Goal: Task Accomplishment & Management: Use online tool/utility

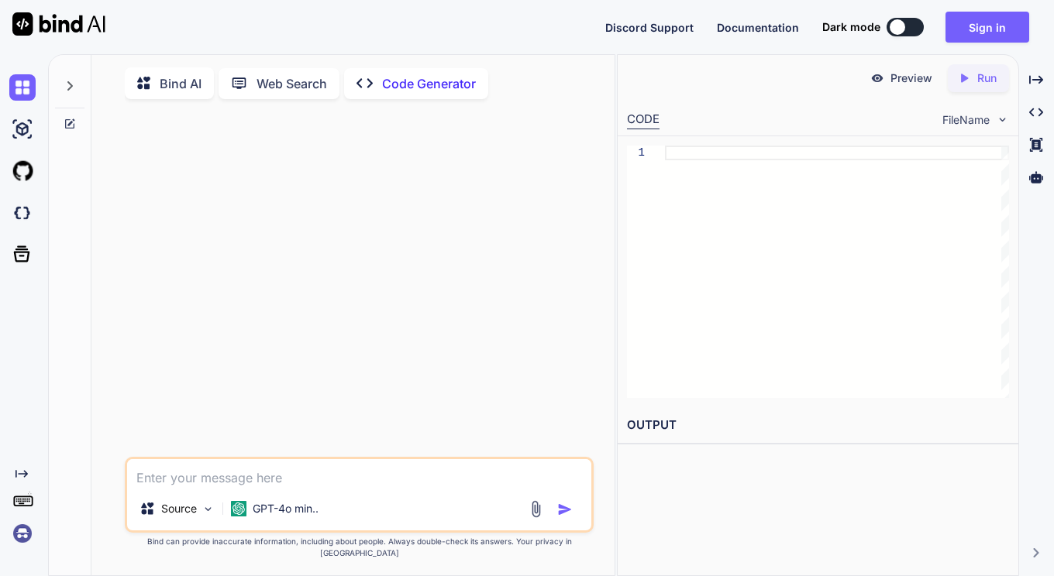
click at [187, 517] on p "Source" at bounding box center [179, 508] width 36 height 15
type textarea "x"
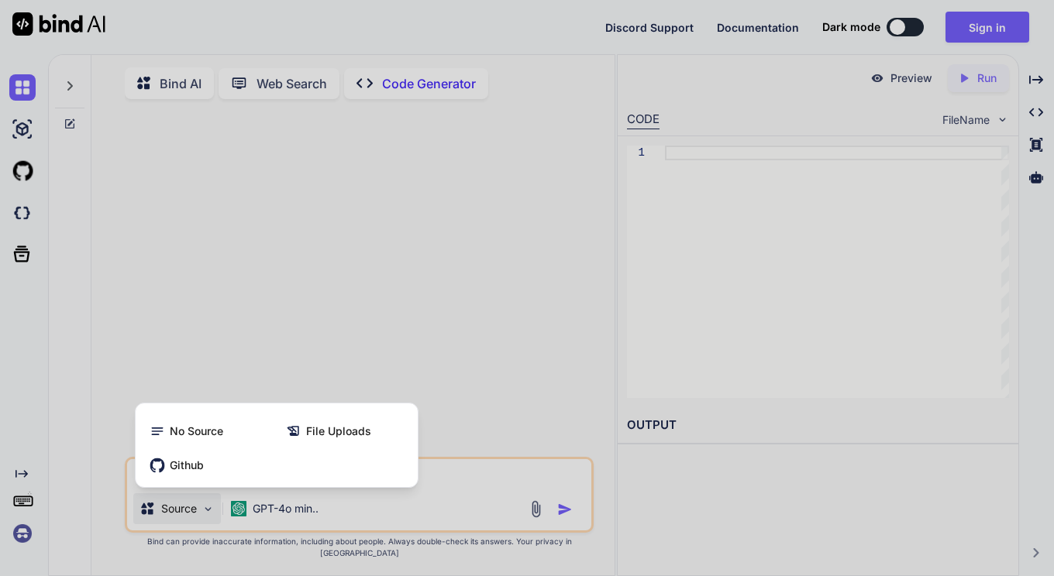
click at [294, 447] on div "File Uploads" at bounding box center [344, 431] width 133 height 31
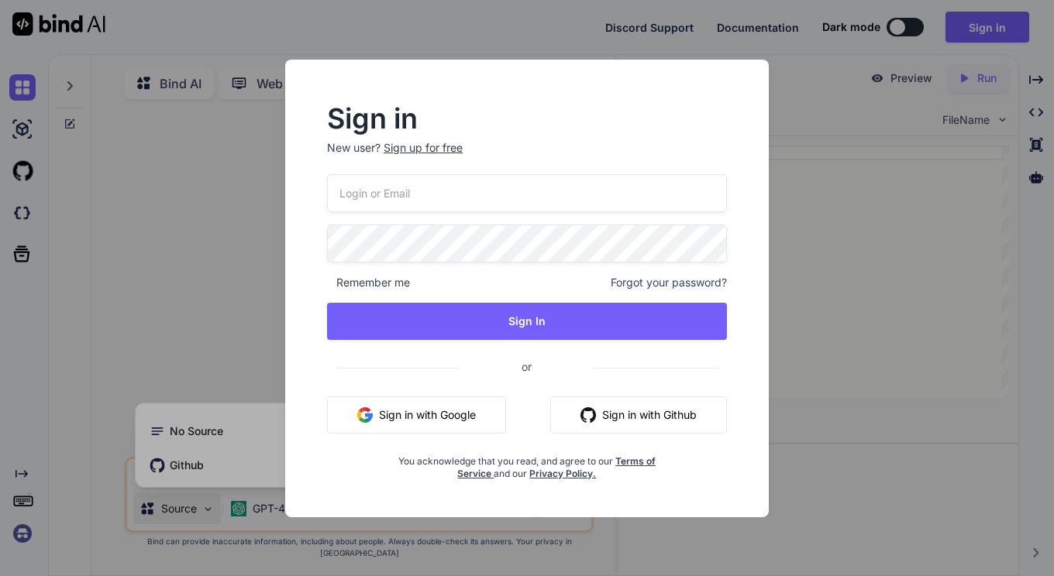
click at [432, 414] on button "Sign in with Google" at bounding box center [416, 415] width 179 height 37
type input "[EMAIL_ADDRESS][DOMAIN_NAME]"
click at [552, 325] on button "Sign In" at bounding box center [527, 321] width 400 height 37
click at [518, 311] on button "Sign In" at bounding box center [527, 321] width 400 height 37
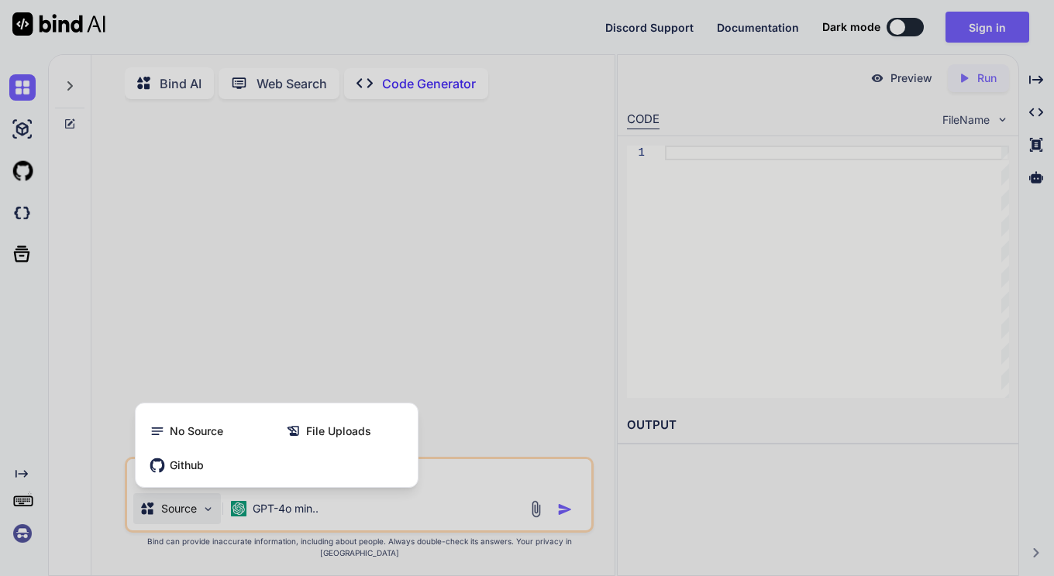
click at [345, 447] on div "File Uploads" at bounding box center [344, 431] width 133 height 31
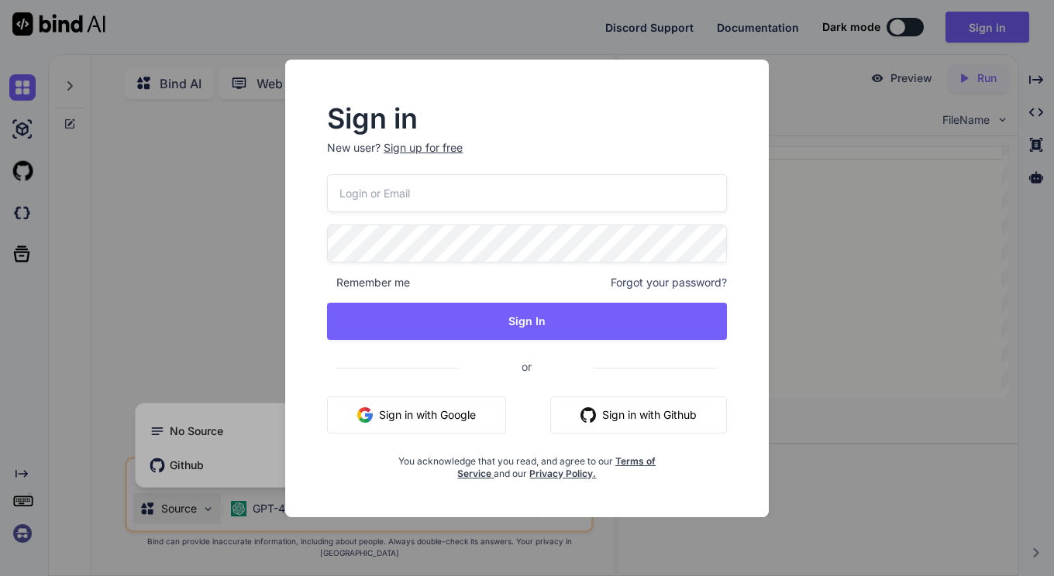
click at [813, 272] on div "Sign in New user? Sign up for free Remember me Forgot your password? Sign In or…" at bounding box center [527, 288] width 1054 height 576
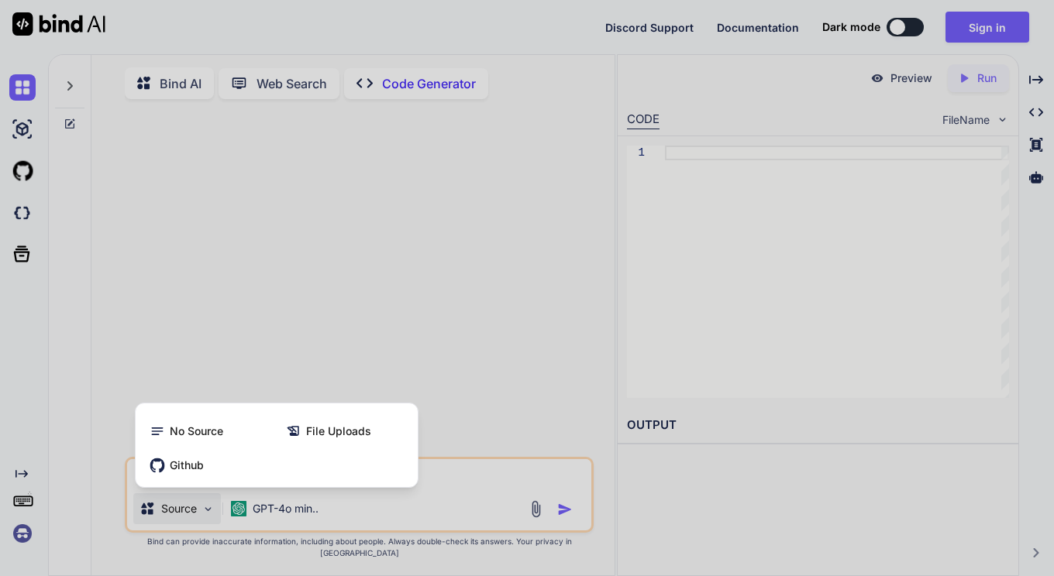
click at [130, 363] on div at bounding box center [527, 288] width 1054 height 576
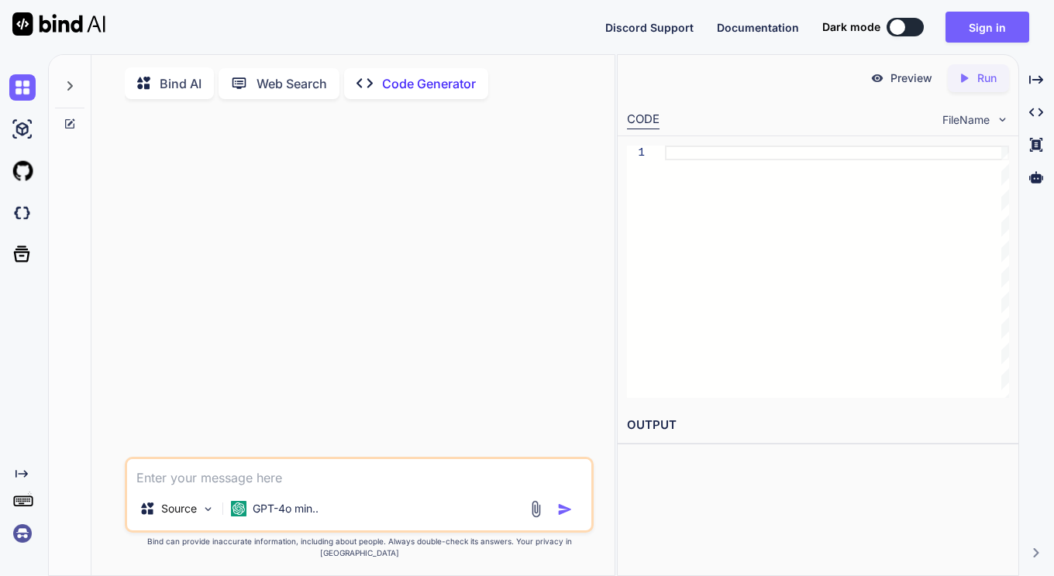
click at [21, 537] on img at bounding box center [22, 534] width 26 height 26
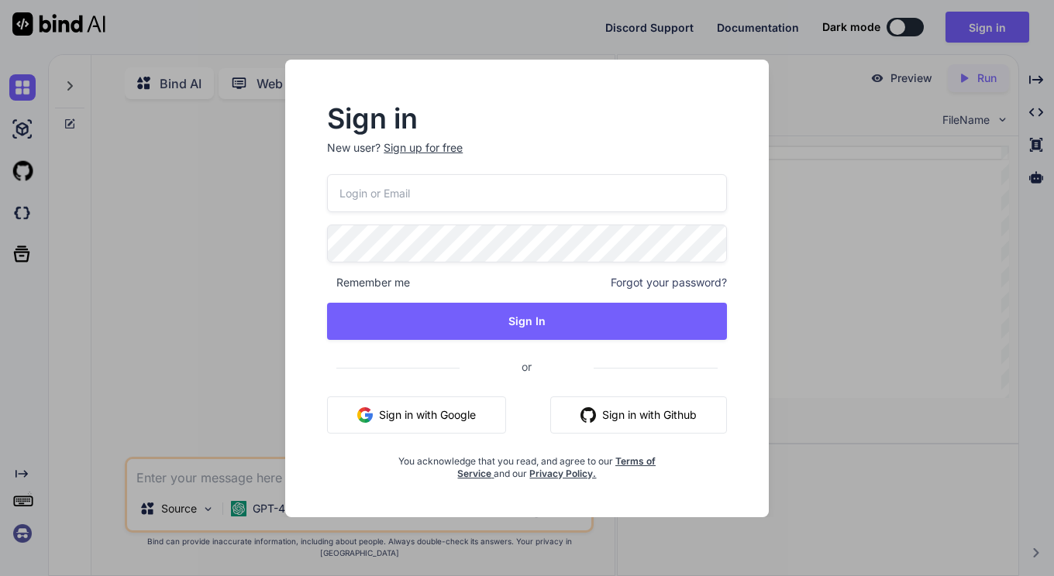
click at [480, 202] on input "email" at bounding box center [527, 193] width 400 height 38
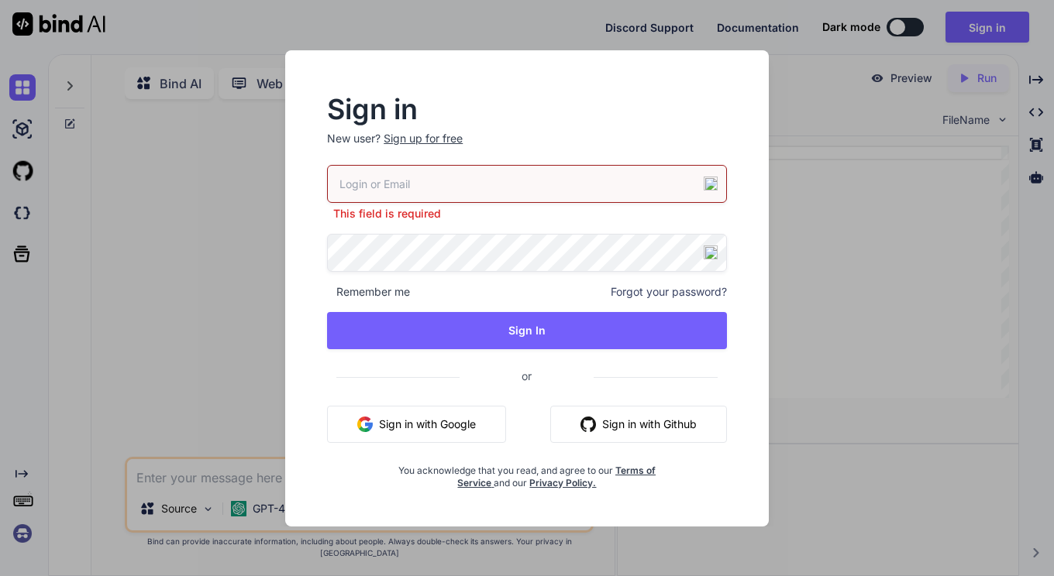
click at [644, 155] on p "New user? Sign up for free" at bounding box center [527, 148] width 400 height 34
click at [714, 186] on img at bounding box center [710, 184] width 14 height 14
click at [507, 181] on input "email" at bounding box center [527, 184] width 400 height 38
type input "[EMAIL_ADDRESS][DOMAIN_NAME]"
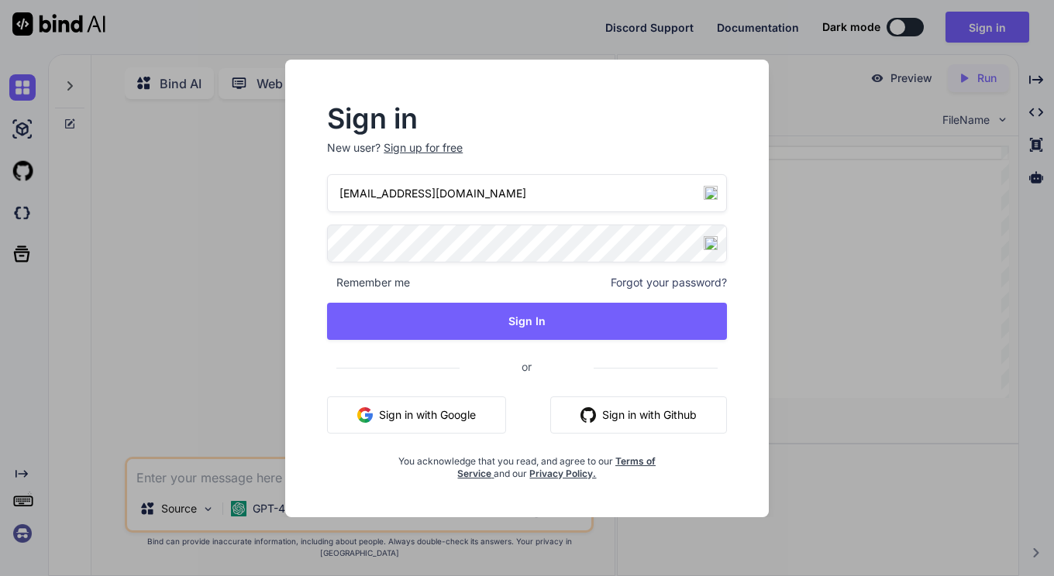
click at [483, 315] on button "Sign In" at bounding box center [527, 321] width 400 height 37
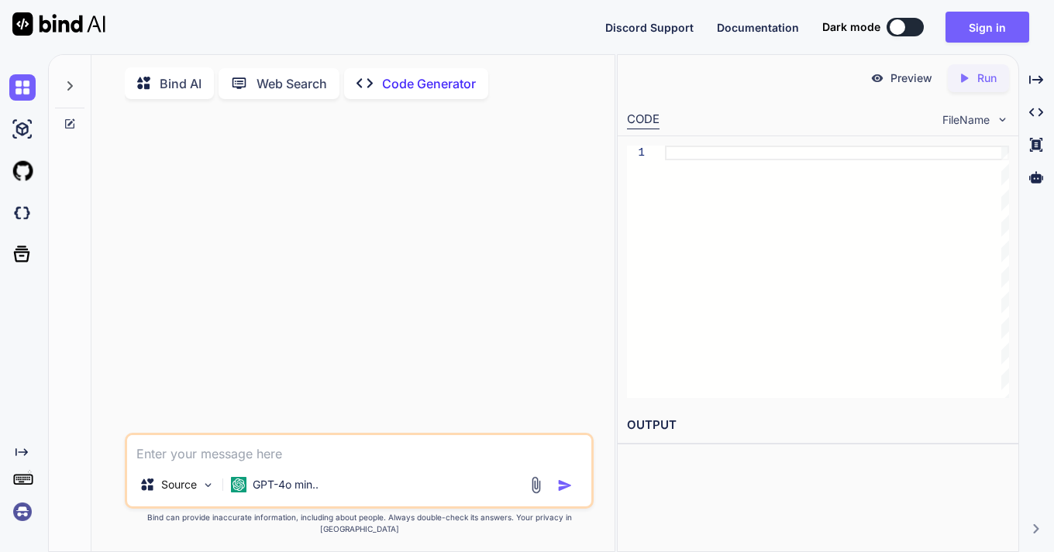
click at [71, 84] on icon at bounding box center [70, 86] width 12 height 12
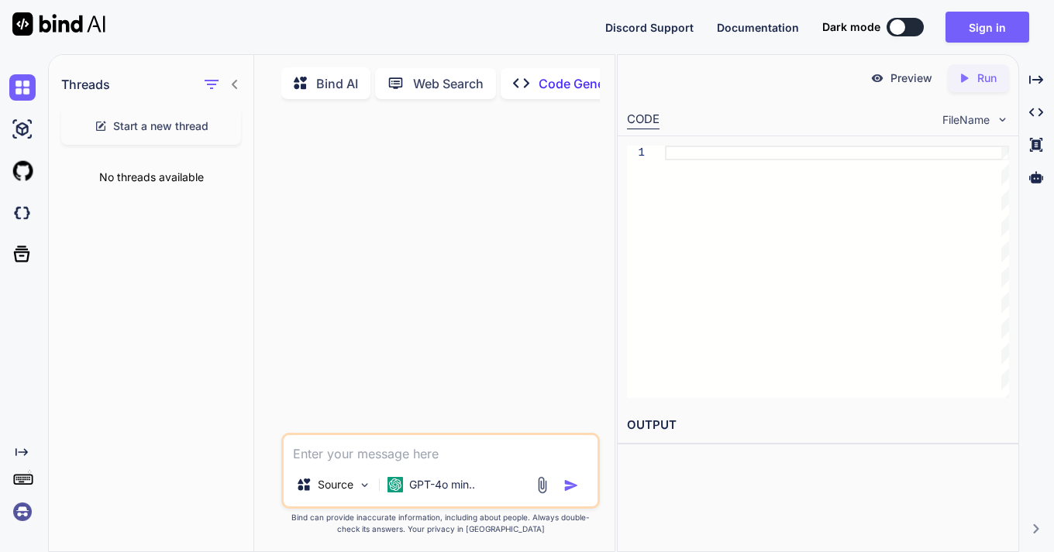
click at [28, 137] on img at bounding box center [22, 129] width 26 height 26
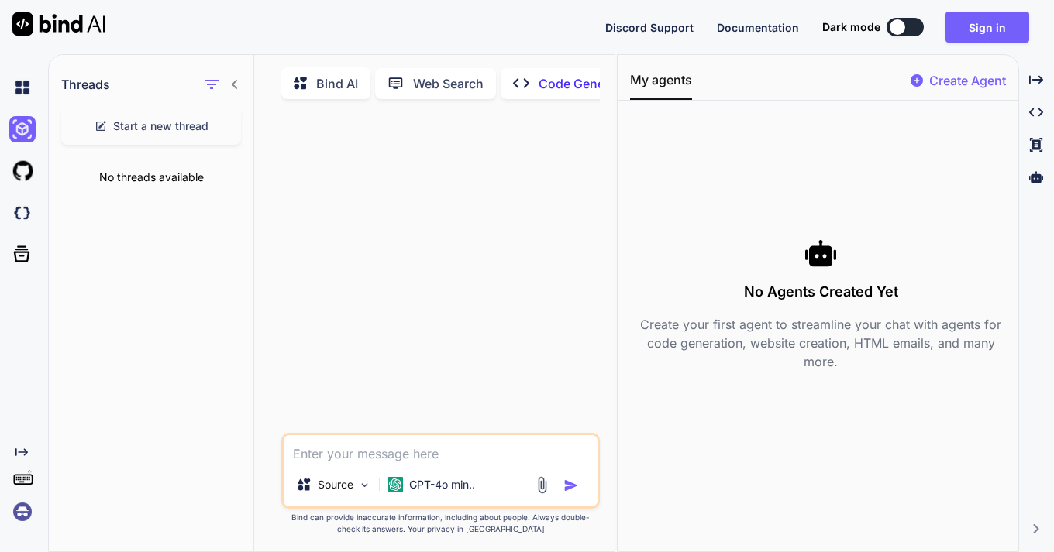
click at [21, 175] on img at bounding box center [22, 171] width 26 height 26
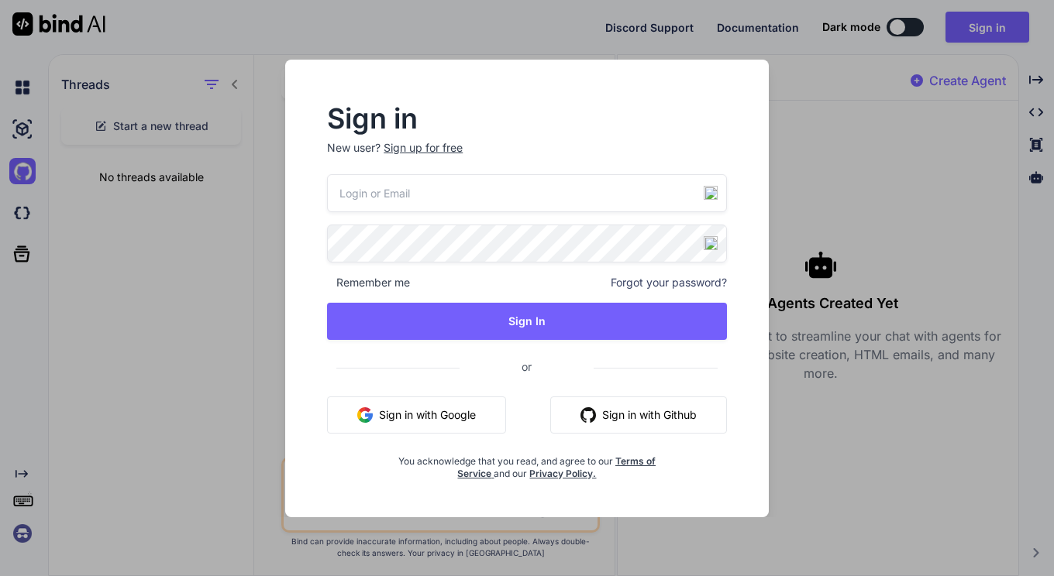
click at [254, 246] on div "Sign in New user? Sign up for free Remember me Forgot your password? Sign In or…" at bounding box center [527, 288] width 1054 height 576
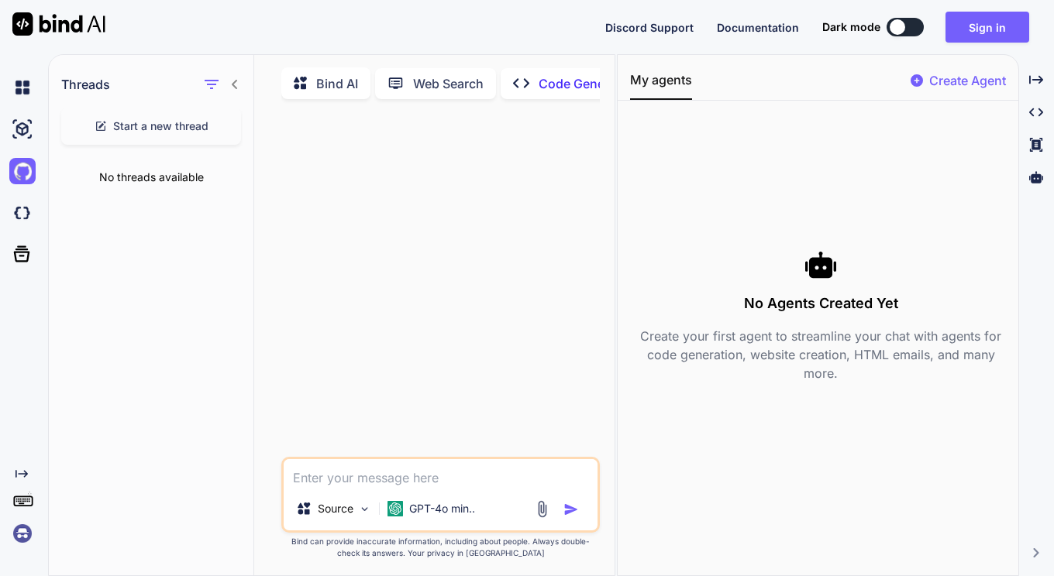
click at [20, 130] on img at bounding box center [22, 129] width 26 height 26
click at [19, 88] on img at bounding box center [22, 87] width 26 height 26
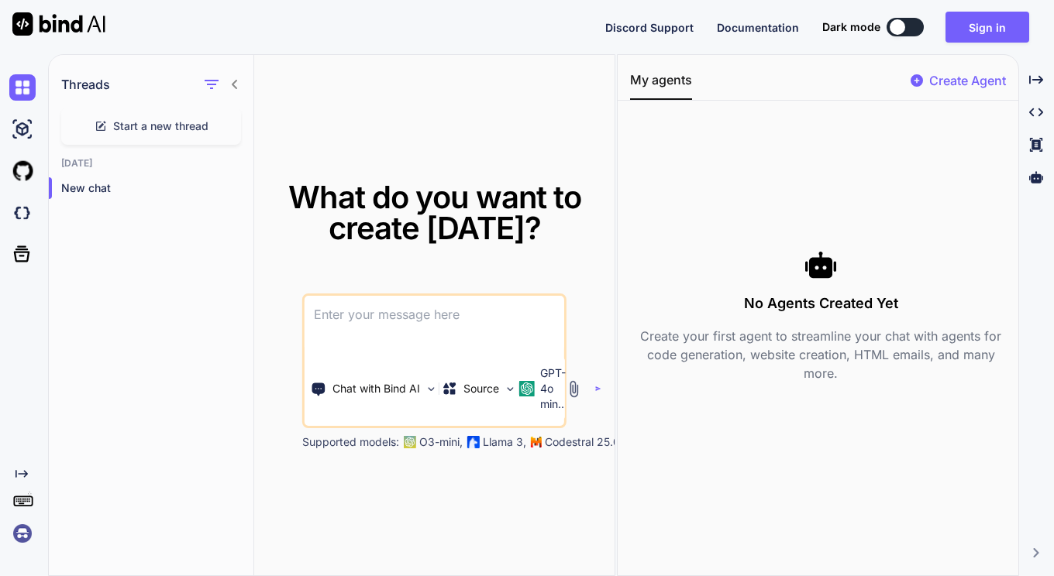
click at [121, 260] on div "Threads Start a new thread [DATE] New chat" at bounding box center [151, 316] width 205 height 522
click at [983, 35] on button "Sign in" at bounding box center [987, 27] width 84 height 31
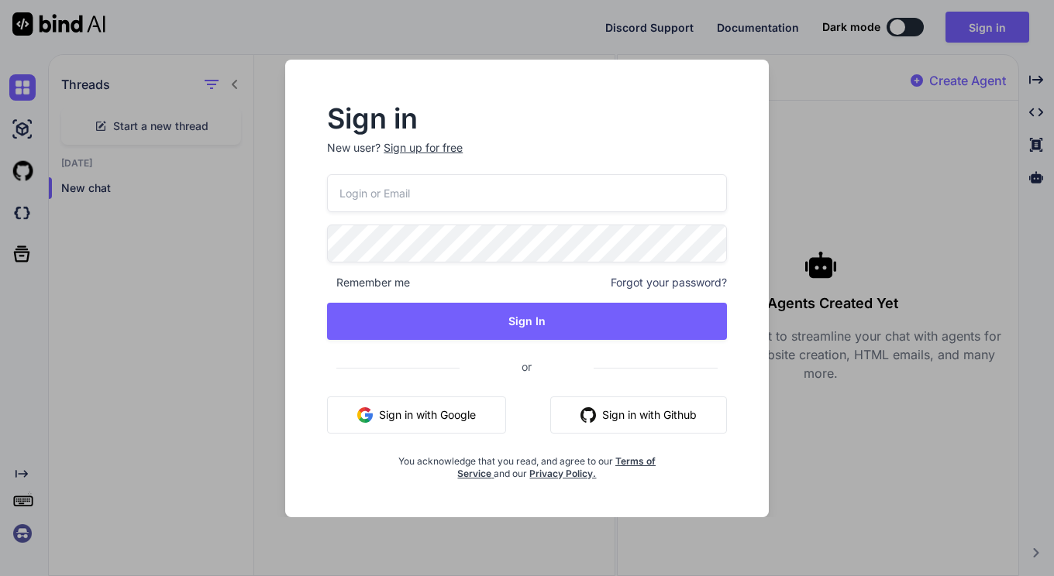
click at [579, 184] on input "email" at bounding box center [527, 193] width 400 height 38
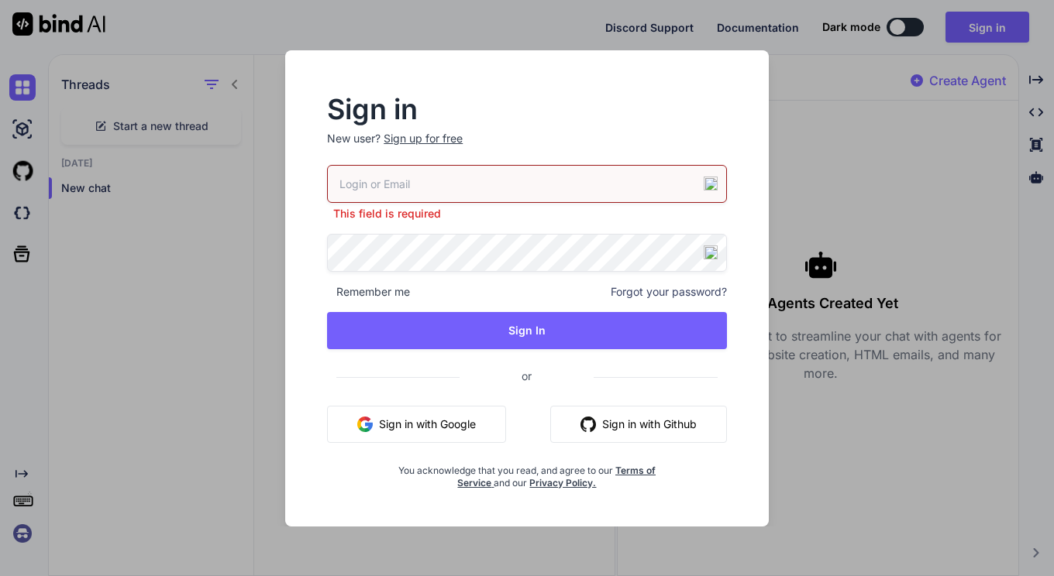
type input "[EMAIL_ADDRESS][DOMAIN_NAME]"
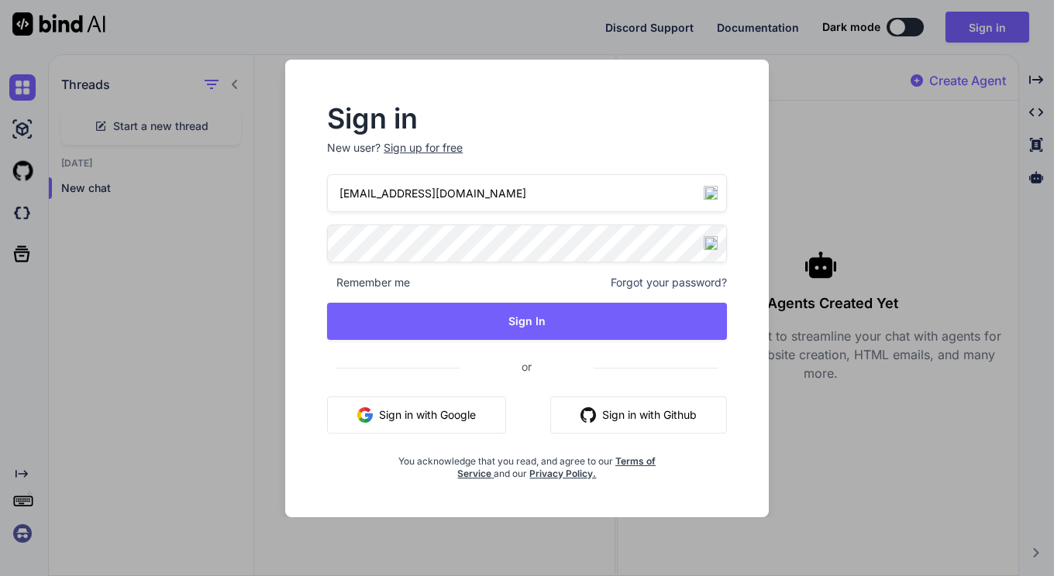
click at [519, 318] on button "Sign In" at bounding box center [527, 321] width 400 height 37
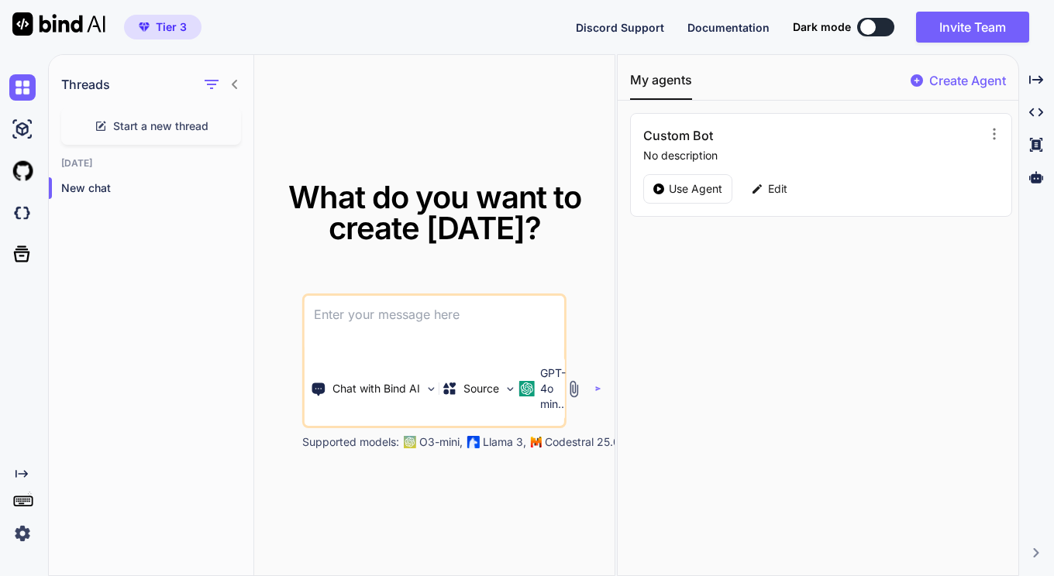
click at [23, 133] on img at bounding box center [22, 129] width 26 height 26
click at [32, 94] on img at bounding box center [22, 87] width 26 height 26
click at [147, 130] on span "Start a new thread" at bounding box center [160, 126] width 95 height 15
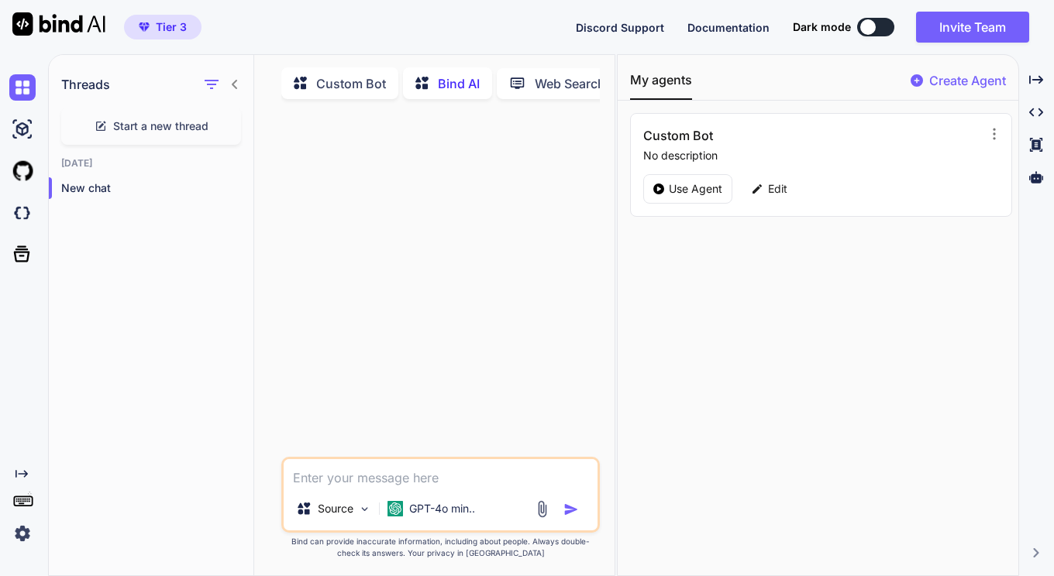
drag, startPoint x: 478, startPoint y: 110, endPoint x: 508, endPoint y: 109, distance: 30.2
click at [508, 109] on div "Custom Bot Bind AI Web Search Created with Pixso. Code Generator Source GPT-4o …" at bounding box center [434, 319] width 360 height 517
click at [542, 81] on p "Code Generator" at bounding box center [541, 83] width 94 height 19
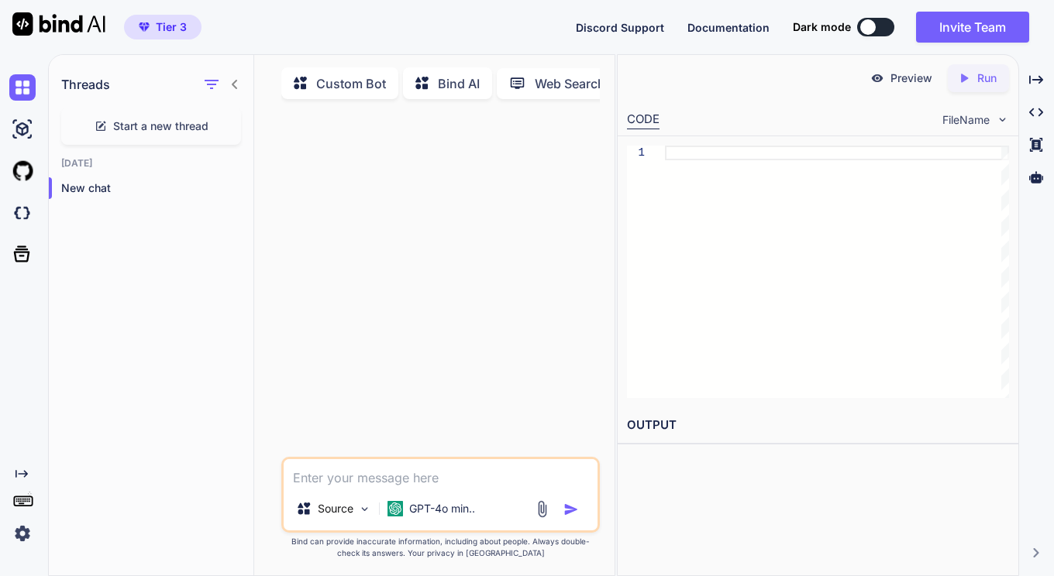
scroll to position [0, 167]
click at [354, 513] on div "Source" at bounding box center [334, 509] width 88 height 31
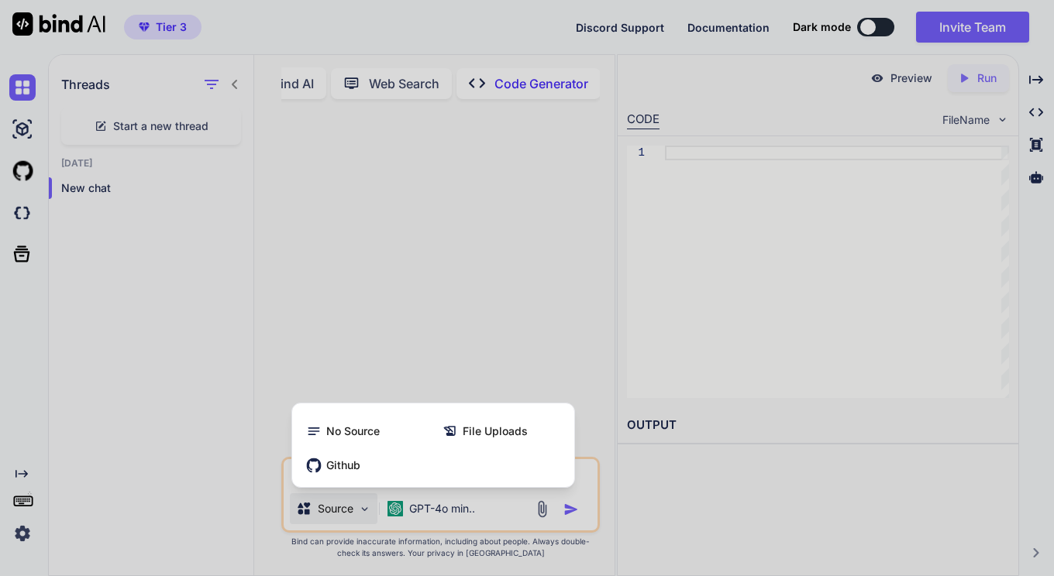
click at [496, 438] on span "File Uploads" at bounding box center [495, 431] width 65 height 15
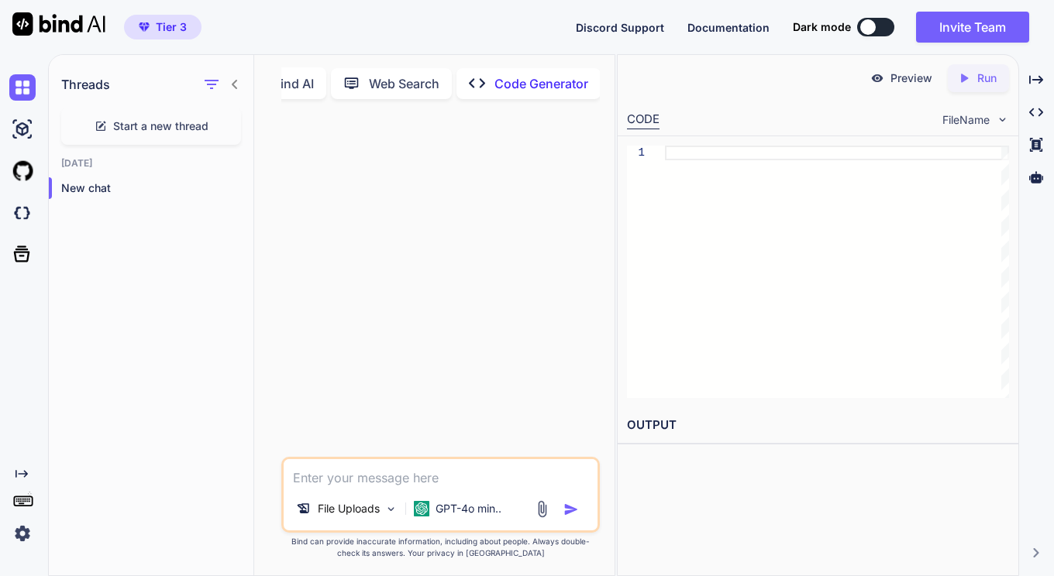
click at [540, 514] on img at bounding box center [542, 509] width 18 height 18
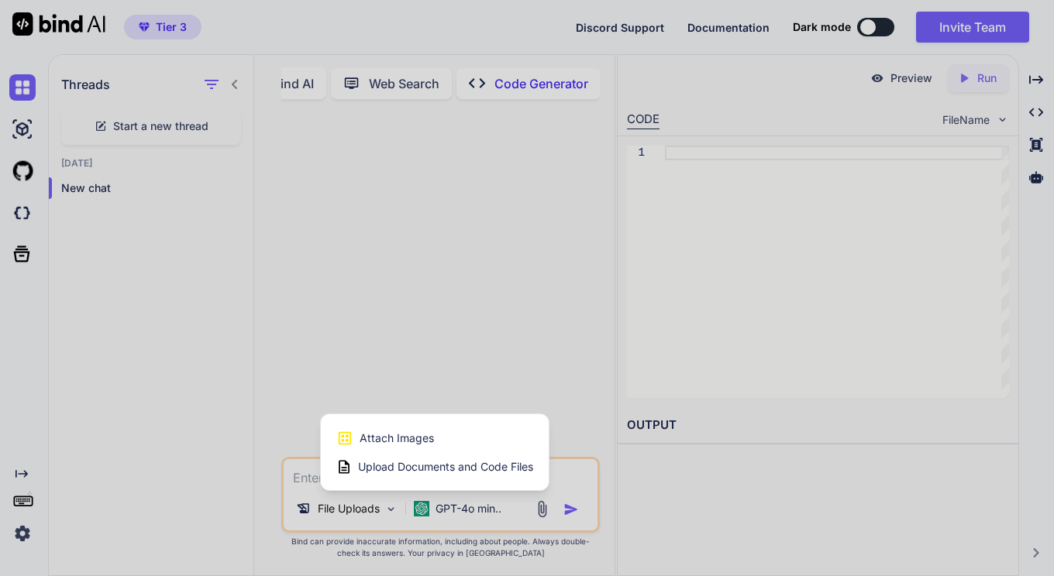
click at [384, 473] on span "Upload Documents and Code Files" at bounding box center [445, 466] width 175 height 15
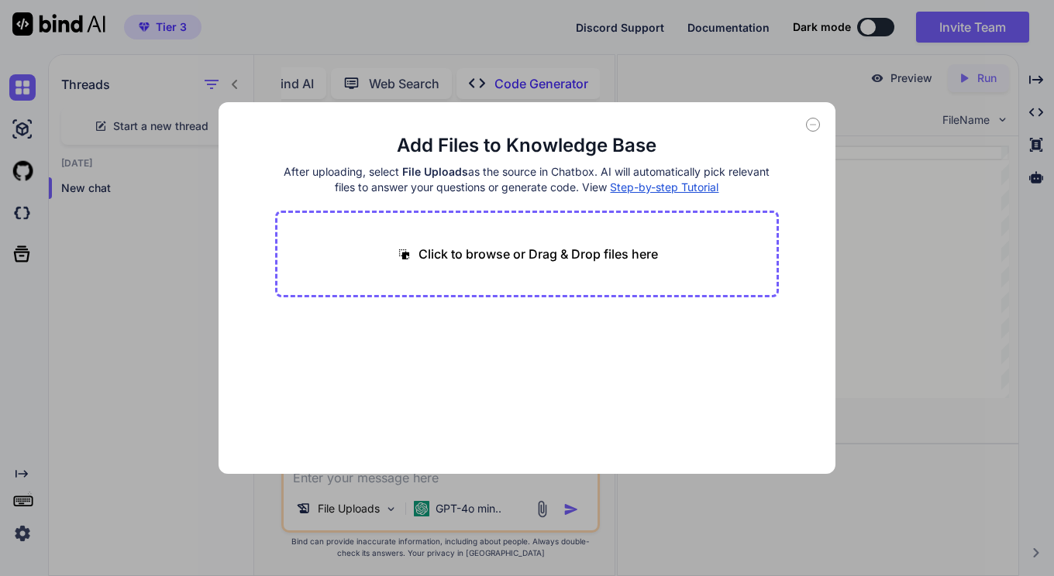
click at [505, 255] on p "Click to browse or Drag & Drop files here" at bounding box center [537, 254] width 239 height 19
type input "C:\fakepath\index.html"
click at [740, 429] on button "Finish" at bounding box center [751, 427] width 54 height 31
click at [810, 129] on icon at bounding box center [813, 125] width 14 height 14
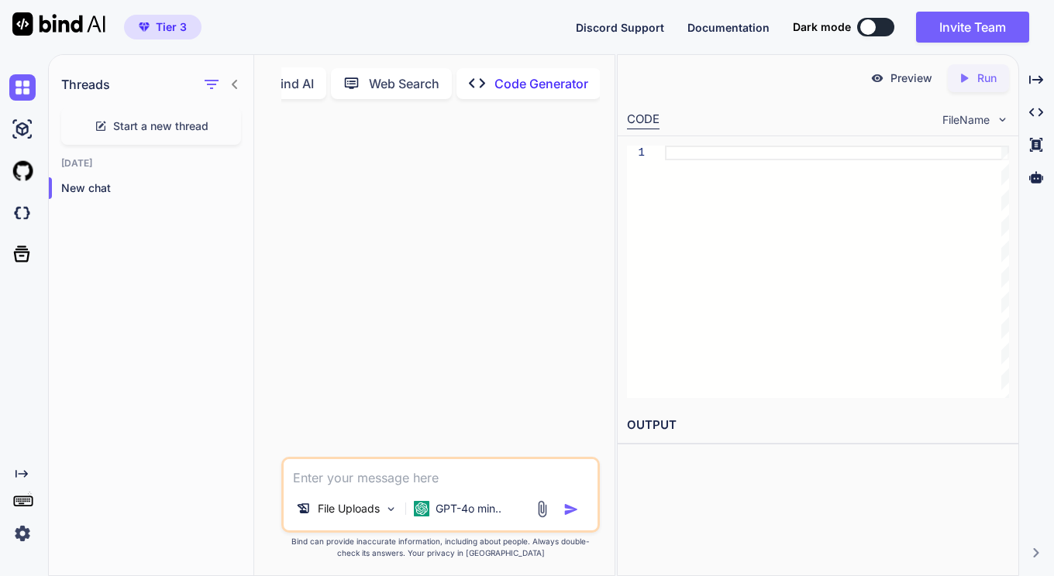
click at [429, 487] on textarea at bounding box center [441, 473] width 315 height 28
click at [393, 520] on div "File Uploads" at bounding box center [347, 509] width 114 height 31
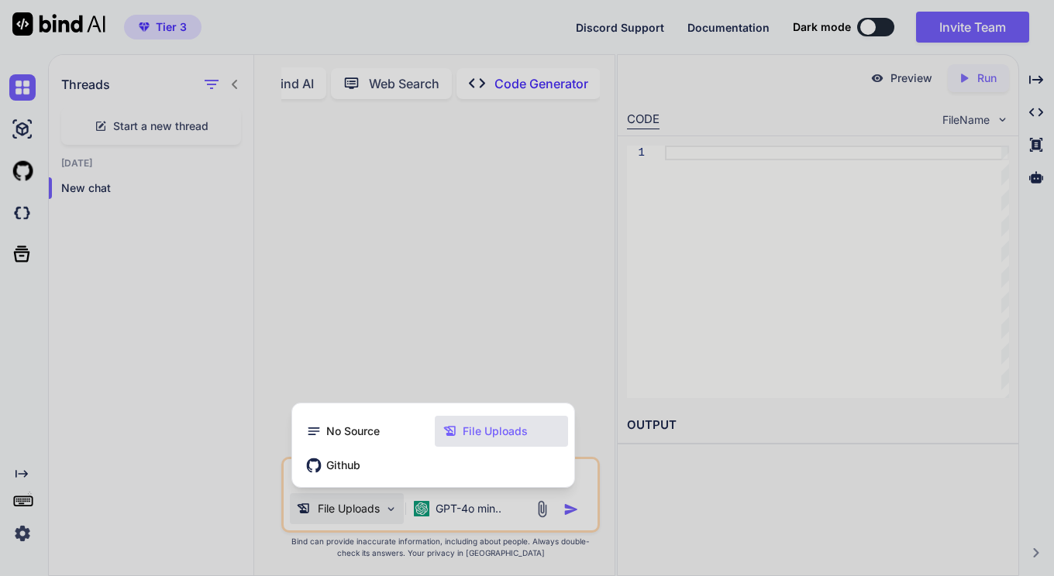
click at [466, 444] on div "File Uploads" at bounding box center [501, 431] width 133 height 31
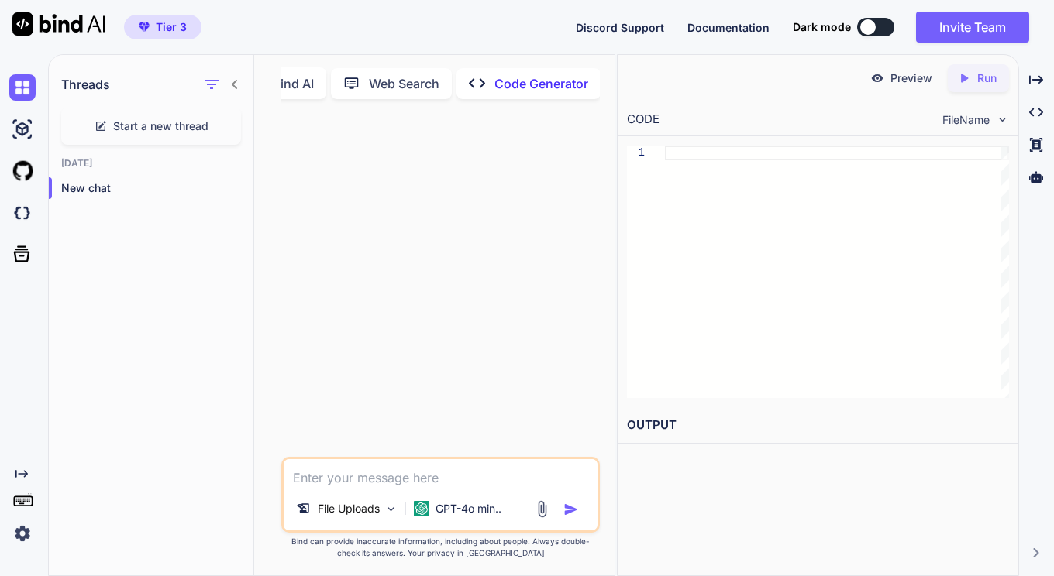
click at [441, 470] on textarea at bounding box center [441, 473] width 315 height 28
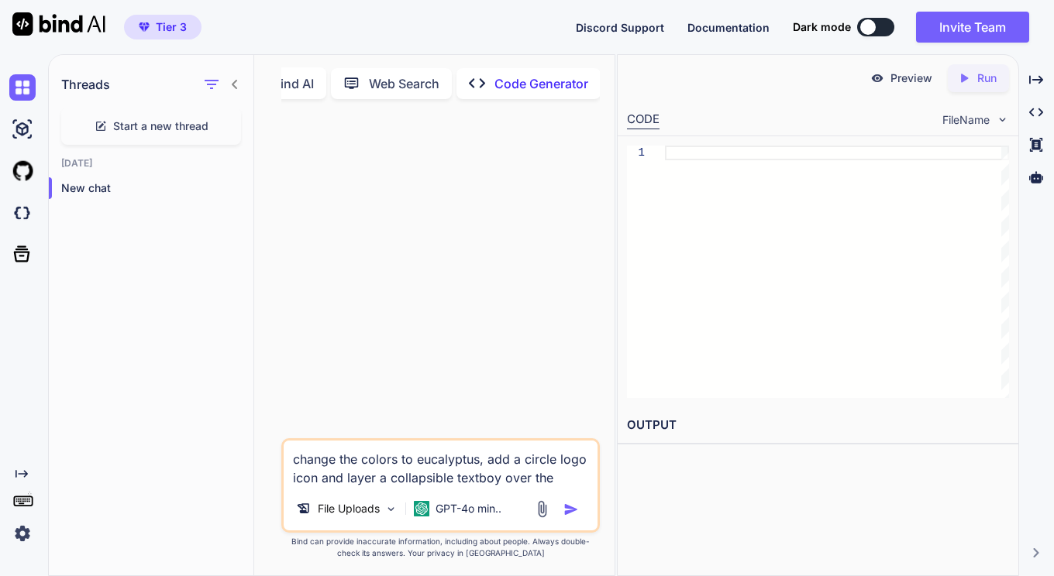
click at [497, 482] on textarea "change the colors to eucalyptus, add a circle logo icon and layer a collapsible…" at bounding box center [441, 464] width 315 height 46
click at [553, 483] on textarea "change the colors to eucalyptus, add a circle logo icon and layer a collapsible…" at bounding box center [441, 464] width 315 height 46
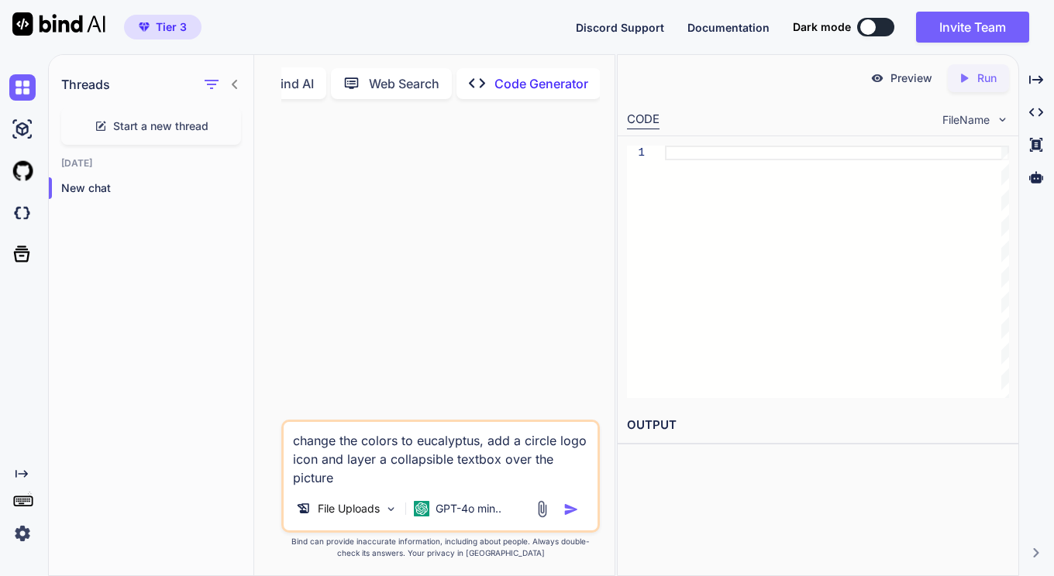
click at [397, 446] on textarea "change the colors to eucalyptus, add a circle logo icon and layer a collapsible…" at bounding box center [441, 454] width 315 height 65
type textarea "change the color palette to eucalyptus, add a circle logo icon and layer a coll…"
click at [574, 514] on img "button" at bounding box center [570, 509] width 15 height 15
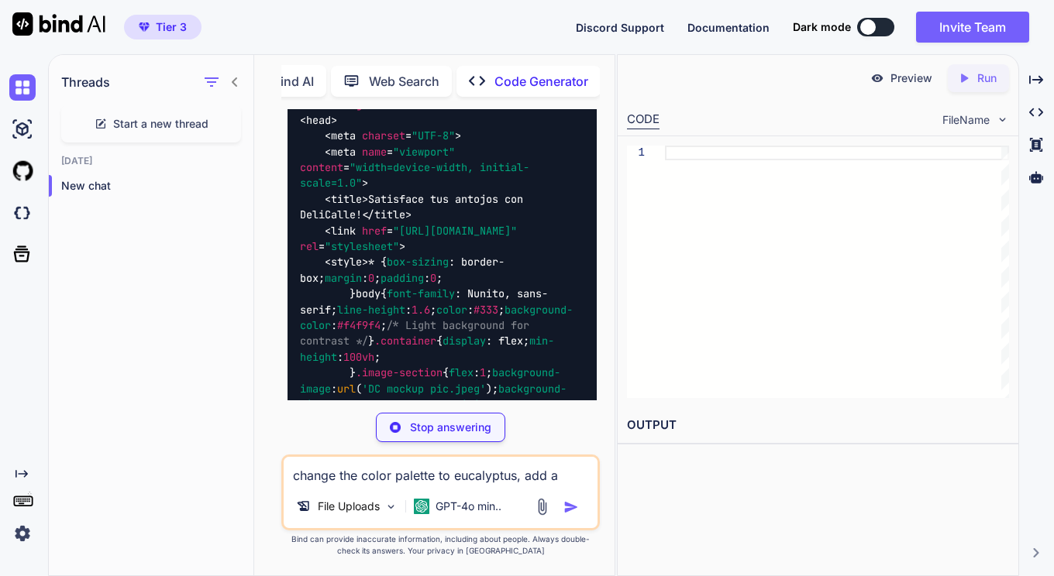
scroll to position [387, 0]
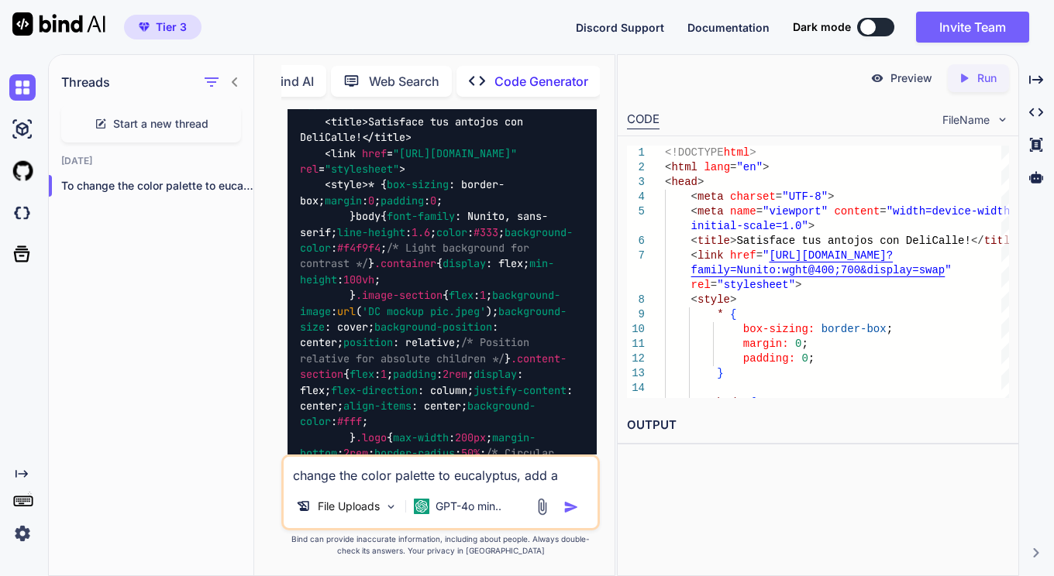
click at [979, 79] on p "Run" at bounding box center [986, 78] width 19 height 15
click at [900, 79] on p "Preview" at bounding box center [911, 78] width 42 height 15
click at [487, 482] on textarea "change the color palette to eucalyptus, add a circle logo icon and layer a coll…" at bounding box center [441, 471] width 315 height 28
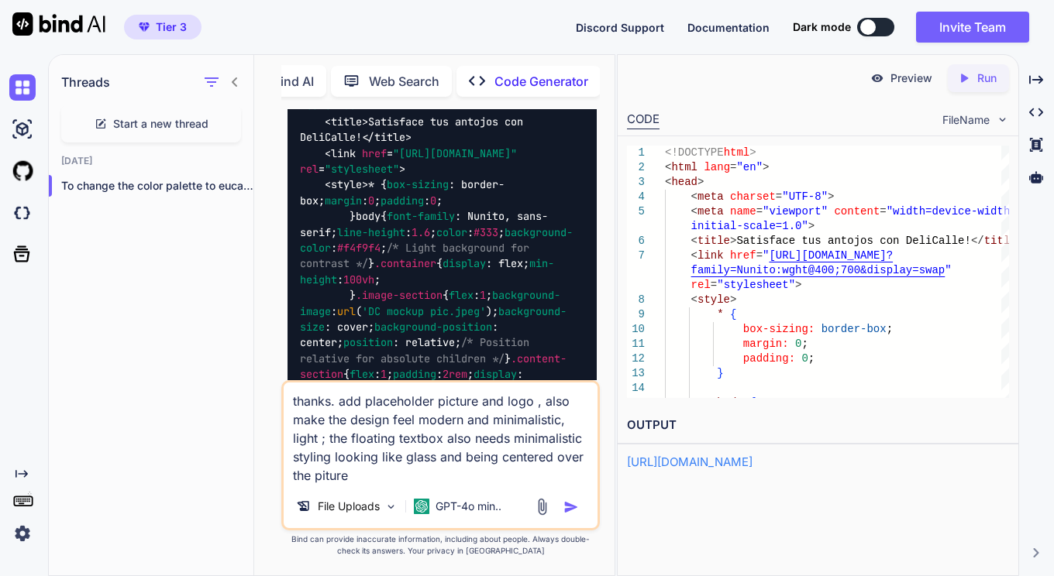
click at [334, 478] on textarea "thanks. add placeholder picture and logo , also make the design feel modern and…" at bounding box center [441, 434] width 315 height 102
click at [332, 479] on textarea "thanks. add placeholder picture and logo , also make the design feel modern and…" at bounding box center [441, 434] width 315 height 102
click at [332, 476] on textarea "thanks. add placeholder picture and logo , also make the design feel modern and…" at bounding box center [441, 434] width 315 height 102
type textarea "thanks. add placeholder picture and logo , also make the design feel modern and…"
click at [574, 507] on img "button" at bounding box center [570, 507] width 15 height 15
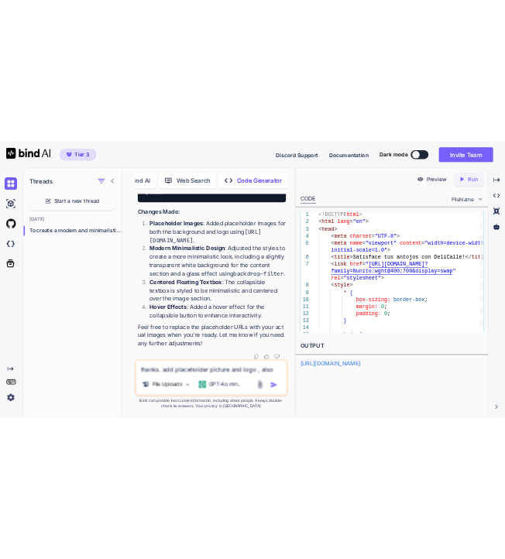
scroll to position [8444, 0]
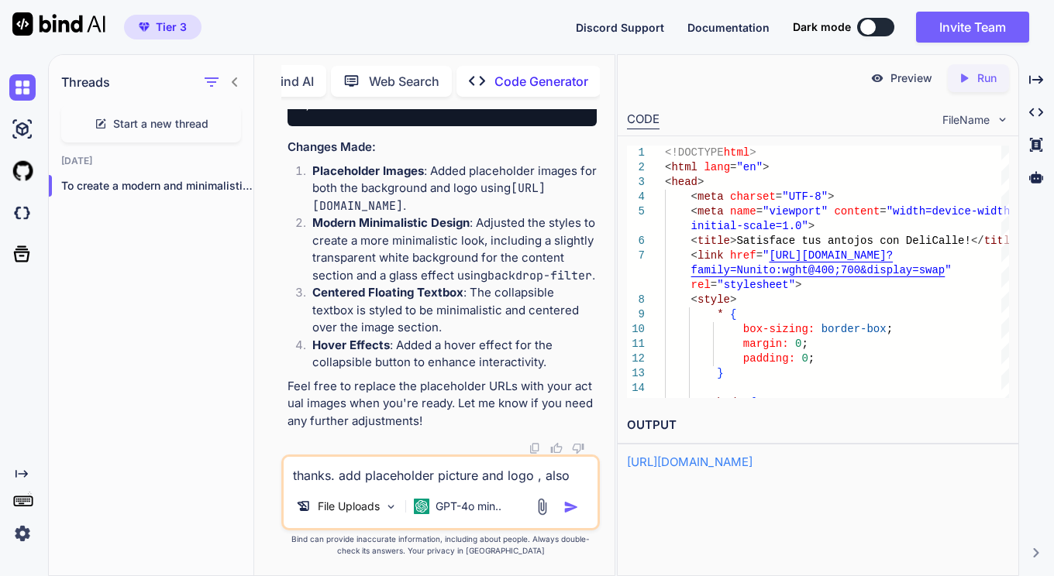
click at [977, 81] on p "Run" at bounding box center [986, 78] width 19 height 15
click at [891, 72] on p "Preview" at bounding box center [911, 78] width 42 height 15
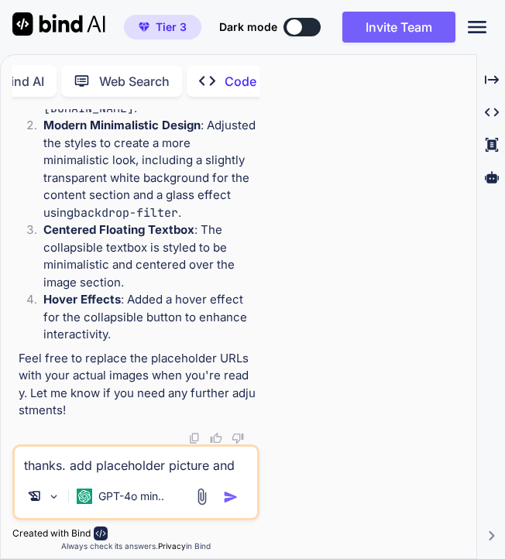
scroll to position [9897, 0]
click at [132, 473] on textarea "thanks. add placeholder picture and logo , also make the design feel modern and…" at bounding box center [136, 461] width 243 height 28
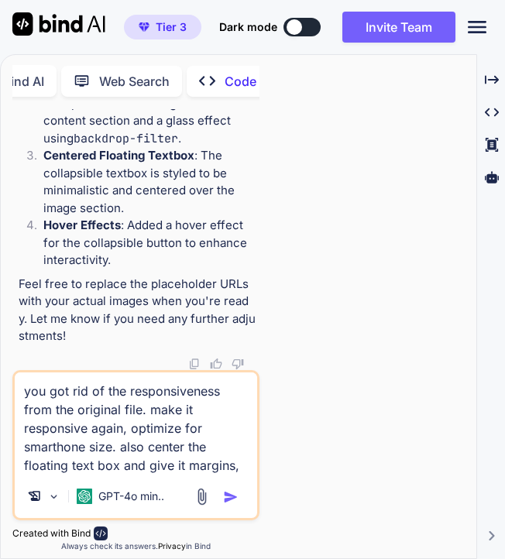
click at [187, 452] on textarea "you got rid of the responsiveness from the original file. make it responsive ag…" at bounding box center [136, 424] width 243 height 102
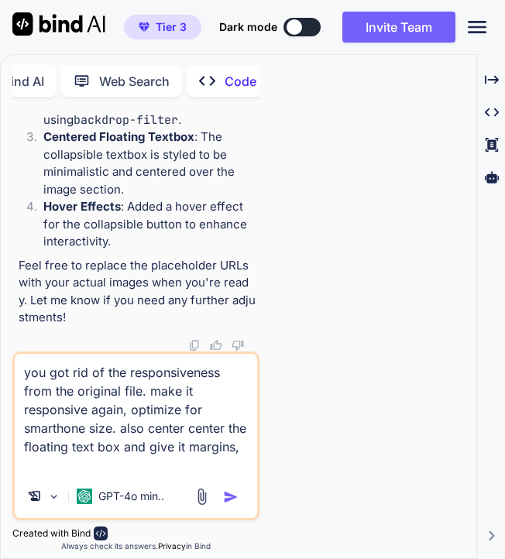
click at [168, 459] on textarea "you got rid of the responsiveness from the original file. make it responsive ag…" at bounding box center [136, 414] width 243 height 121
type textarea "you got rid of the responsiveness from the original file. make it responsive ag…"
click at [228, 497] on img "button" at bounding box center [230, 497] width 15 height 15
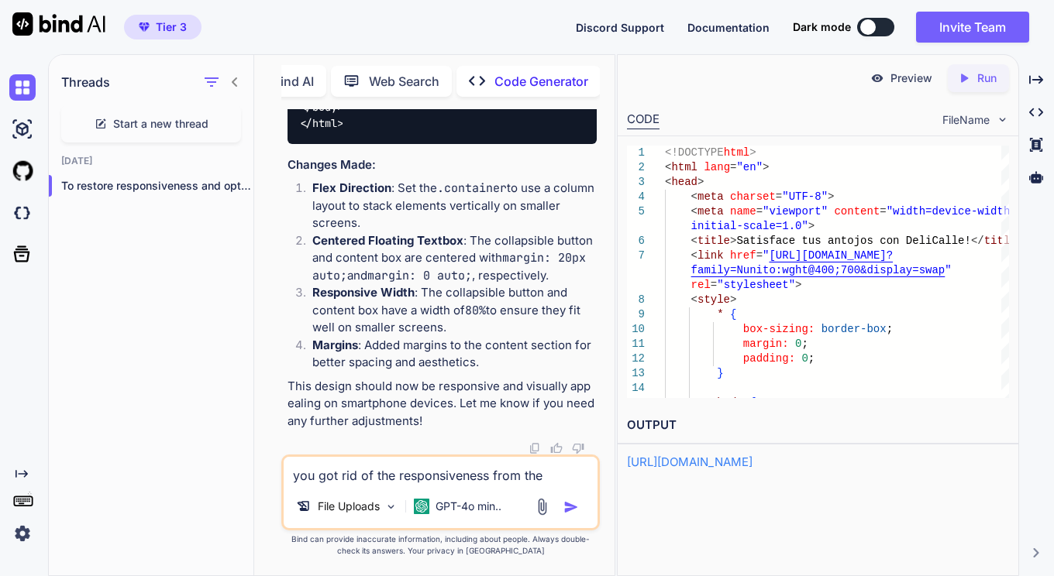
scroll to position [8877, 0]
click at [972, 74] on icon "Created with Pixso." at bounding box center [967, 78] width 20 height 14
click at [912, 84] on p "Preview" at bounding box center [911, 78] width 42 height 15
click at [405, 476] on textarea "you got rid of the responsiveness from the original file. make it responsive ag…" at bounding box center [441, 471] width 315 height 28
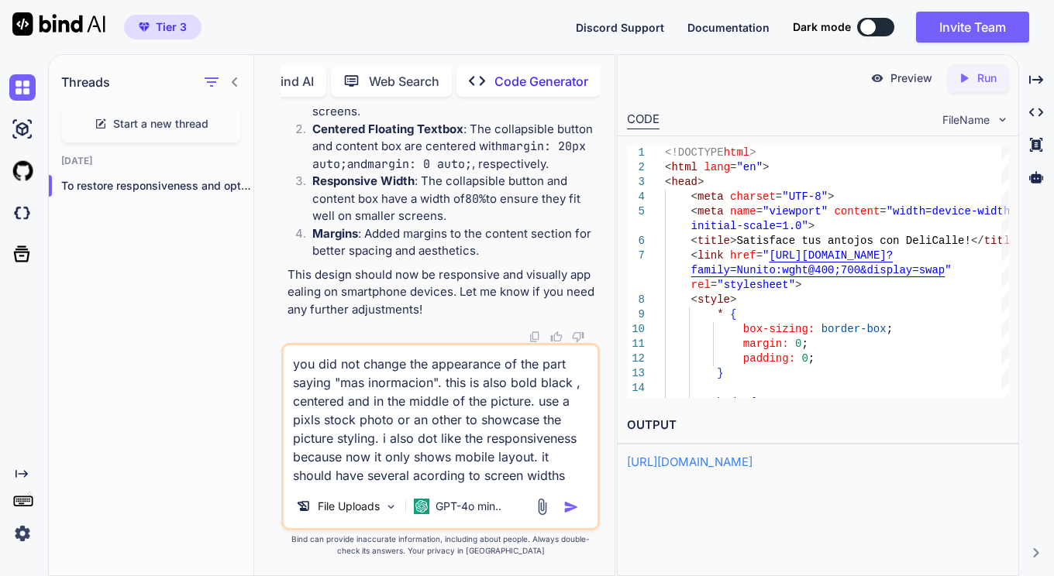
type textarea "you did not change the appearance of the part saying "mas inormacion". this is …"
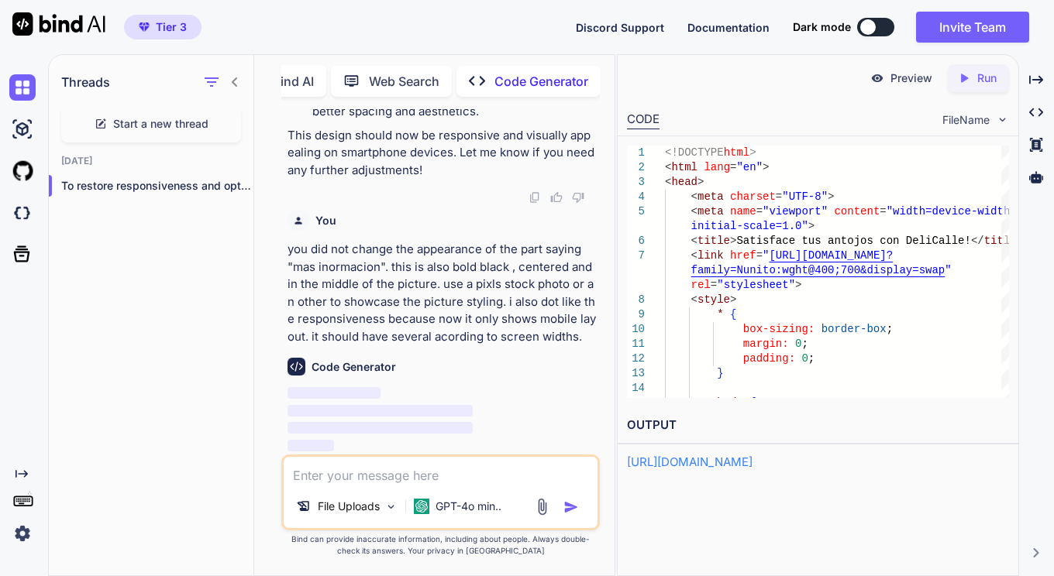
scroll to position [13341, 0]
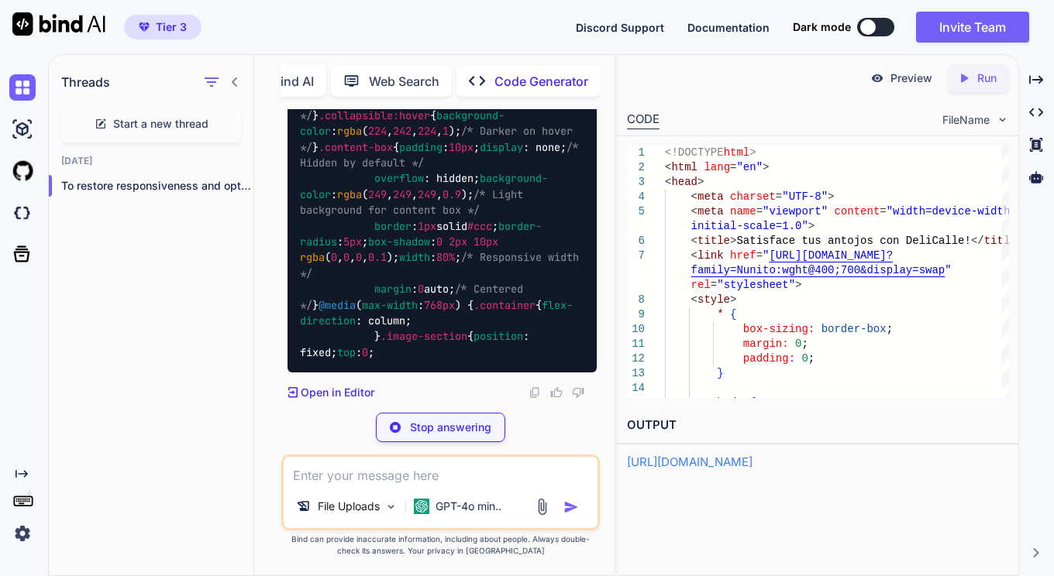
click at [491, 508] on p "GPT-4o min.." at bounding box center [468, 506] width 66 height 15
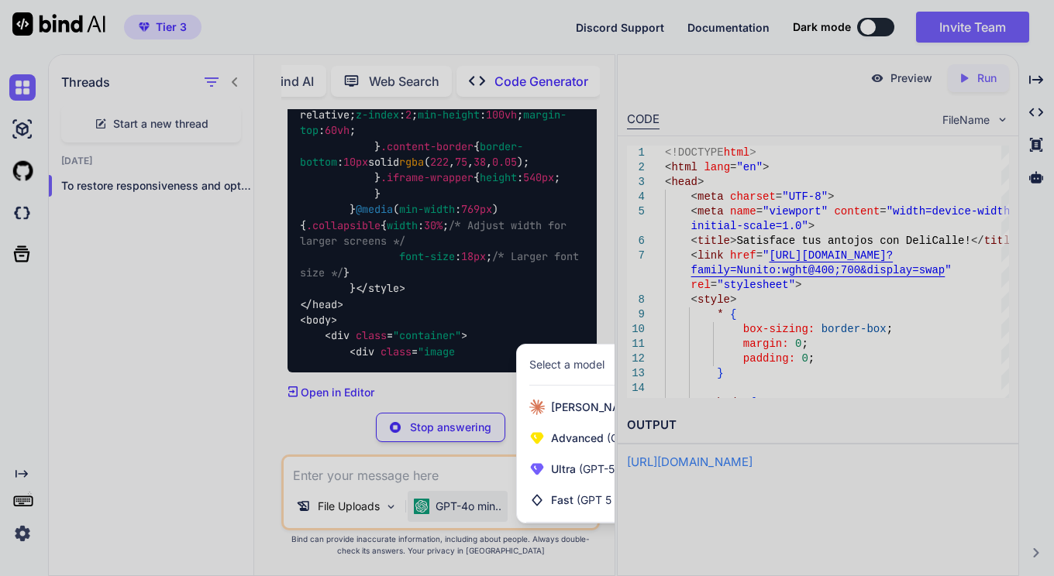
click at [569, 404] on span "[PERSON_NAME] 4 Sonnet (Add API Key)" at bounding box center [656, 407] width 210 height 15
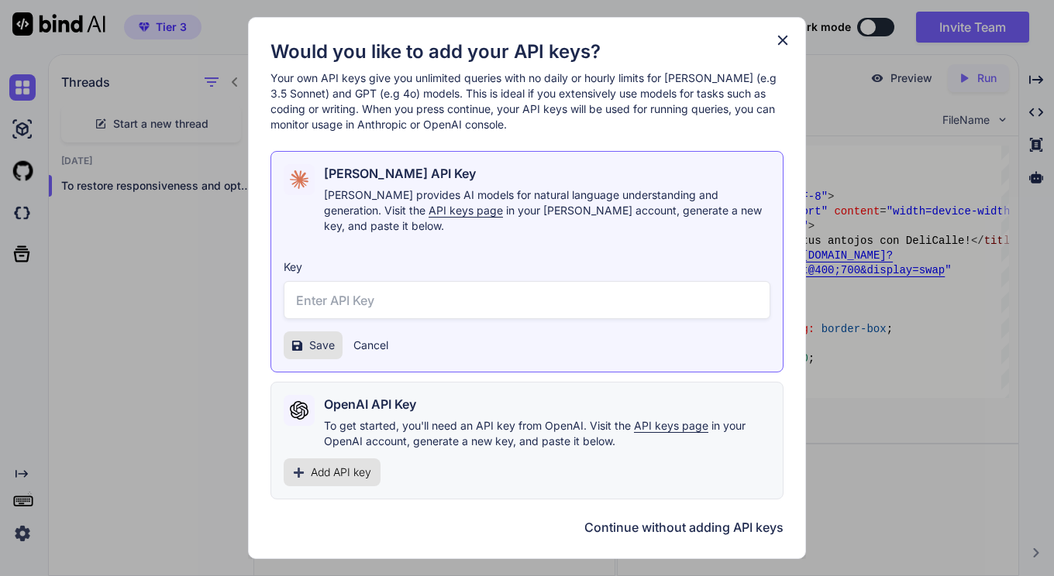
click at [367, 343] on button "Cancel" at bounding box center [370, 345] width 35 height 15
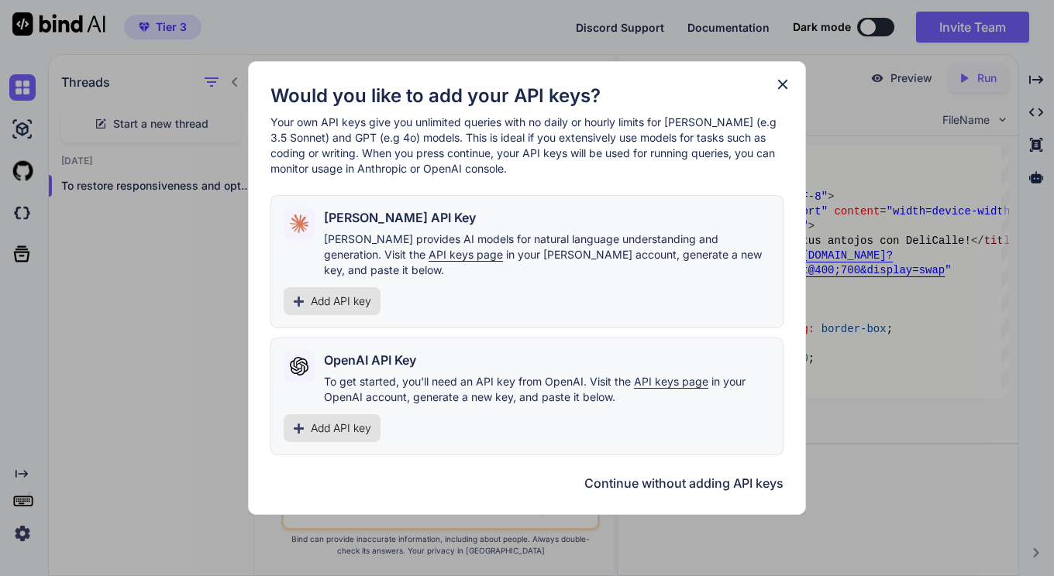
click at [718, 474] on button "Continue without adding API keys" at bounding box center [683, 483] width 199 height 19
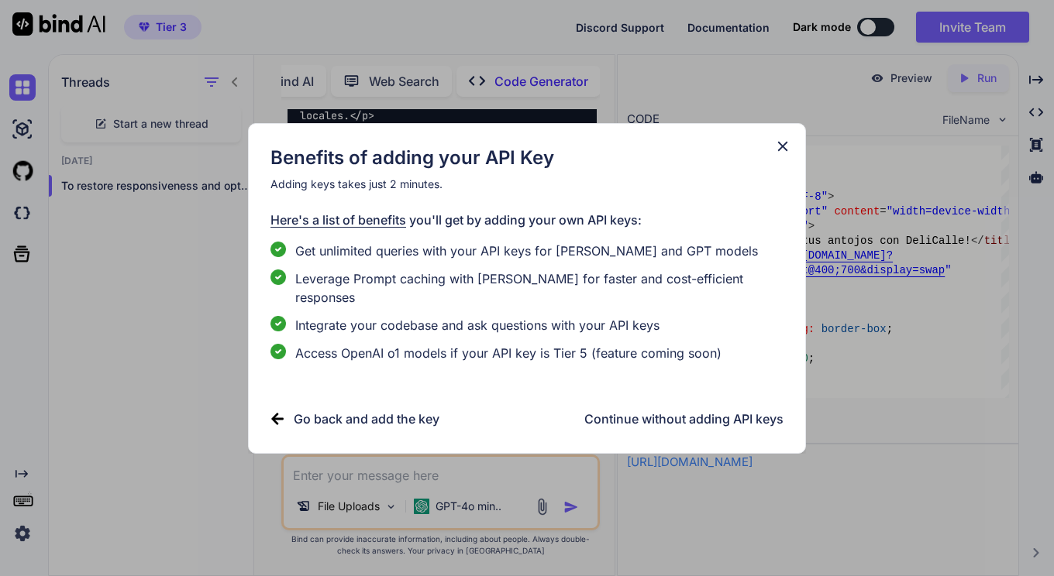
click at [653, 413] on h3 "Continue without adding API keys" at bounding box center [683, 419] width 199 height 19
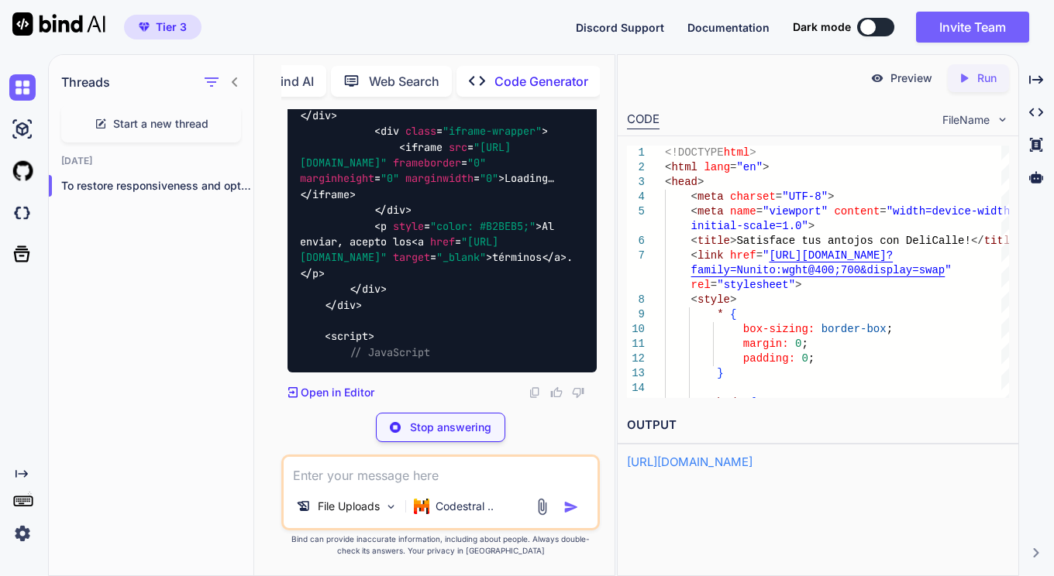
click at [480, 510] on p "Codestral .." at bounding box center [464, 506] width 58 height 15
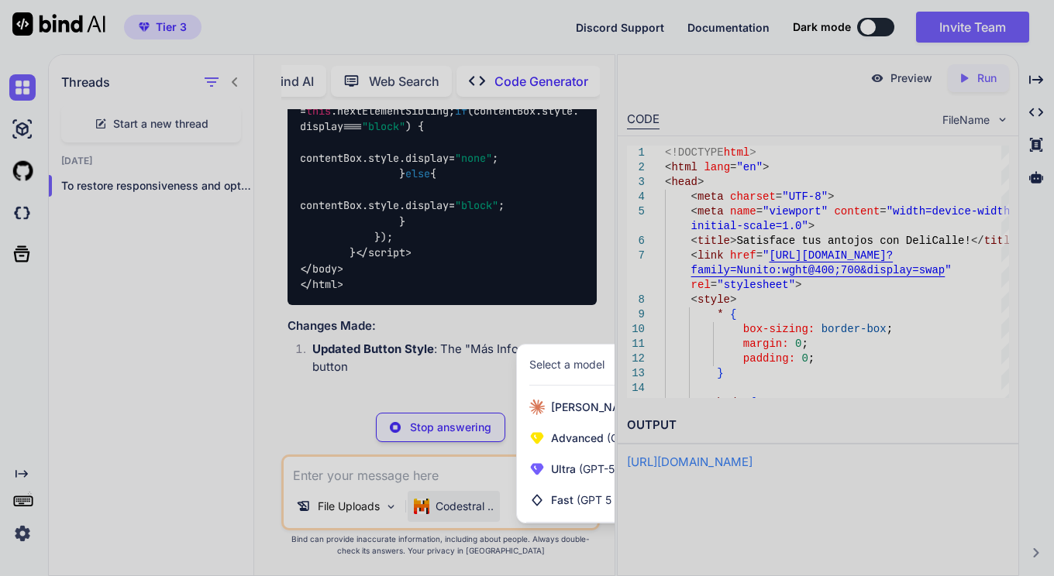
click at [480, 473] on div at bounding box center [527, 288] width 1054 height 576
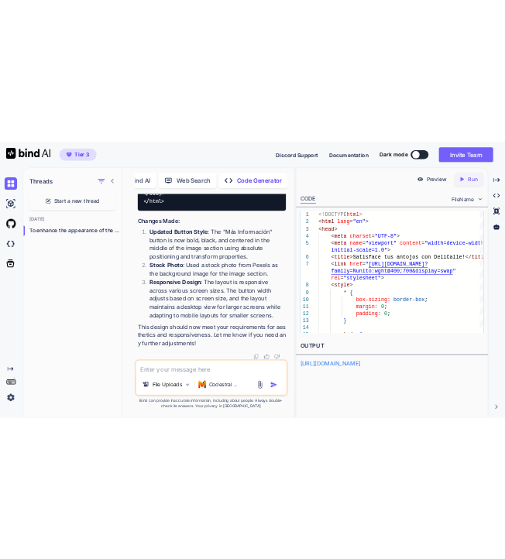
scroll to position [13651, 0]
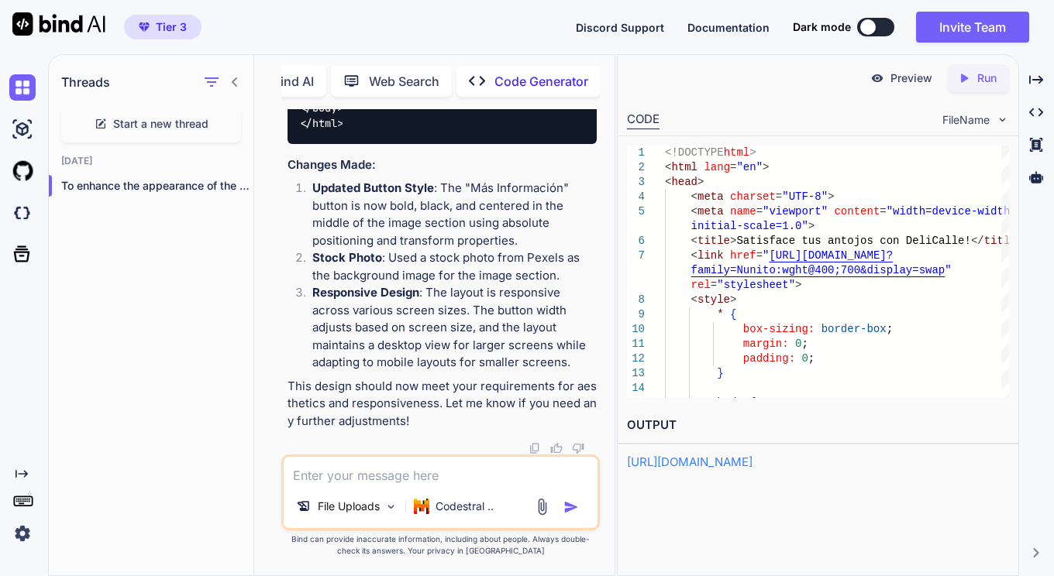
click at [461, 500] on p "Codestral .." at bounding box center [464, 506] width 58 height 15
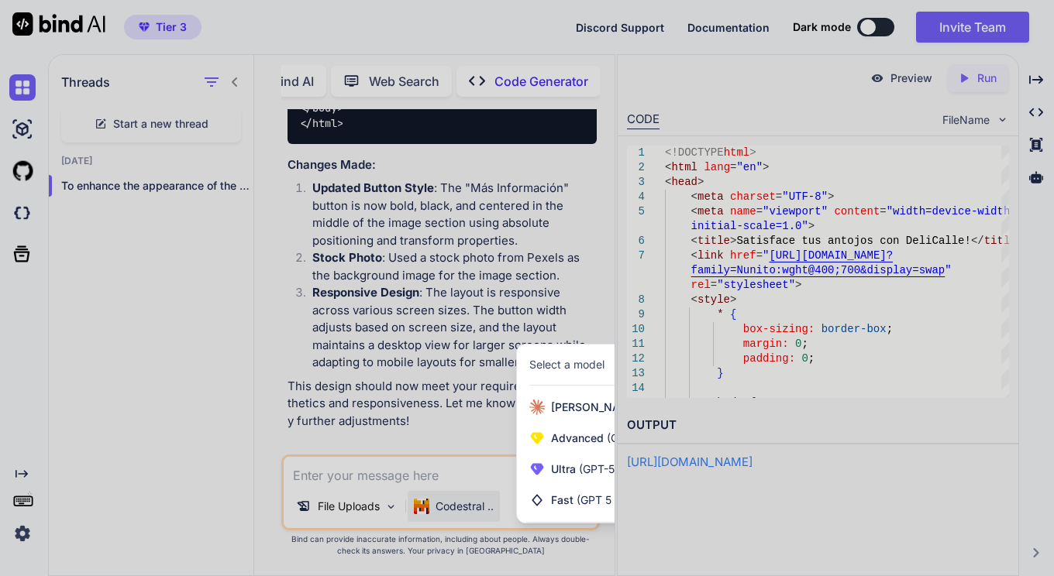
click at [578, 371] on div "Select a model" at bounding box center [566, 364] width 75 height 15
click at [562, 339] on div at bounding box center [527, 288] width 1054 height 576
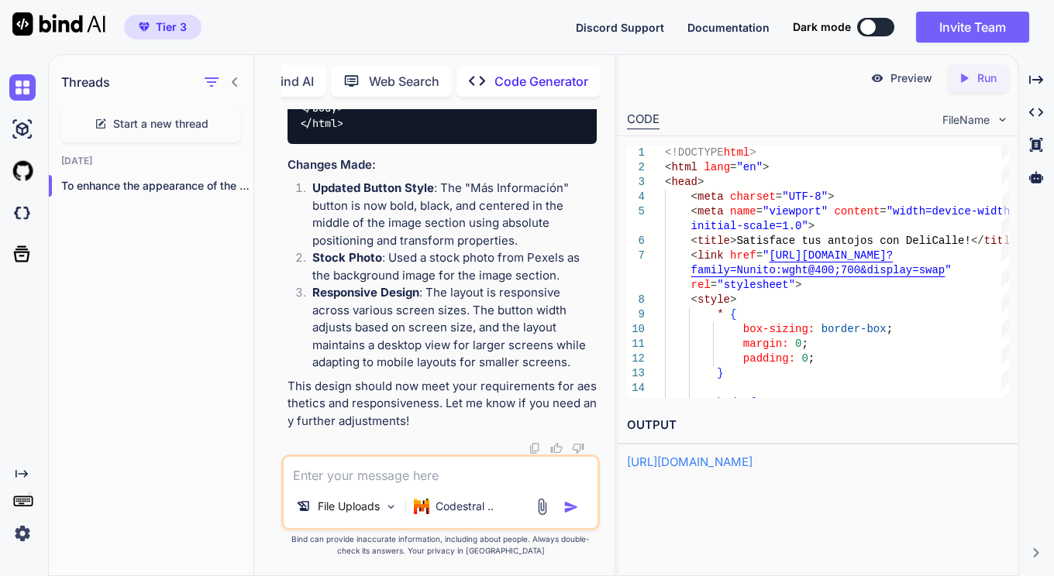
click at [979, 74] on p "Run" at bounding box center [986, 78] width 19 height 15
click at [885, 78] on div "Preview" at bounding box center [901, 78] width 87 height 28
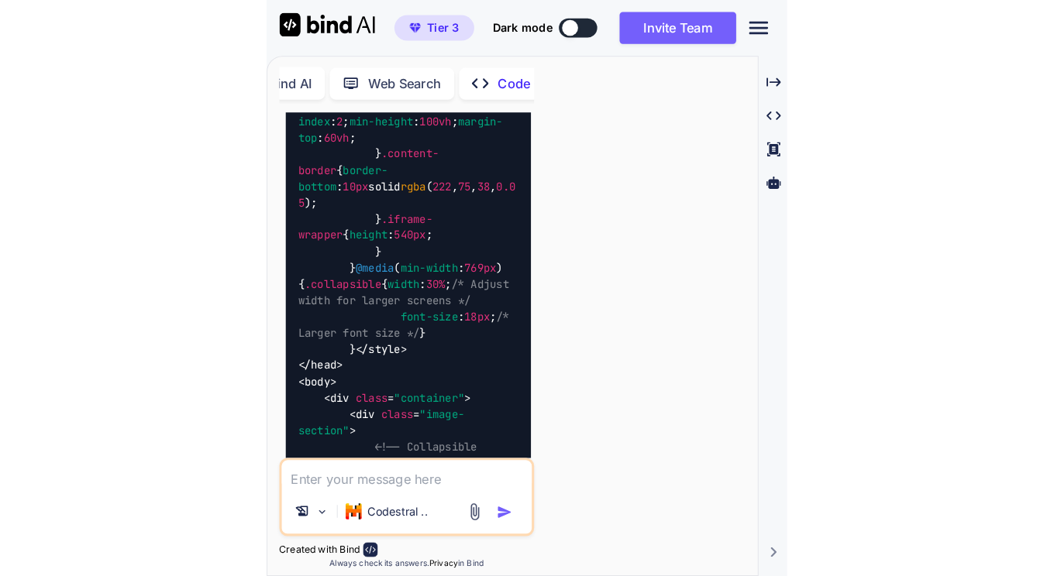
scroll to position [16011, 0]
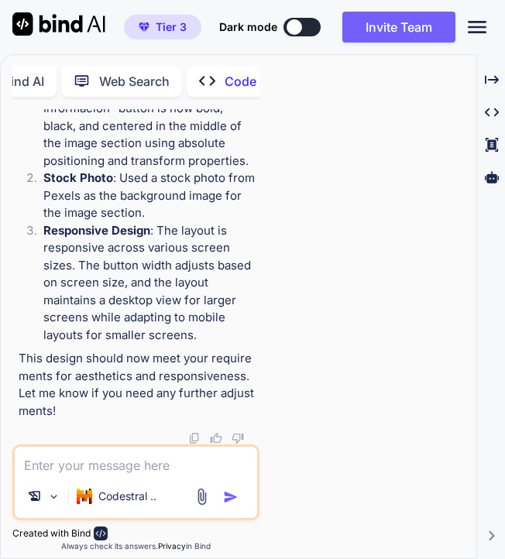
click at [94, 452] on textarea at bounding box center [136, 461] width 243 height 28
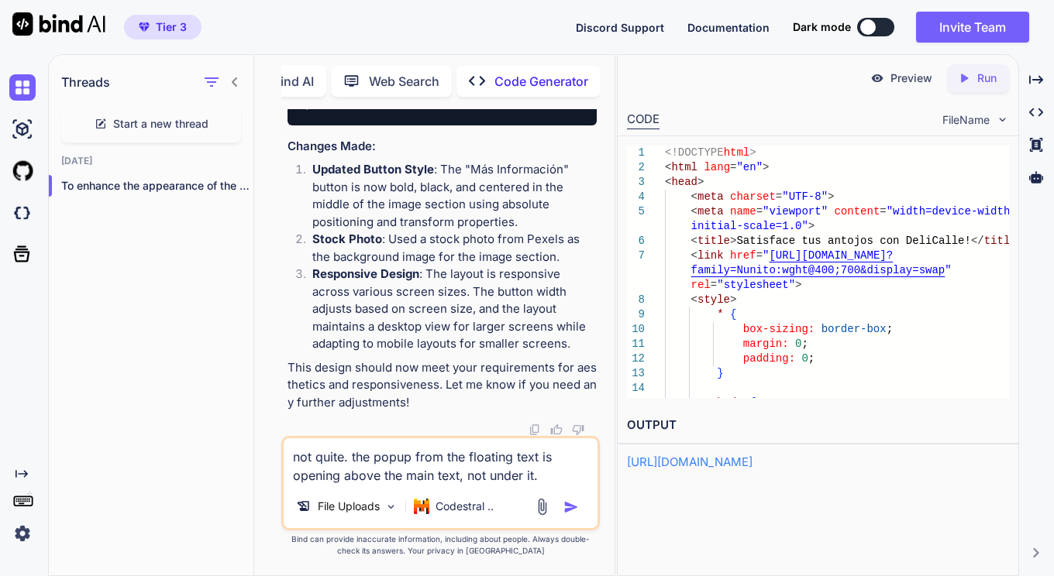
scroll to position [13651, 0]
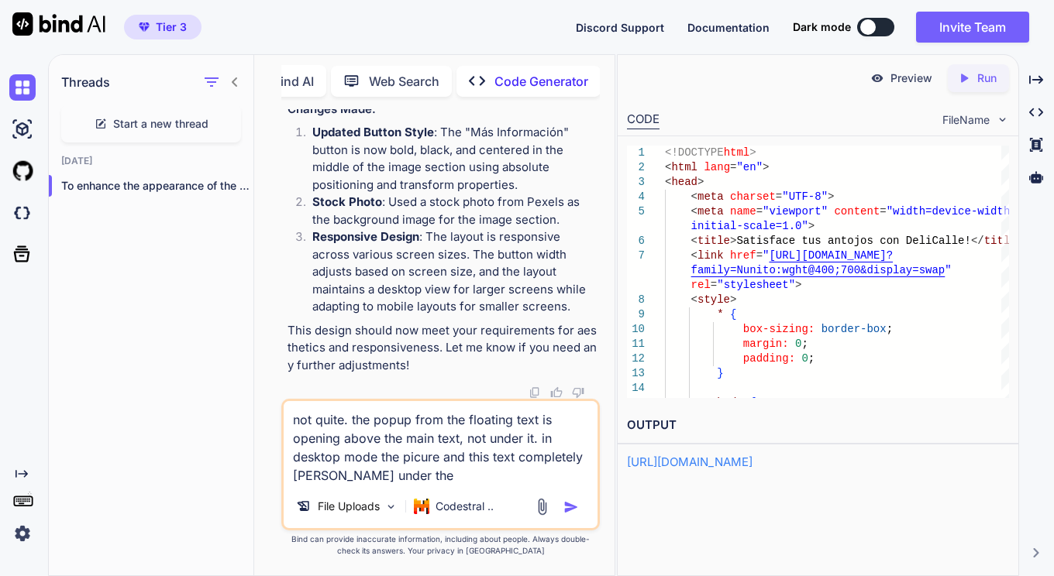
click at [291, 475] on textarea "not quite. the popup from the floating text is opening above the main text, not…" at bounding box center [441, 443] width 315 height 84
click at [424, 476] on textarea "not quite. the popup from the floating text is opening above the main text, not…" at bounding box center [441, 443] width 315 height 84
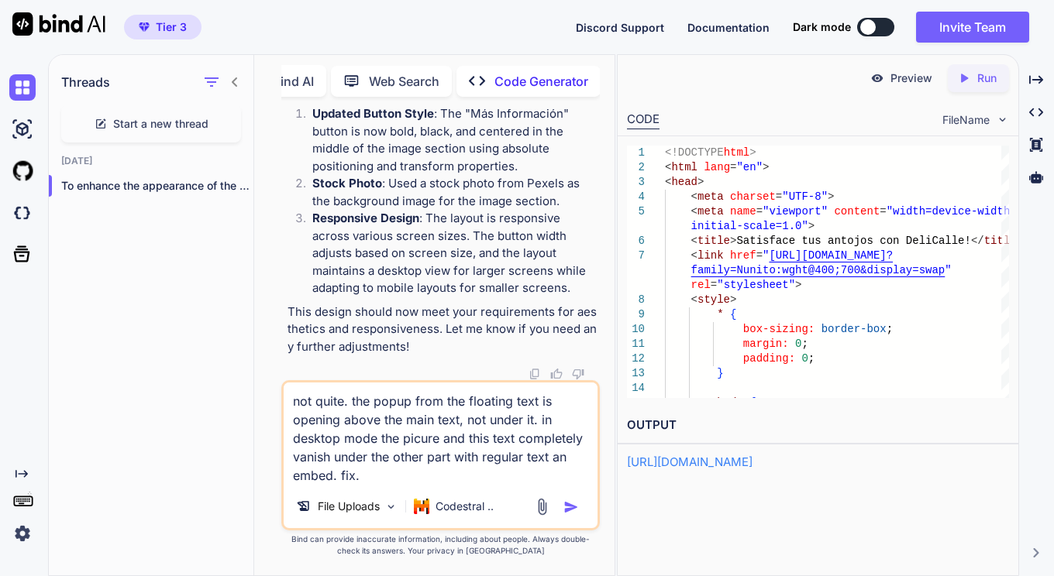
type textarea "not quite. the popup from the floating text is opening above the main text, not…"
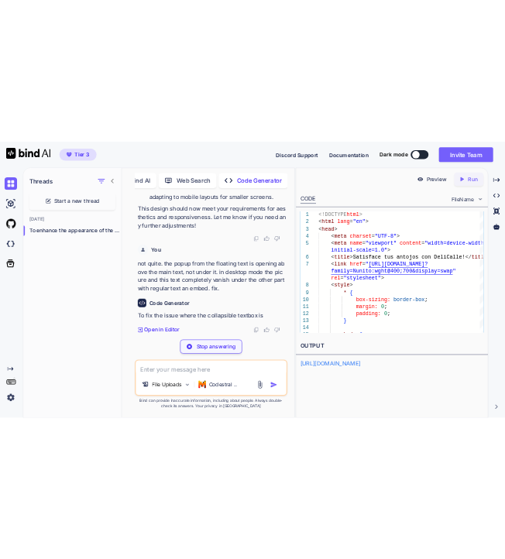
scroll to position [18440, 0]
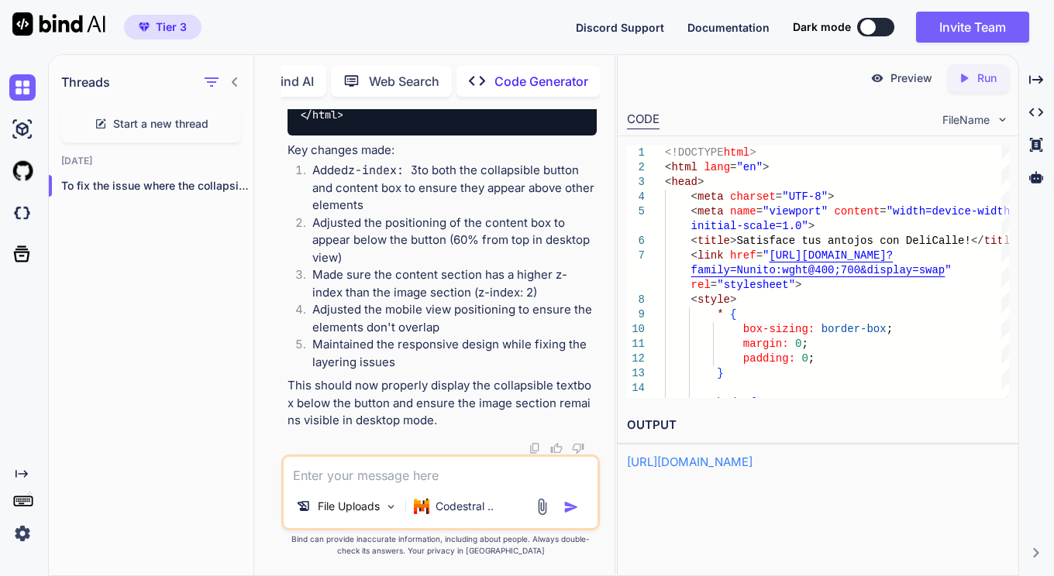
click at [981, 83] on p "Run" at bounding box center [986, 78] width 19 height 15
click at [897, 77] on p "Preview" at bounding box center [911, 78] width 42 height 15
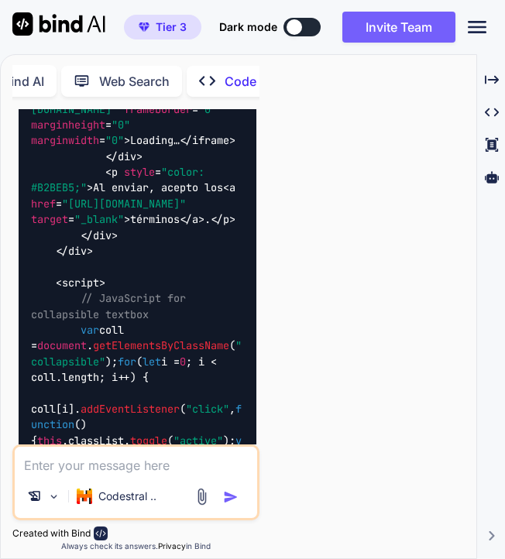
scroll to position [21627, 0]
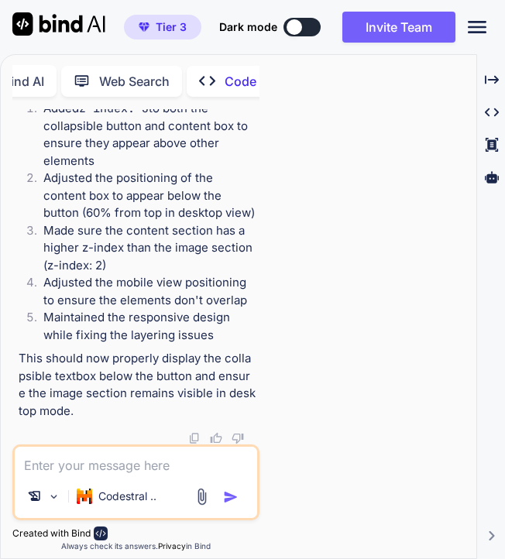
click at [65, 461] on textarea at bounding box center [136, 461] width 243 height 28
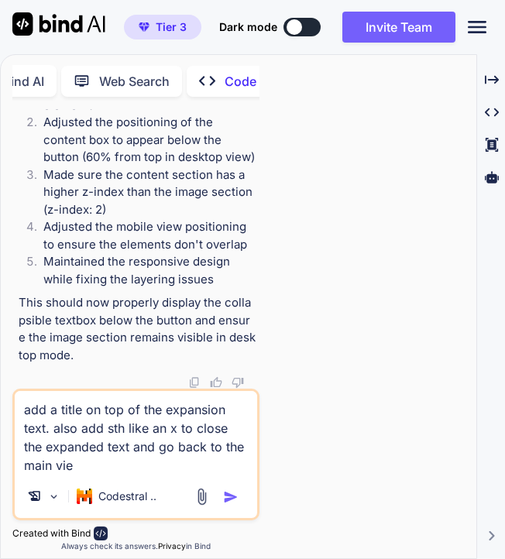
type textarea "add a title on top of the expansion text. also add sth like an x to close the e…"
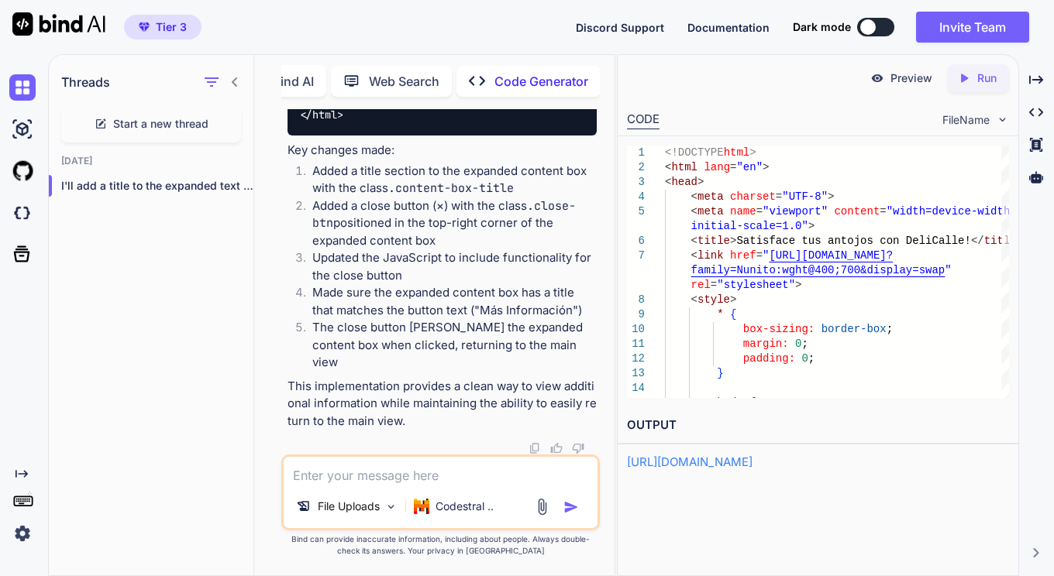
scroll to position [23493, 0]
click at [977, 70] on div "Created with Pixso. Run" at bounding box center [978, 78] width 61 height 28
click at [911, 81] on p "Preview" at bounding box center [911, 78] width 42 height 15
click at [979, 84] on p "Run" at bounding box center [986, 78] width 19 height 15
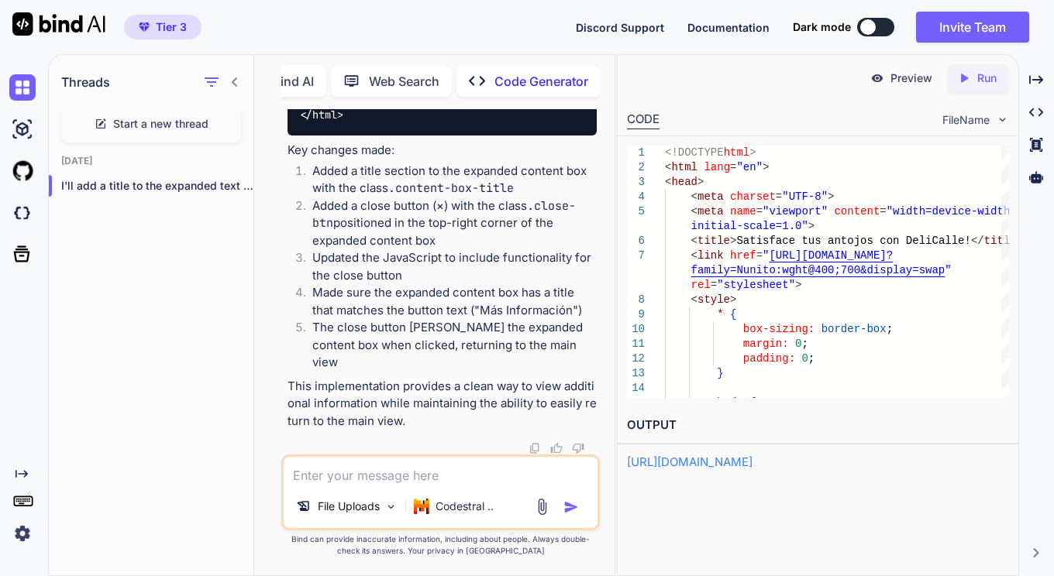
click at [401, 468] on textarea at bounding box center [441, 471] width 315 height 28
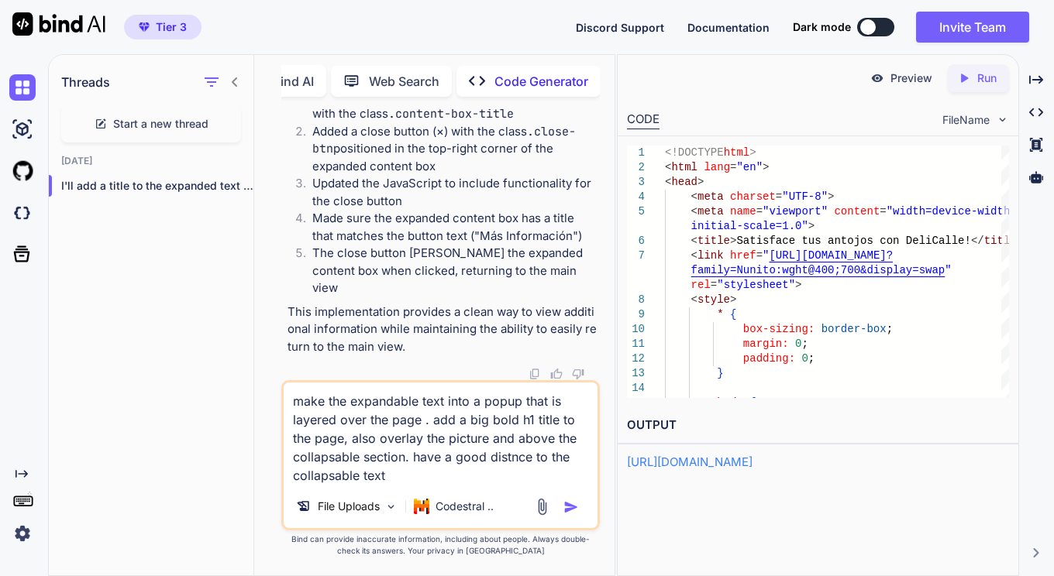
click at [421, 424] on textarea "make the expandable text into a popup that is layered over the page . add a big…" at bounding box center [441, 434] width 315 height 102
type textarea "make the expandable text into a popup that is layered over the page an fill wit…"
click at [572, 509] on img "button" at bounding box center [570, 507] width 15 height 15
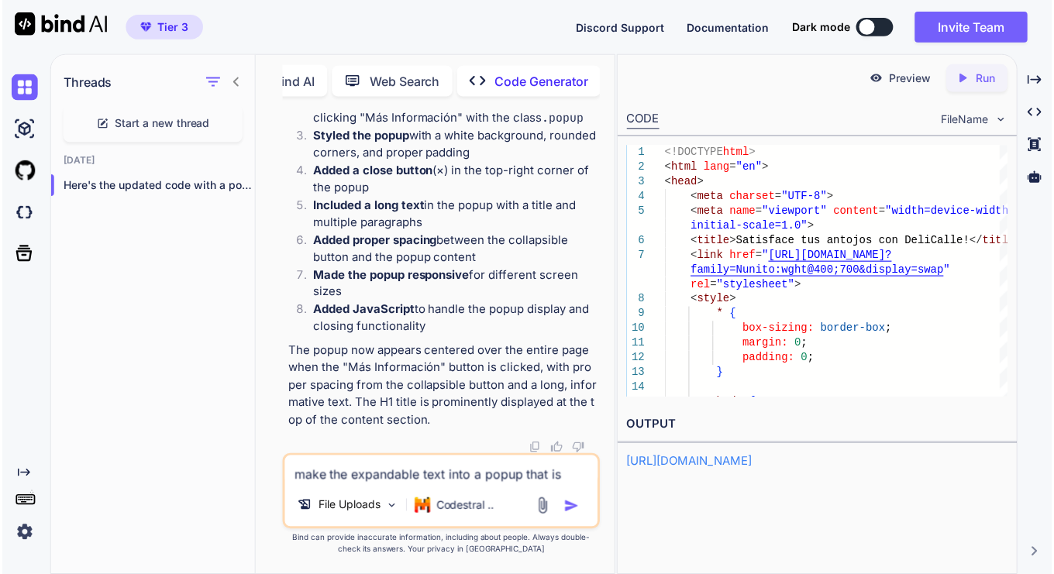
scroll to position [28783, 0]
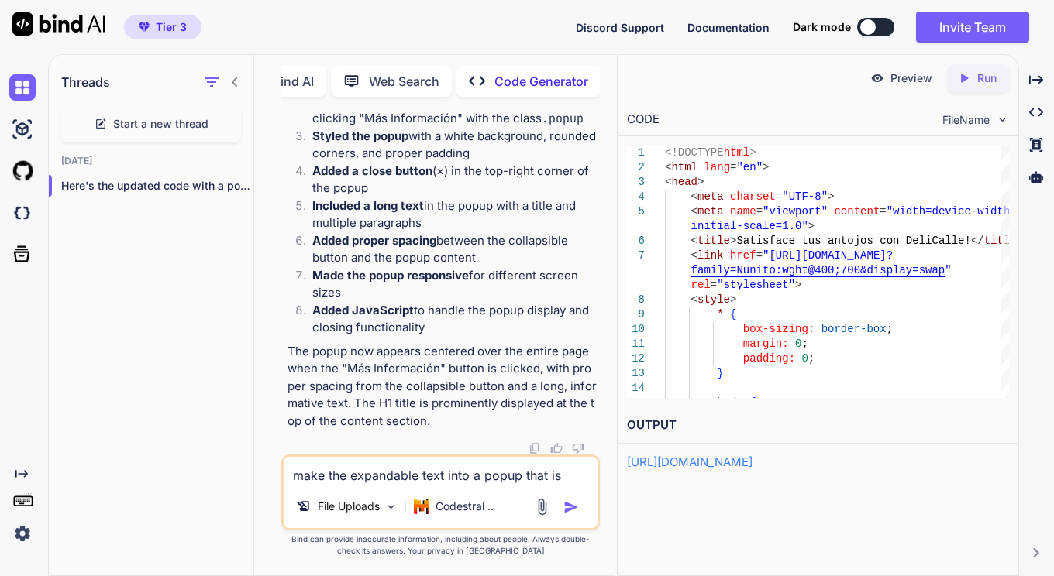
click at [985, 88] on div "Created with Pixso. Run" at bounding box center [978, 78] width 61 height 28
click at [232, 184] on icon "button" at bounding box center [236, 185] width 9 height 9
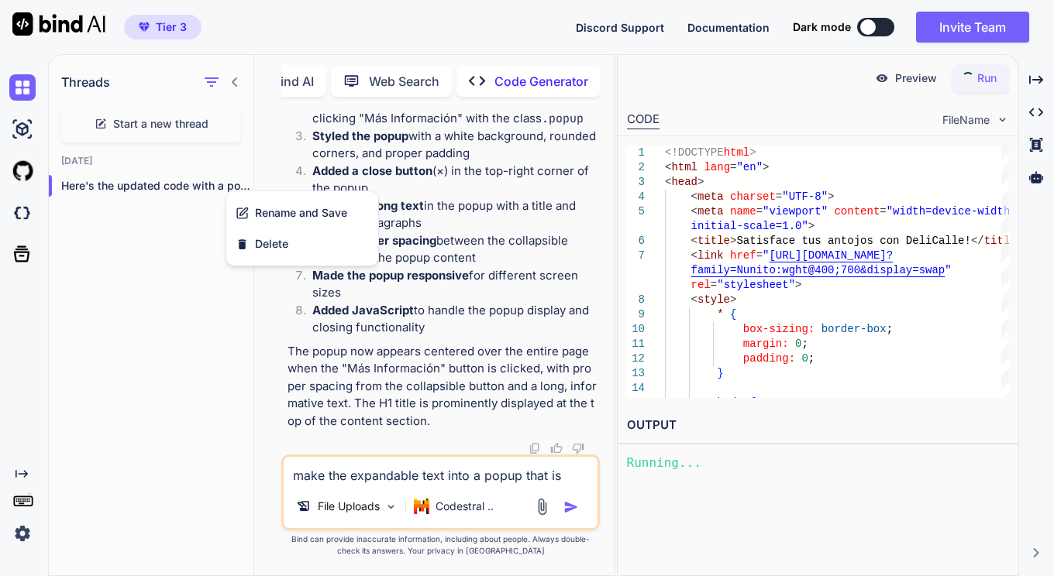
click at [261, 215] on span "Rename and Save" at bounding box center [301, 212] width 92 height 15
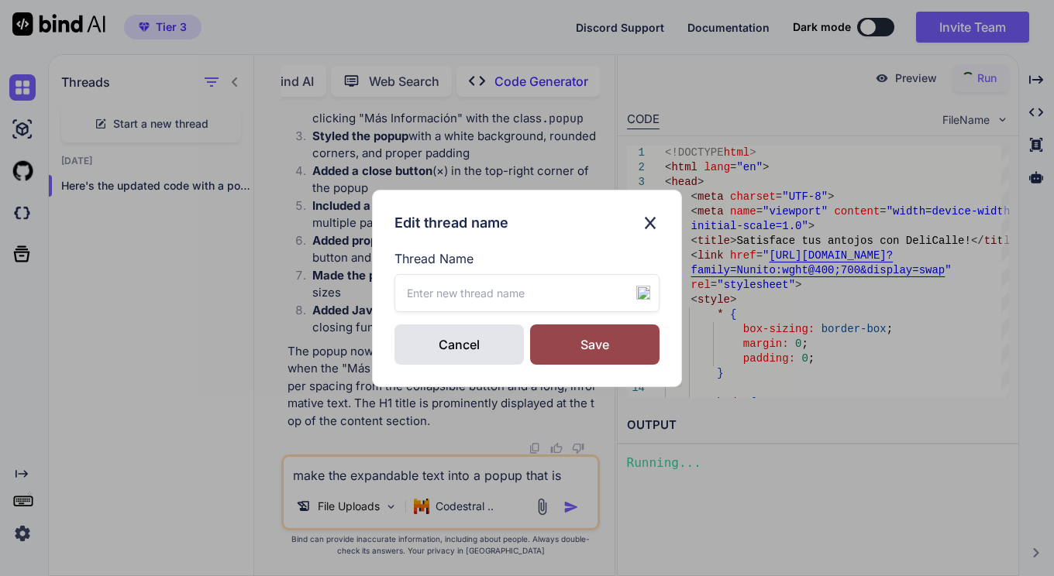
click at [418, 287] on input "text" at bounding box center [526, 293] width 265 height 38
type input "landing page beta launch"
click at [528, 226] on div "Edit thread name" at bounding box center [526, 223] width 265 height 22
click at [578, 338] on div "Save" at bounding box center [594, 345] width 129 height 40
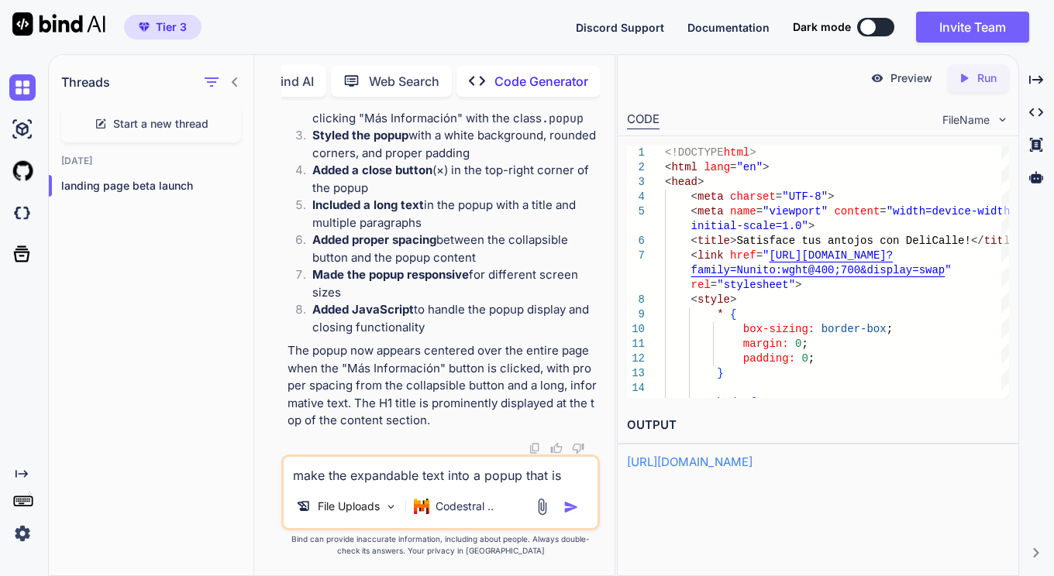
scroll to position [18520, 0]
click at [987, 84] on p "Run" at bounding box center [986, 78] width 19 height 15
click at [920, 79] on p "Preview" at bounding box center [911, 78] width 42 height 15
click at [445, 483] on textarea "make the expandable text into a popup that is layered over the page an fill wit…" at bounding box center [441, 471] width 315 height 28
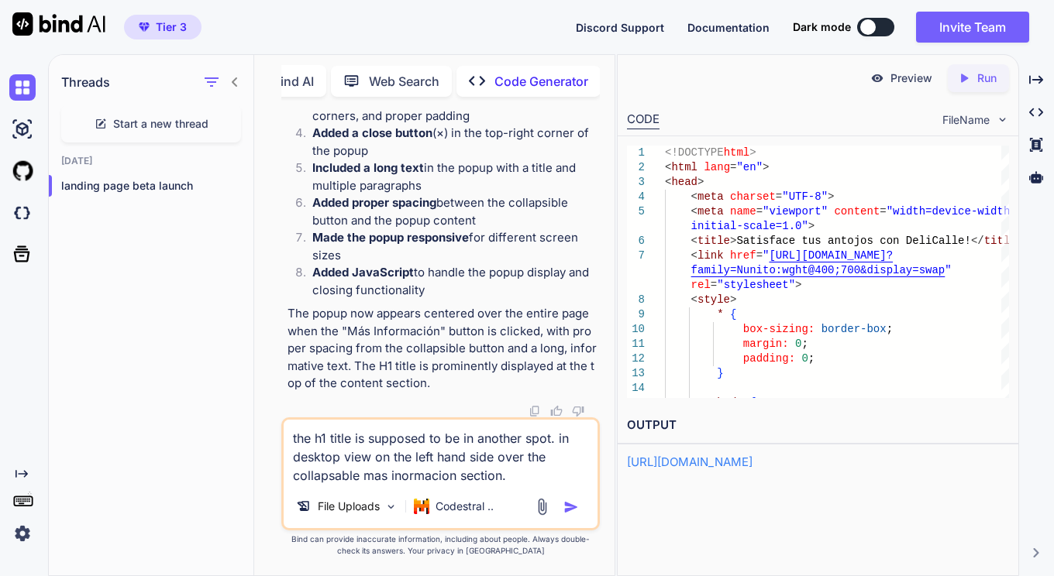
click at [401, 481] on textarea "the h1 title is supposed to be in another spot. in desktop view on the left han…" at bounding box center [441, 452] width 315 height 65
click at [533, 474] on textarea "the h1 title is supposed to be in another spot. in desktop view on the left han…" at bounding box center [441, 452] width 315 height 65
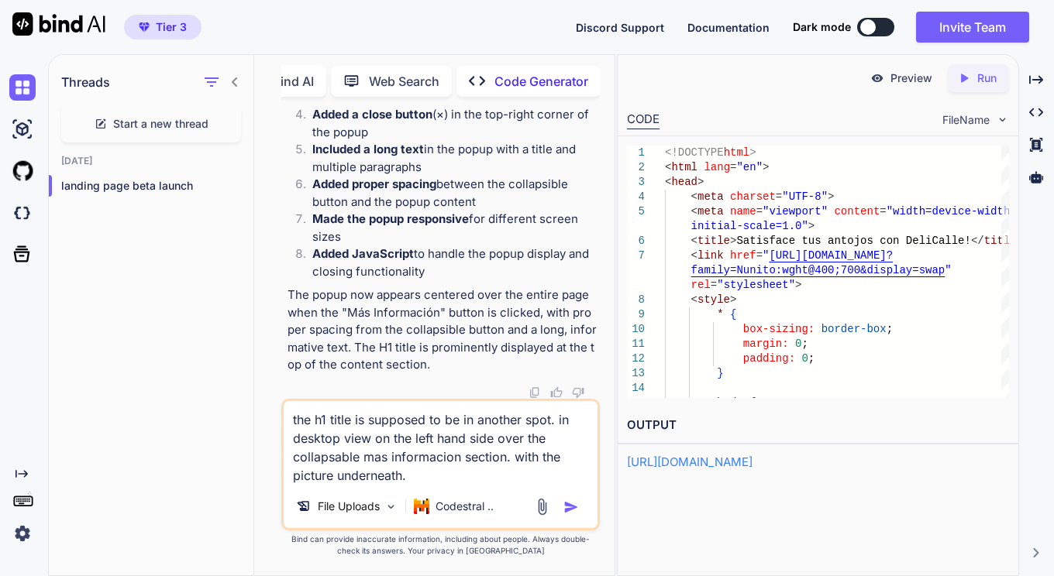
type textarea "the h1 title is supposed to be in another spot. in desktop view on the left han…"
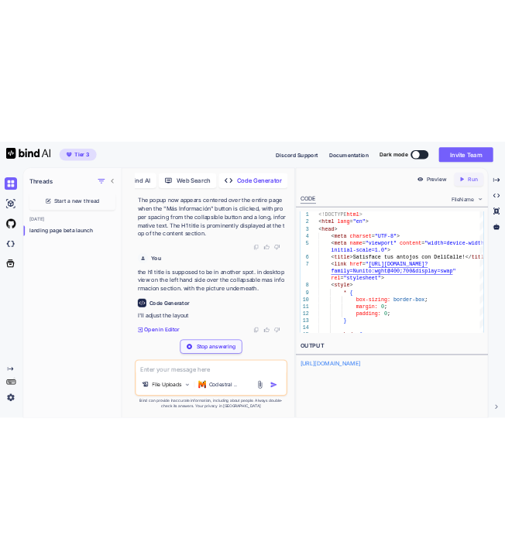
scroll to position [24995, 0]
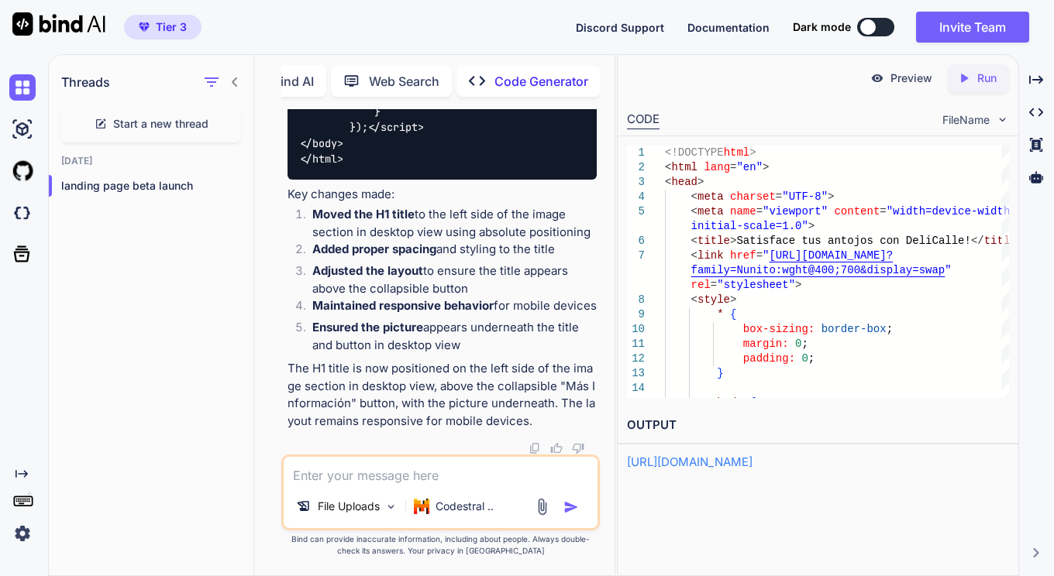
click at [975, 81] on icon "Created with Pixso." at bounding box center [967, 78] width 20 height 14
click at [906, 74] on p "Preview" at bounding box center [911, 78] width 42 height 15
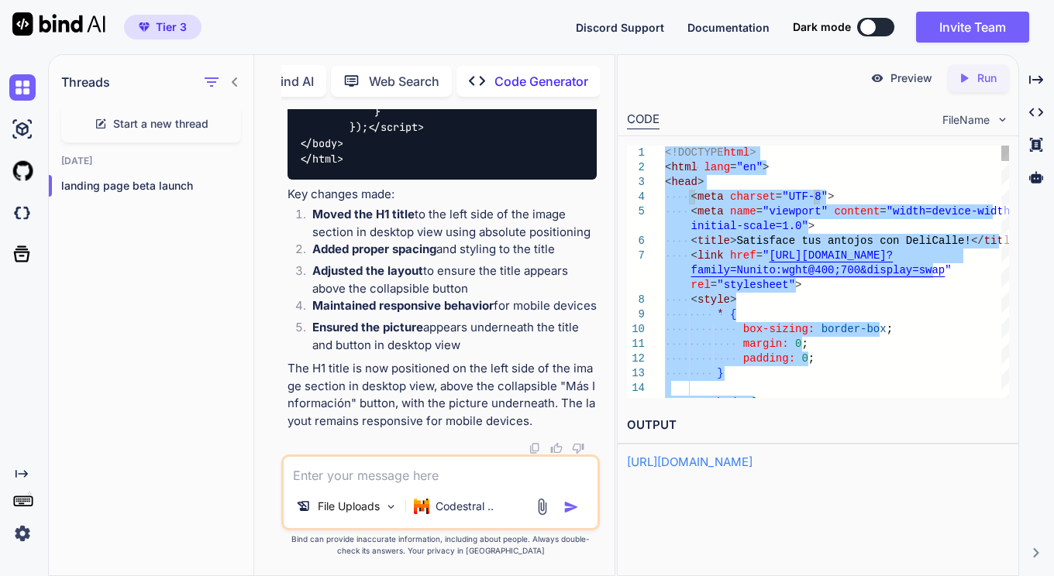
type textarea "<!DOCTYPE html> <html lang="en"> <head> <meta charset="UTF-8"> <meta name="view…"
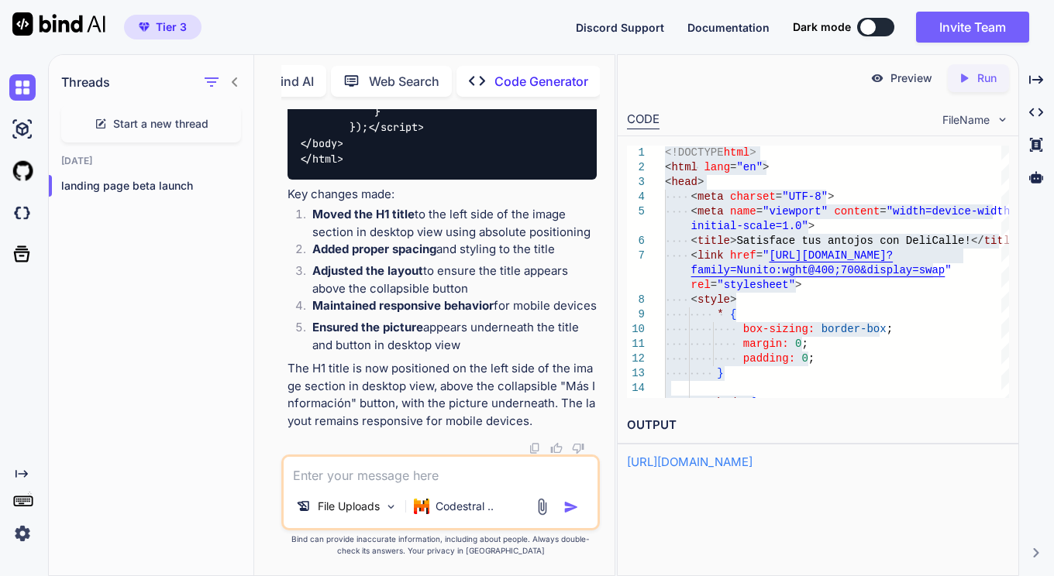
click at [386, 477] on textarea at bounding box center [441, 471] width 315 height 28
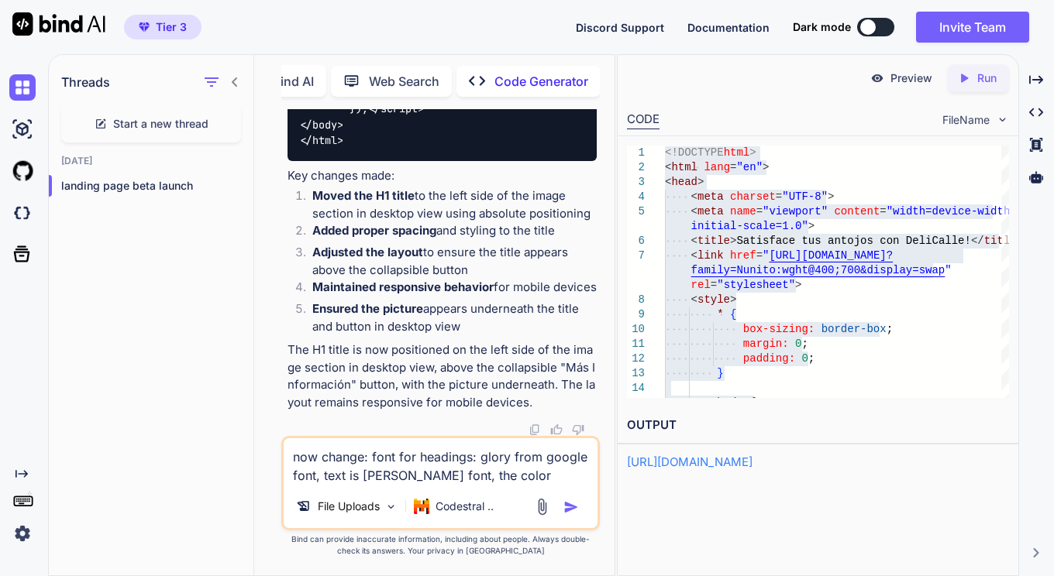
click at [220, 81] on icon "button" at bounding box center [211, 82] width 19 height 19
click at [218, 115] on input "Saved Threads" at bounding box center [219, 117] width 14 height 14
click at [208, 73] on icon "button" at bounding box center [211, 82] width 19 height 19
click at [219, 151] on input "All Threads" at bounding box center [219, 154] width 14 height 14
click at [23, 217] on img at bounding box center [22, 213] width 26 height 26
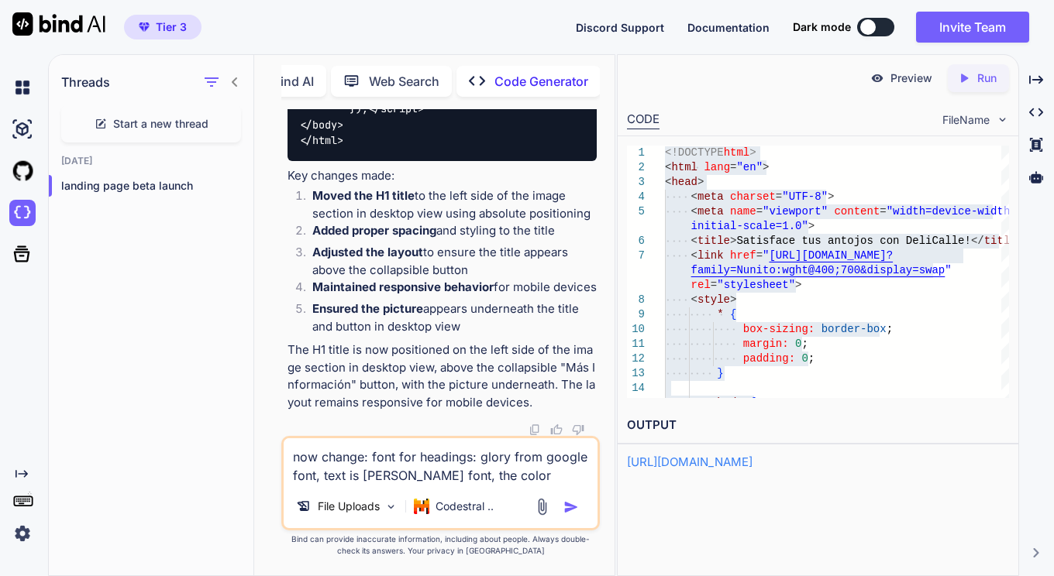
scroll to position [25150, 0]
click at [565, 473] on textarea "now change: font for headings: glory from google font, text is [PERSON_NAME] fo…" at bounding box center [441, 462] width 315 height 46
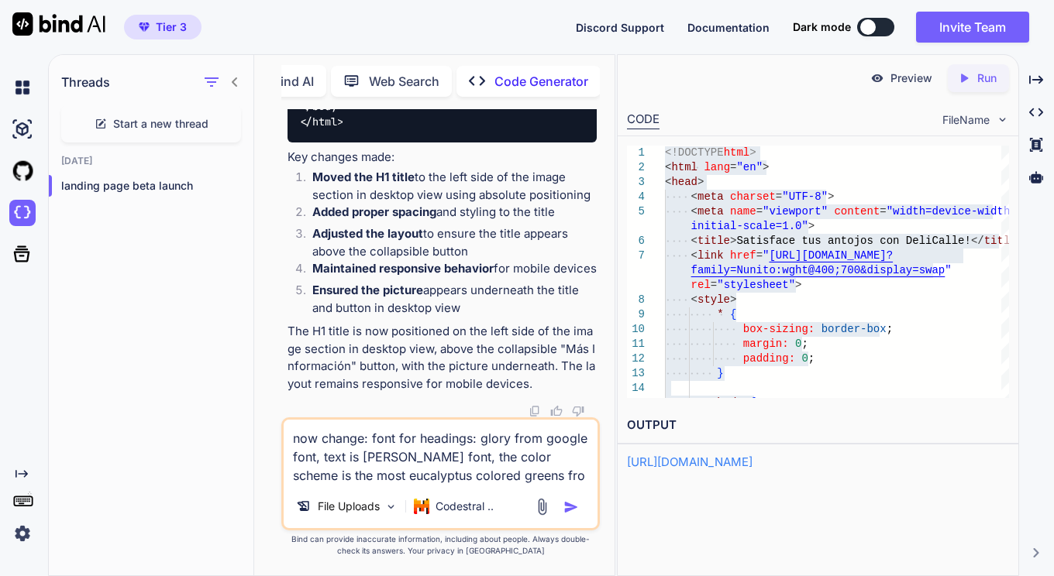
paste textarea "--cambridge-blue: #72957Cff; --davys-gray: #52575Aff; --ebony: #656D60ff; --pla…"
type textarea "now change: font for headings: glory from google font, text is [PERSON_NAME] fo…"
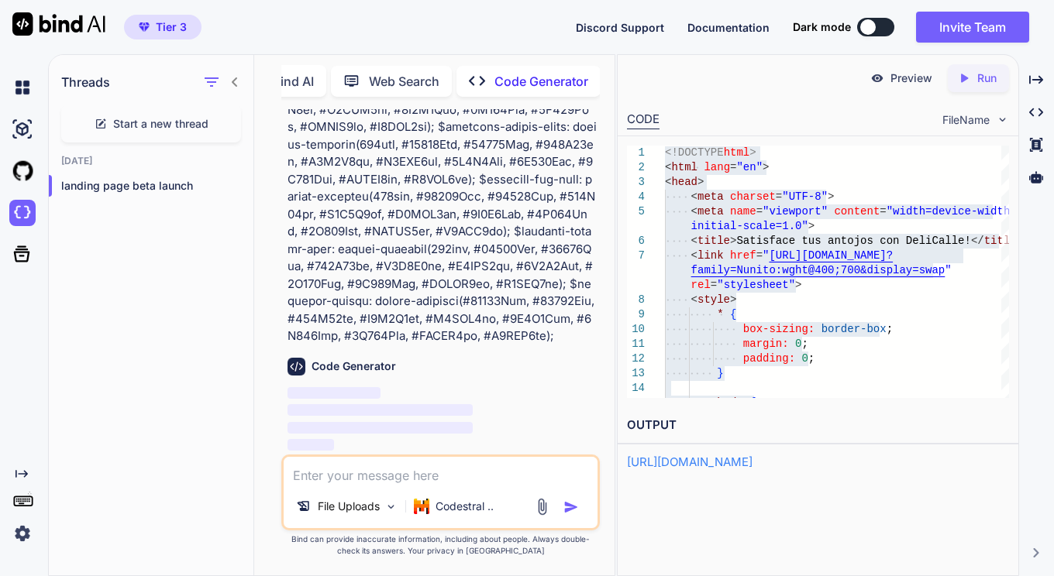
scroll to position [31847, 0]
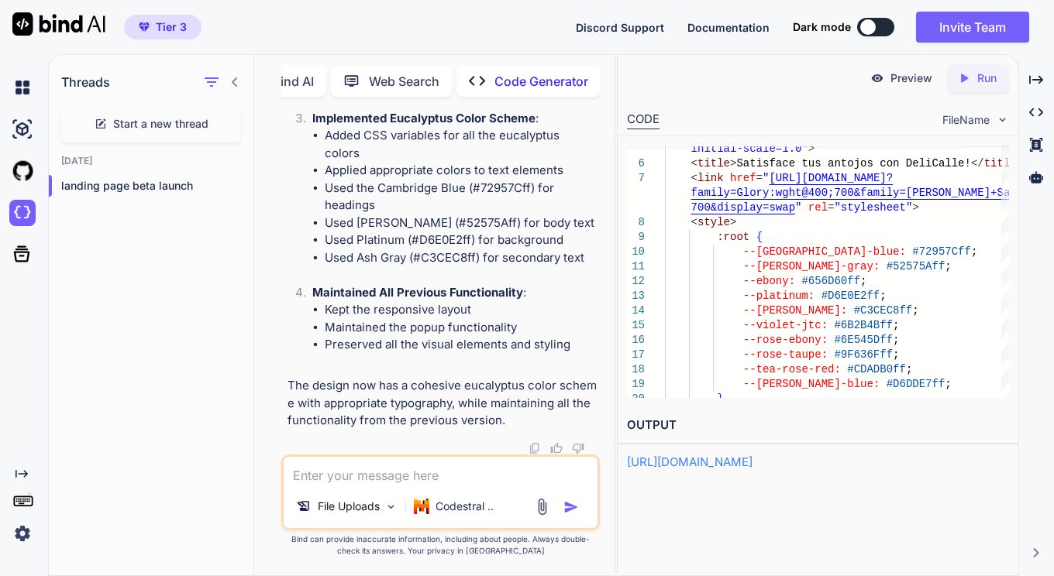
click at [975, 72] on icon "Created with Pixso." at bounding box center [967, 78] width 20 height 14
click at [901, 84] on p "Preview" at bounding box center [911, 78] width 42 height 15
click at [366, 482] on textarea at bounding box center [441, 471] width 315 height 28
type textarea "which of these green colors is closest to 17a1a0?"
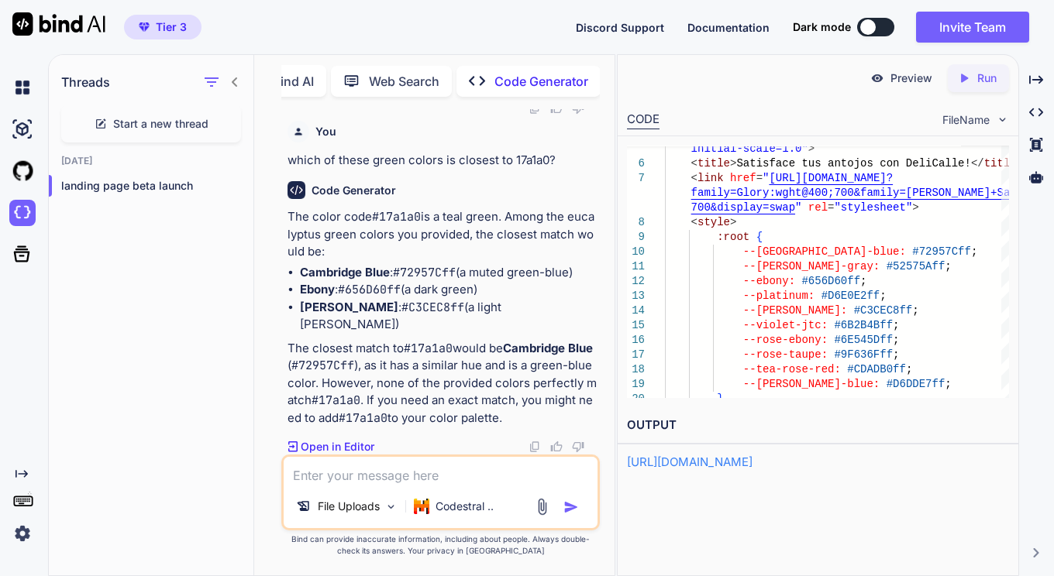
scroll to position [39968, 0]
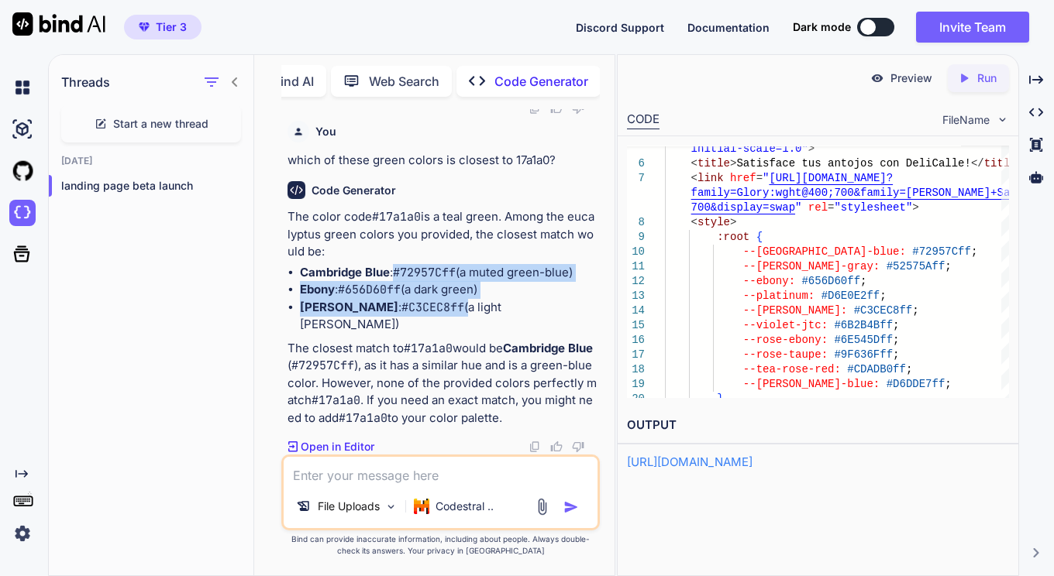
drag, startPoint x: 395, startPoint y: 293, endPoint x: 422, endPoint y: 330, distance: 46.0
click at [422, 330] on ul "Cambridge Blue : #72957Cff (a muted green-blue) Ebony : #656D60ff (a dark green…" at bounding box center [442, 299] width 310 height 70
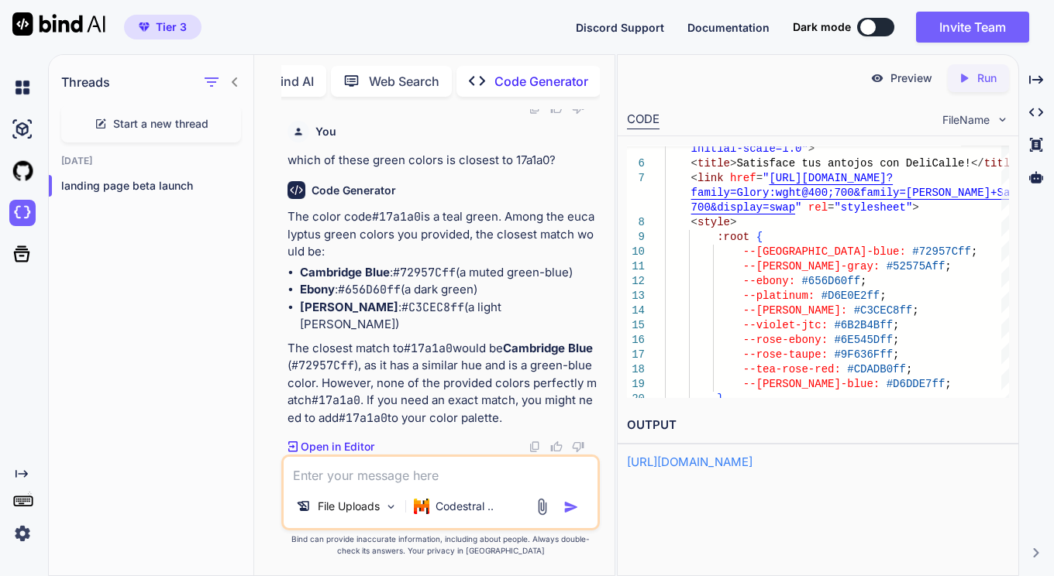
click at [400, 370] on p "The closest match to #17a1a0 would be Cambridge Blue ( #72957Cff ), as it has a…" at bounding box center [442, 384] width 310 height 88
drag, startPoint x: 301, startPoint y: 372, endPoint x: 349, endPoint y: 372, distance: 47.3
click at [349, 372] on code "#72957Cff" at bounding box center [322, 365] width 63 height 15
copy code "#72957C"
click at [370, 474] on textarea at bounding box center [441, 471] width 315 height 28
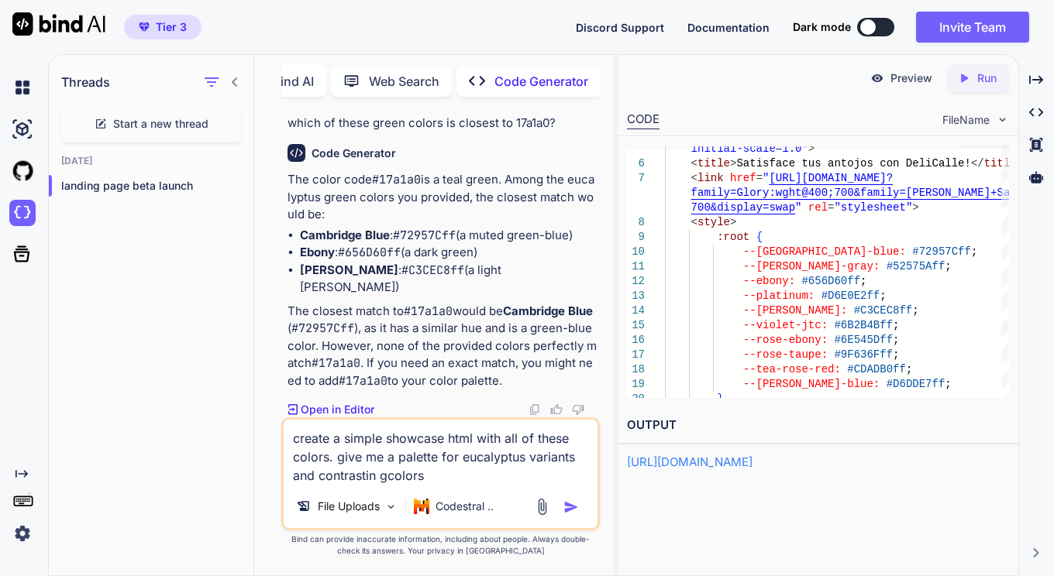
click at [377, 474] on textarea "create a simple showcase html with all of these colors. give me a palette for e…" at bounding box center [441, 452] width 315 height 65
type textarea "create a simple showcase html with all of these colors. give me a palette for e…"
click at [573, 511] on img "button" at bounding box center [570, 507] width 15 height 15
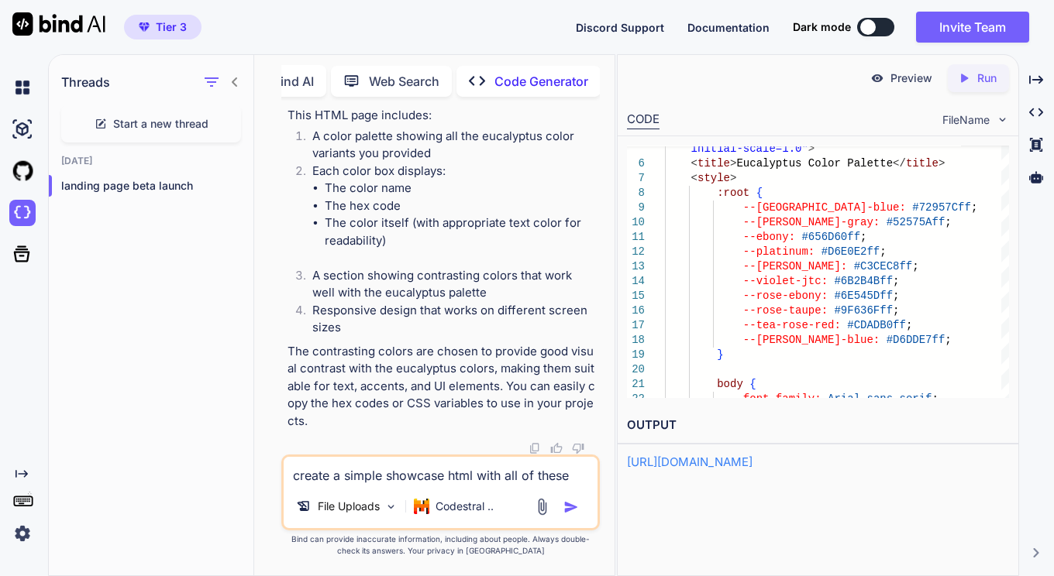
scroll to position [40481, 0]
click at [977, 83] on p "Run" at bounding box center [986, 78] width 19 height 15
drag, startPoint x: 922, startPoint y: 81, endPoint x: 828, endPoint y: 74, distance: 94.0
click at [828, 74] on div "Preview Run" at bounding box center [817, 78] width 401 height 46
click at [828, 74] on div "Preview Created with Pixso. Run" at bounding box center [817, 78] width 401 height 46
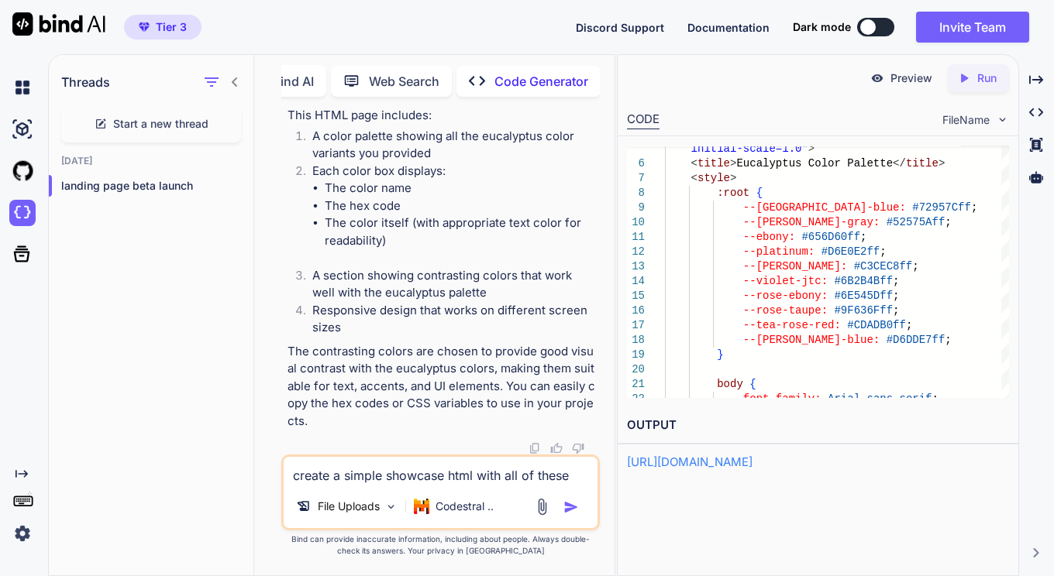
click at [910, 77] on p "Preview" at bounding box center [911, 78] width 42 height 15
click at [413, 477] on textarea "create a simple showcase html with all of these colors. give me a palette for e…" at bounding box center [441, 471] width 315 height 28
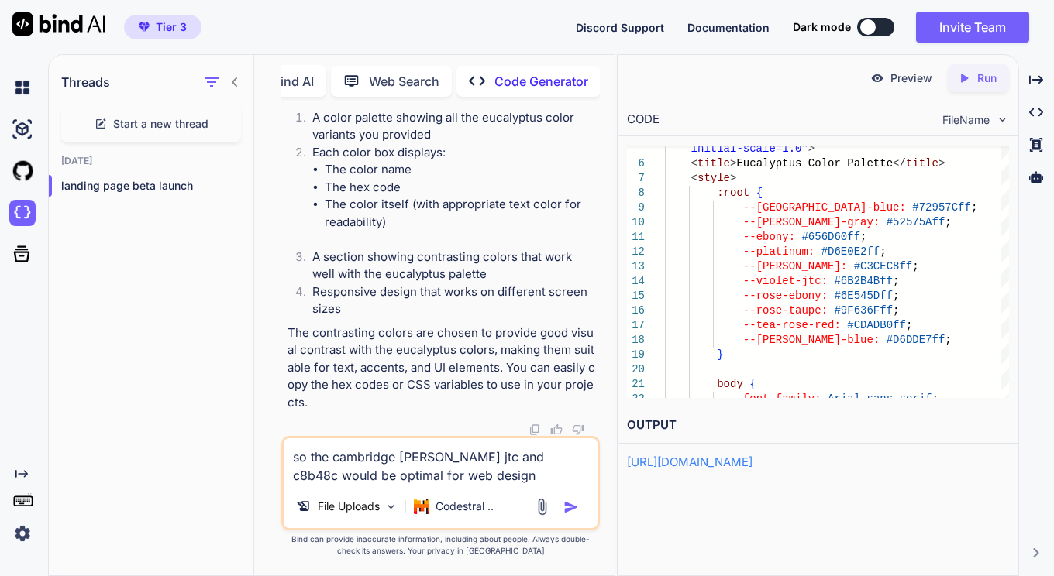
type textarea "so the cambridge [PERSON_NAME] jtc and c8b48c would be optimal for web design?"
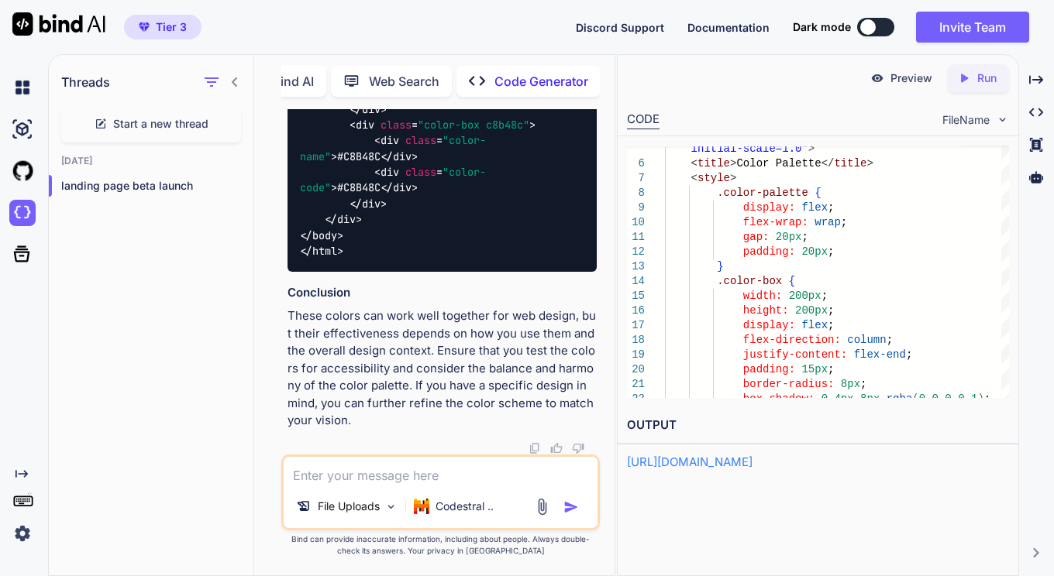
scroll to position [46740, 0]
click at [971, 77] on icon "Created with Pixso." at bounding box center [967, 78] width 20 height 14
click at [902, 74] on p "Preview" at bounding box center [911, 78] width 42 height 15
click at [322, 476] on textarea at bounding box center [441, 471] width 315 height 28
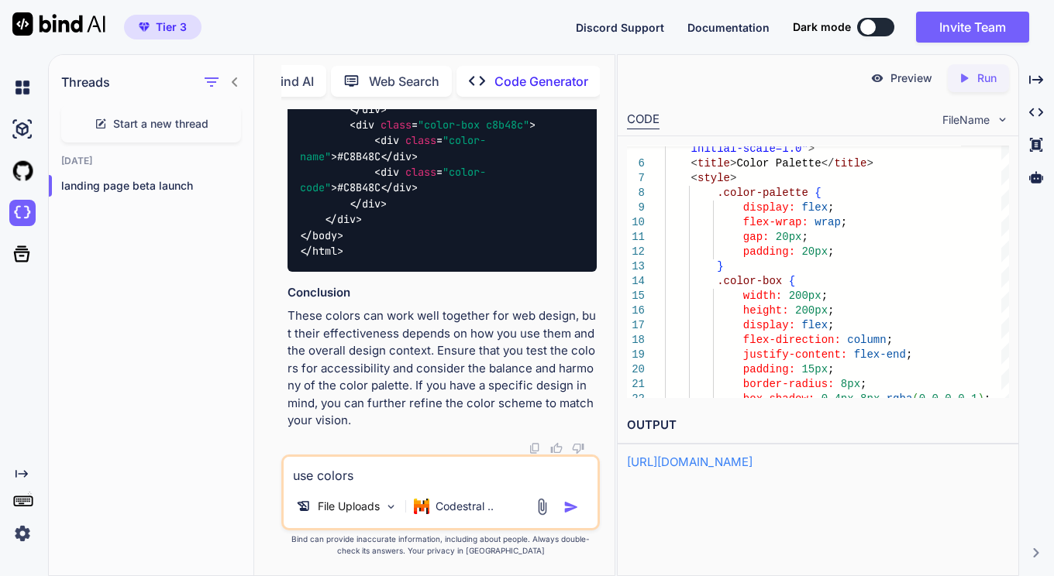
paste textarea "Cambridge Blue #72957C Violet JTC #6B2B4B #C8B48C #C8B48C"
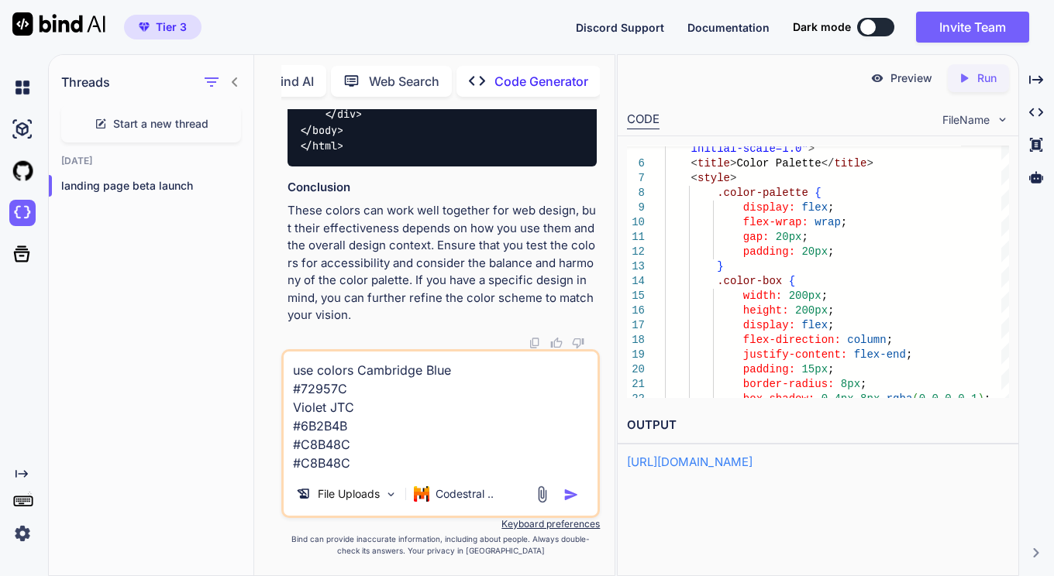
drag, startPoint x: 290, startPoint y: 407, endPoint x: 351, endPoint y: 406, distance: 61.2
click at [351, 406] on textarea "use colors Cambridge Blue #72957C Violet JTC #6B2B4B #C8B48C #C8B48C" at bounding box center [441, 412] width 315 height 121
type textarea "use colors Cambridge Blue #72957C main #6B2B4B #C8B48C #C8B48C"
click at [367, 432] on textarea "use colors Cambridge Blue #72957C main #6B2B4B #C8B48C #C8B48C" at bounding box center [441, 412] width 315 height 121
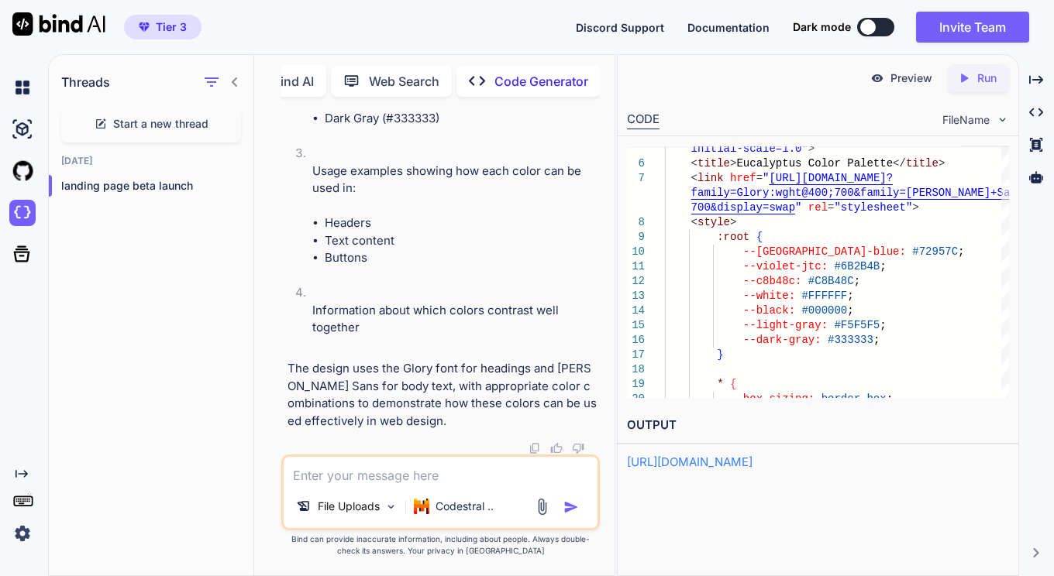
scroll to position [48050, 0]
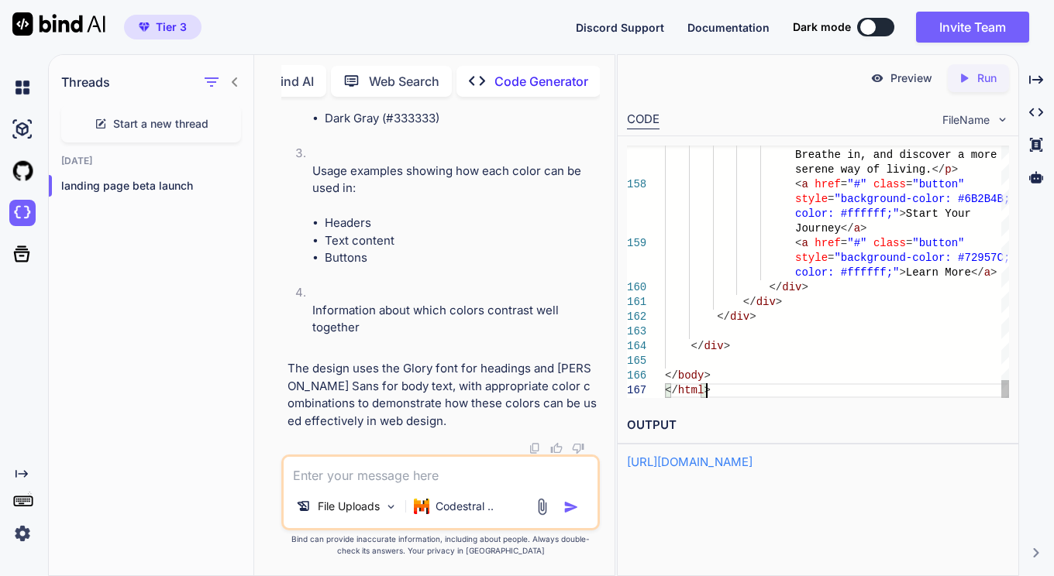
type textarea "</body> </html>"
click at [979, 83] on p "Run" at bounding box center [986, 78] width 19 height 15
click at [888, 80] on div "Preview" at bounding box center [901, 78] width 87 height 28
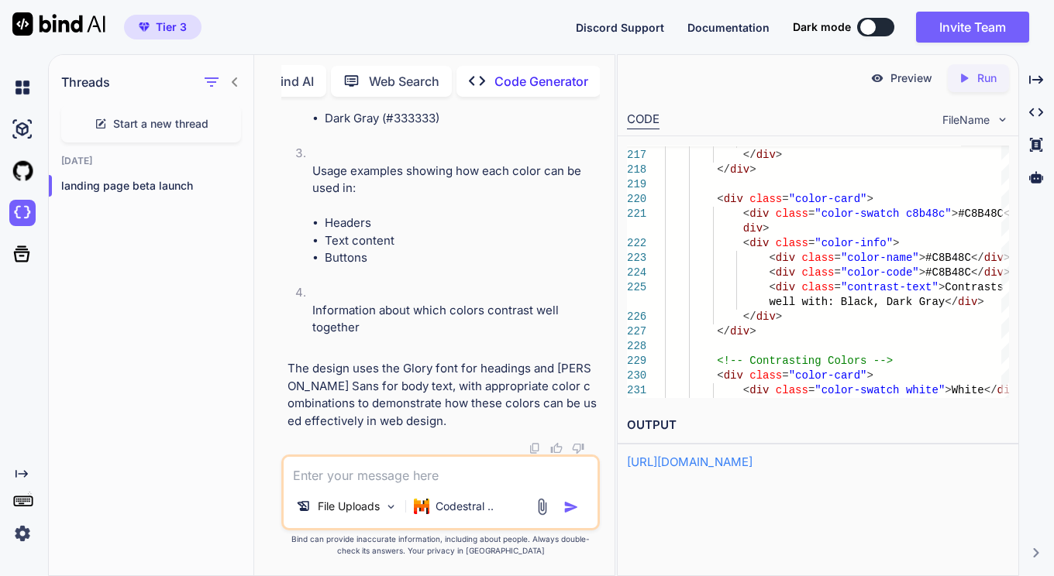
click at [989, 79] on p "Run" at bounding box center [986, 78] width 19 height 15
click at [898, 81] on p "Preview" at bounding box center [911, 78] width 42 height 15
click at [356, 473] on textarea at bounding box center [441, 471] width 315 height 28
paste textarea "Color Roles Background#D6E0E2 Text#311D14 Primary#72957C Accent#C8B48C Highligh…"
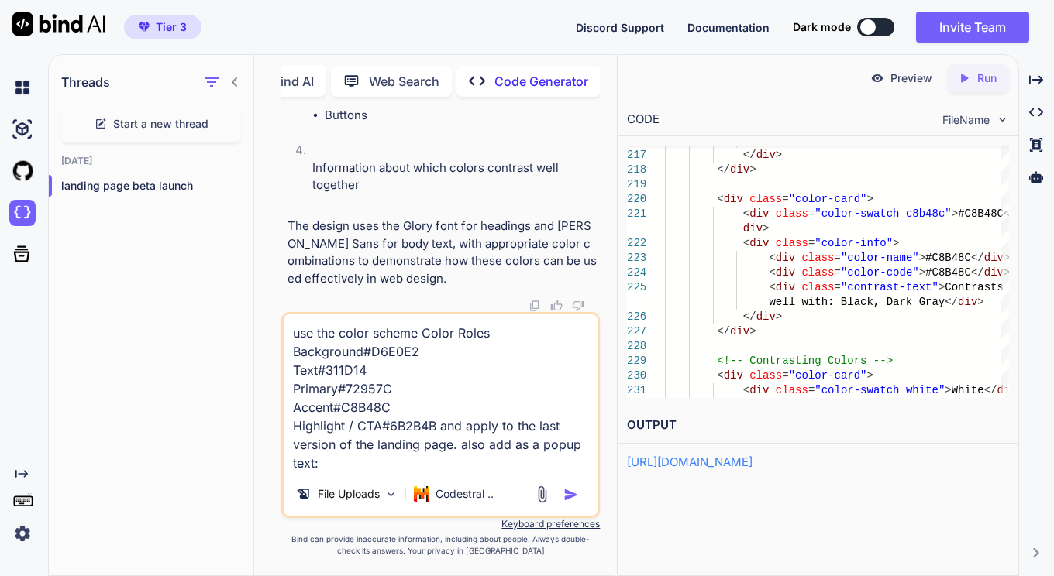
paste textarea "Pregnancy brought uncertainty: how to prepare, where to find solid data, and ho…"
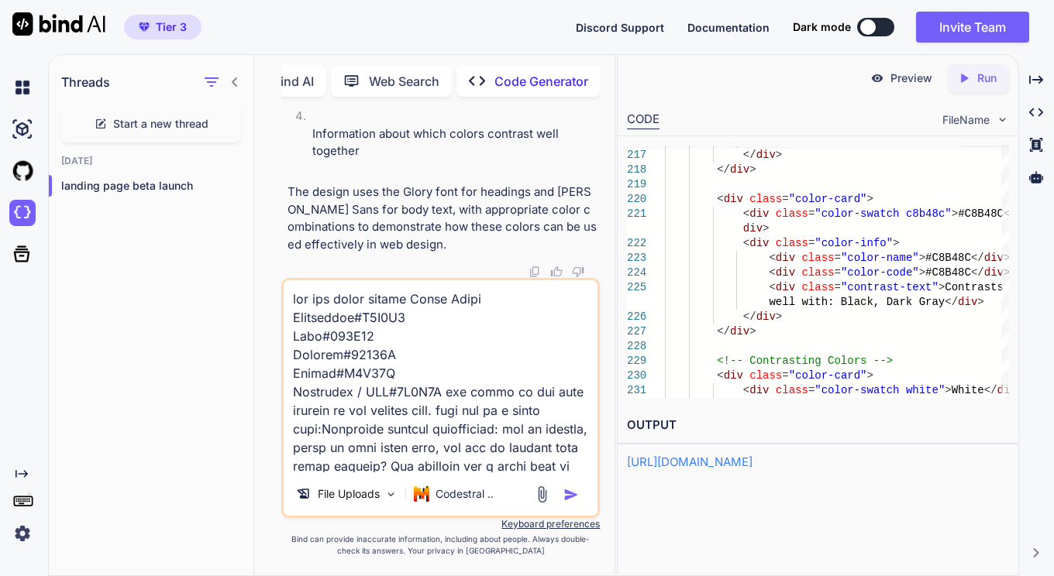
scroll to position [1321, 0]
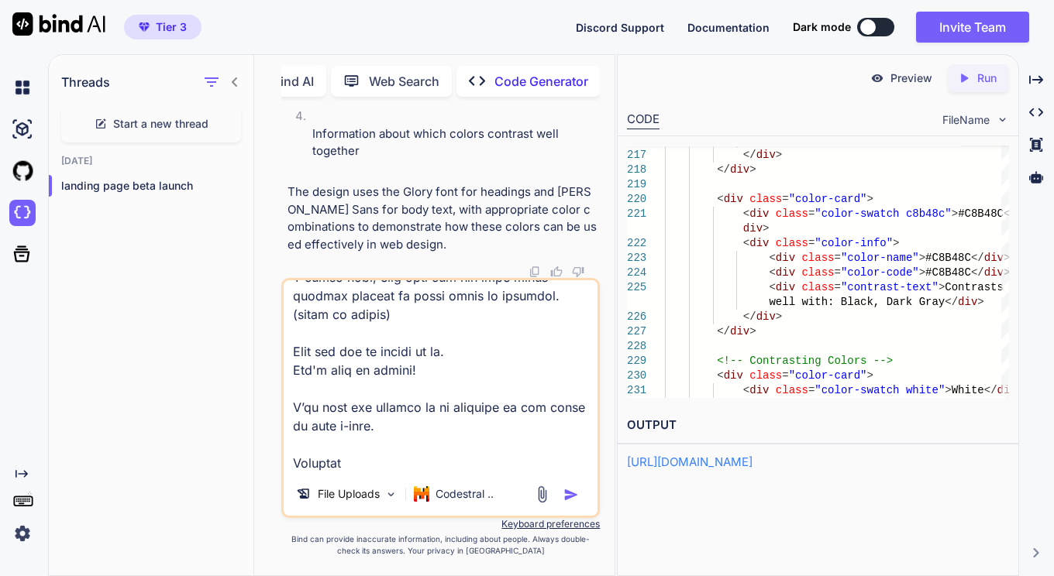
click at [353, 472] on textarea at bounding box center [441, 376] width 315 height 192
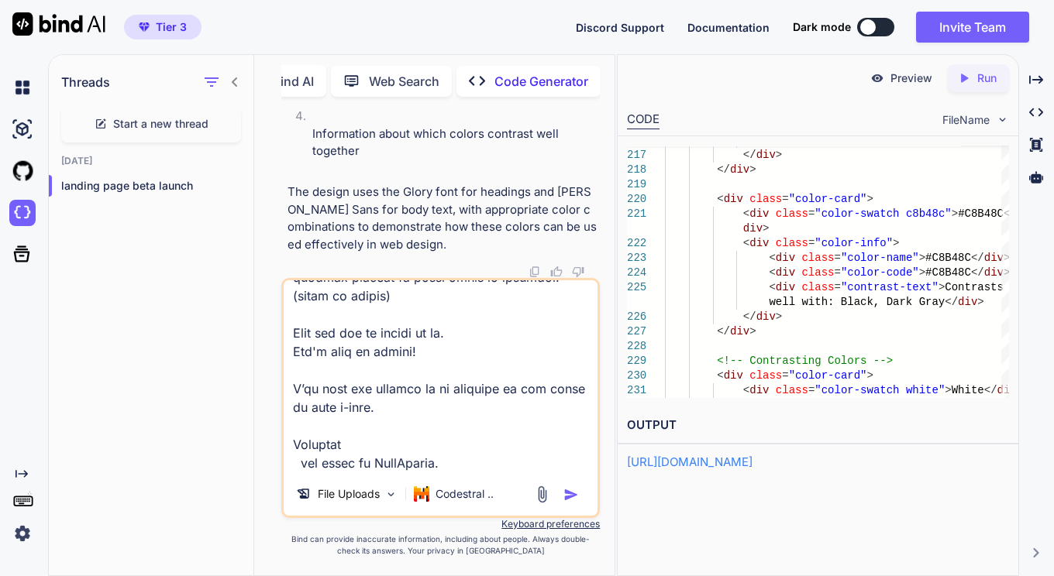
paste textarea "Fast access. Relevant, community-curated info. No overwhelm. Leave with a plan."
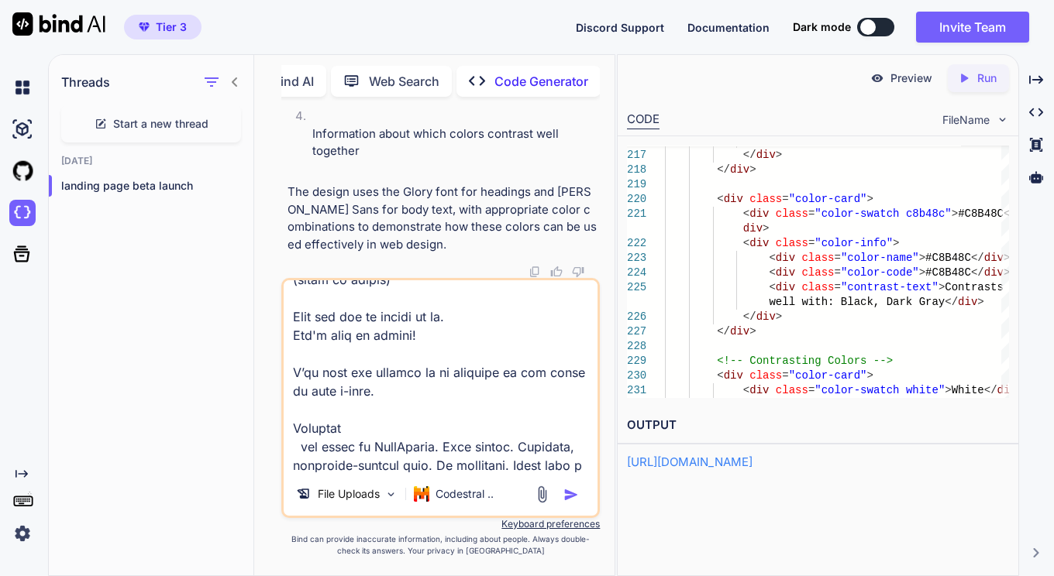
scroll to position [1377, 0]
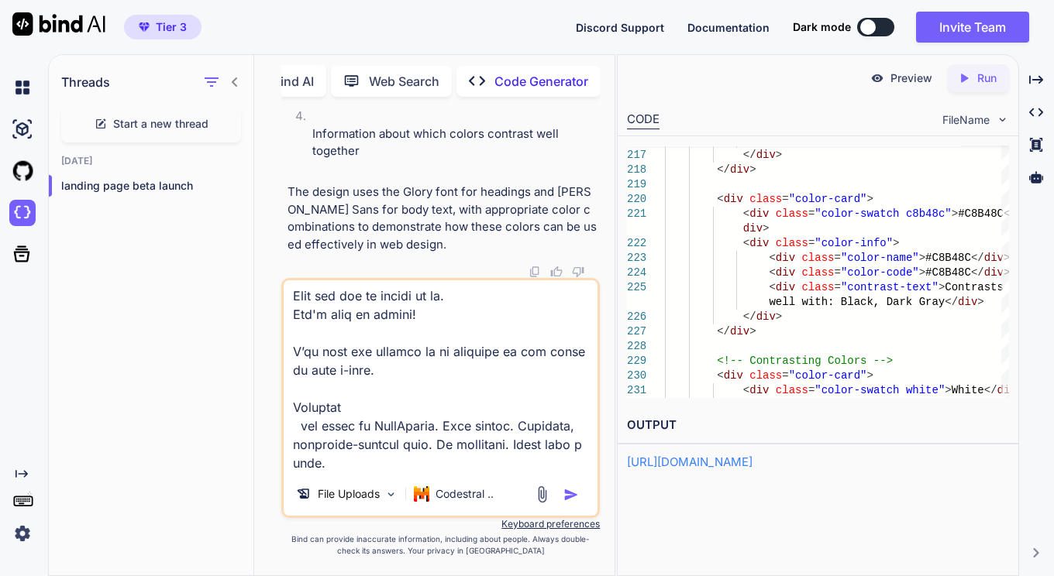
click at [439, 426] on textarea at bounding box center [441, 376] width 315 height 192
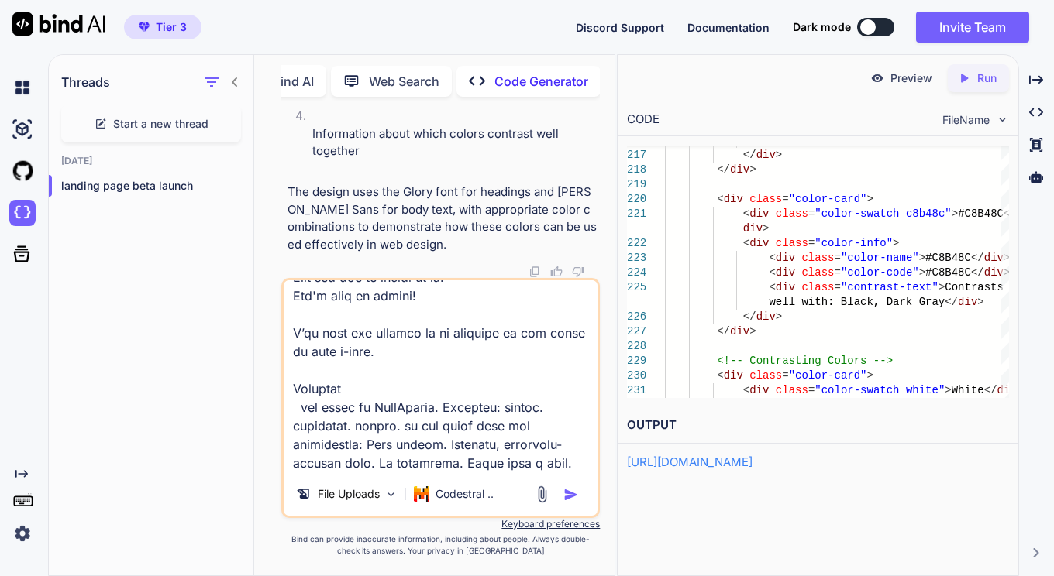
scroll to position [1435, 0]
click at [482, 439] on textarea at bounding box center [441, 376] width 315 height 192
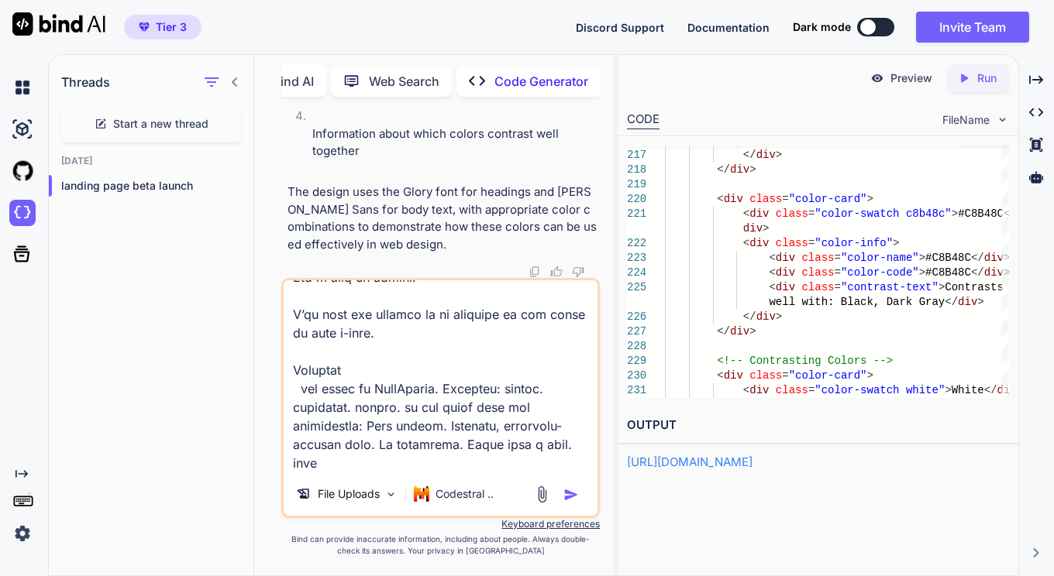
paste textarea "Do you want to stay updated on a global parenting community project that will r…"
type textarea "use the color scheme Color Roles Background#D6E0E2 Text#311D14 Primary#72957C A…"
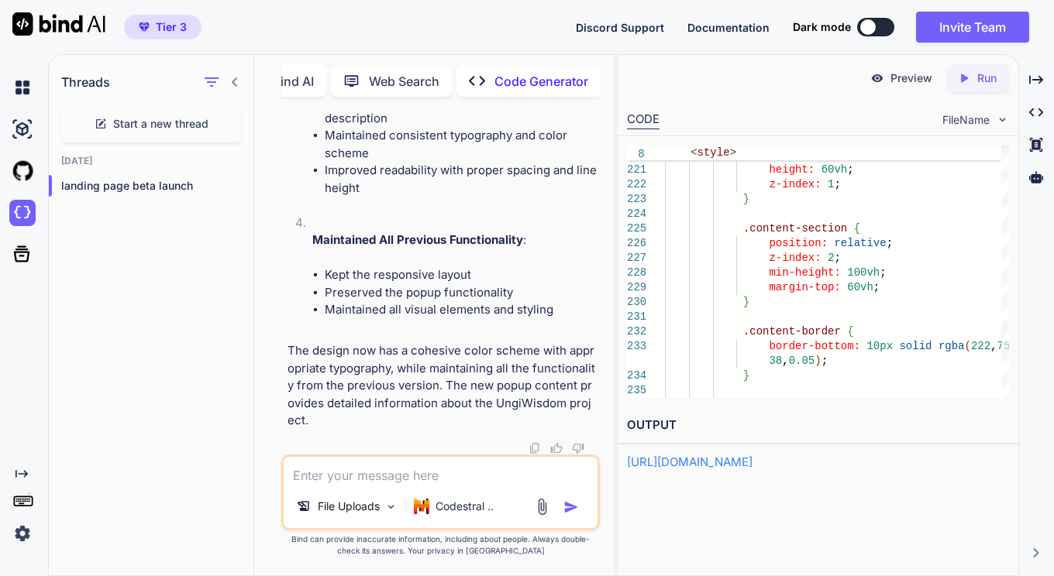
scroll to position [56643, 0]
click at [982, 78] on p "Run" at bounding box center [986, 78] width 19 height 15
click at [899, 77] on p "Preview" at bounding box center [911, 78] width 42 height 15
click at [978, 80] on p "Run" at bounding box center [986, 78] width 19 height 15
click at [889, 77] on div "Preview" at bounding box center [901, 78] width 87 height 28
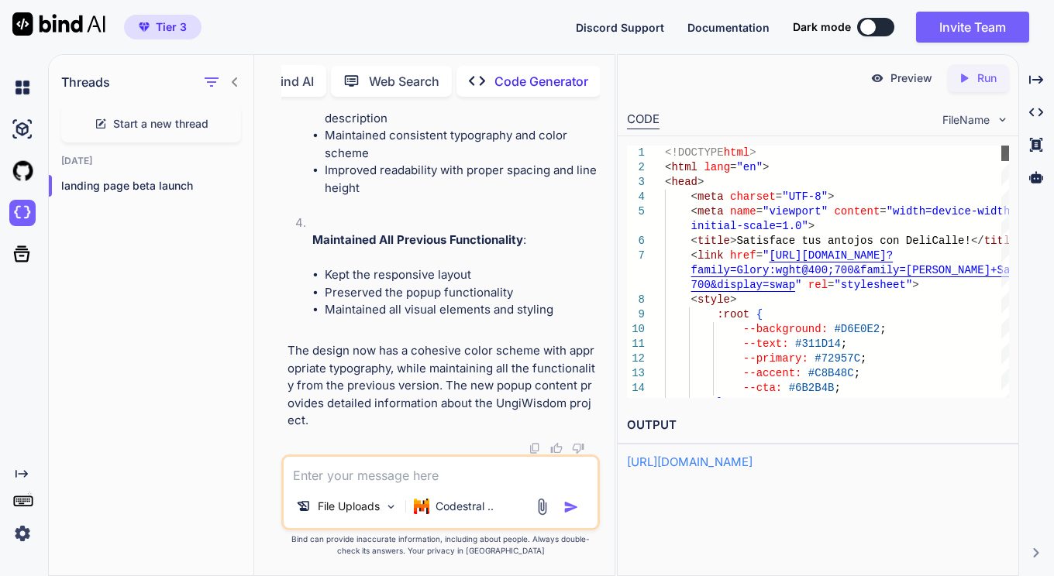
click at [1001, 146] on div at bounding box center [1005, 153] width 8 height 15
click at [1034, 112] on icon "Created with Pixso." at bounding box center [1036, 112] width 14 height 14
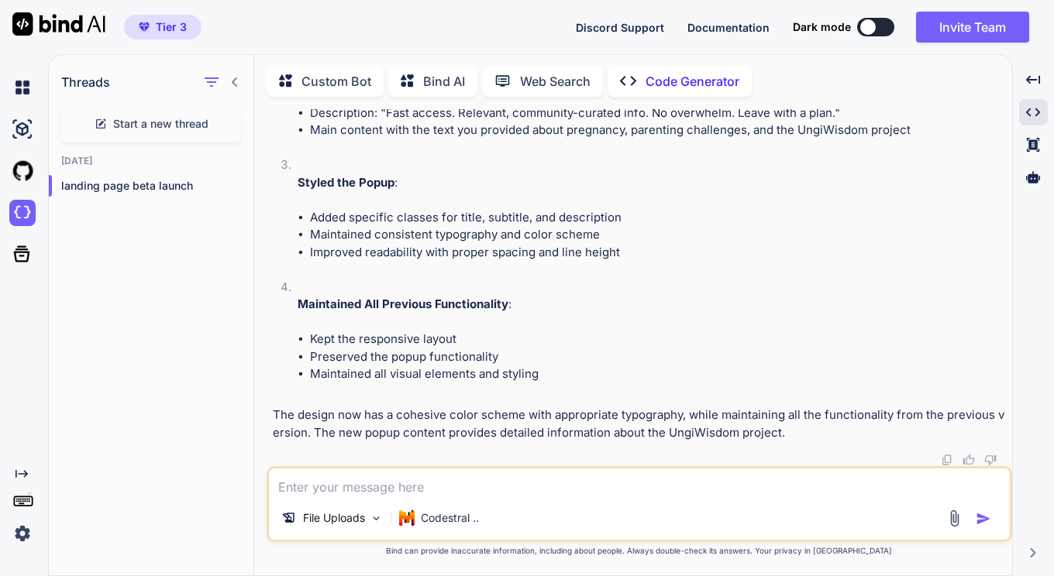
scroll to position [44577, 0]
click at [1030, 116] on icon "Created with Pixso." at bounding box center [1033, 112] width 14 height 14
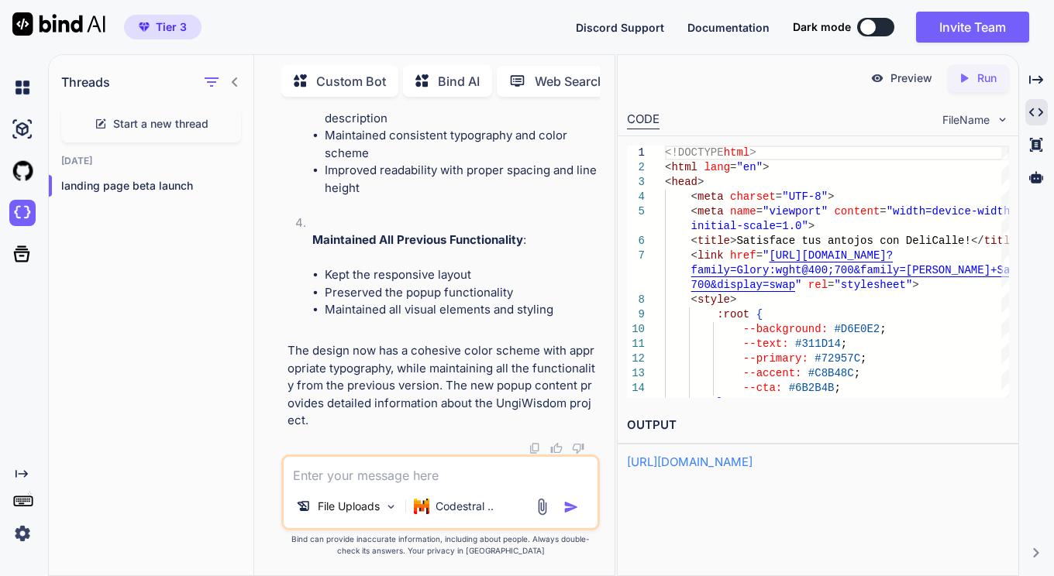
scroll to position [56444, 0]
drag, startPoint x: 511, startPoint y: 277, endPoint x: 584, endPoint y: 280, distance: 73.7
copy p "UngiWisdom."
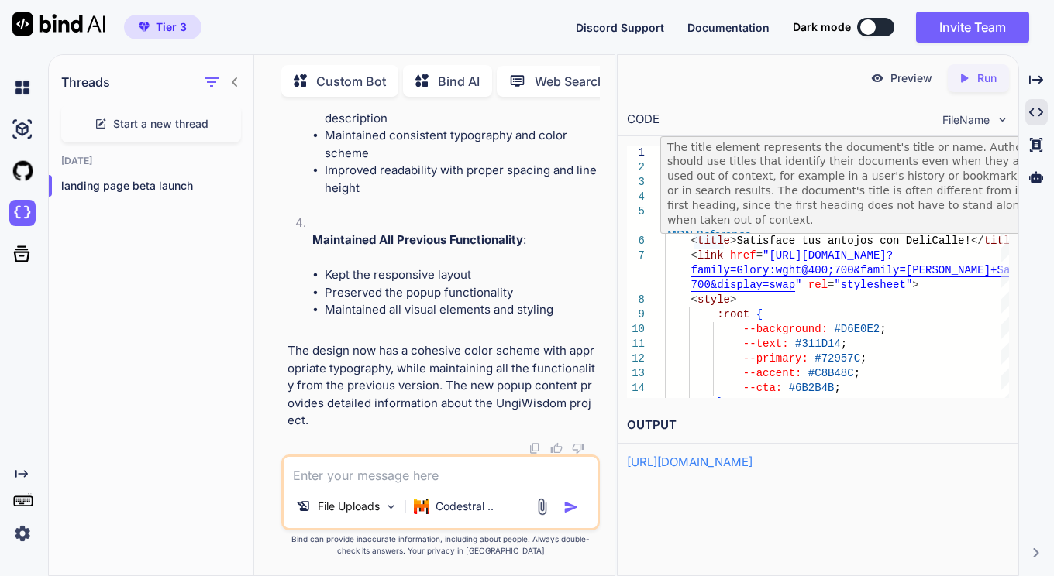
scroll to position [0, 0]
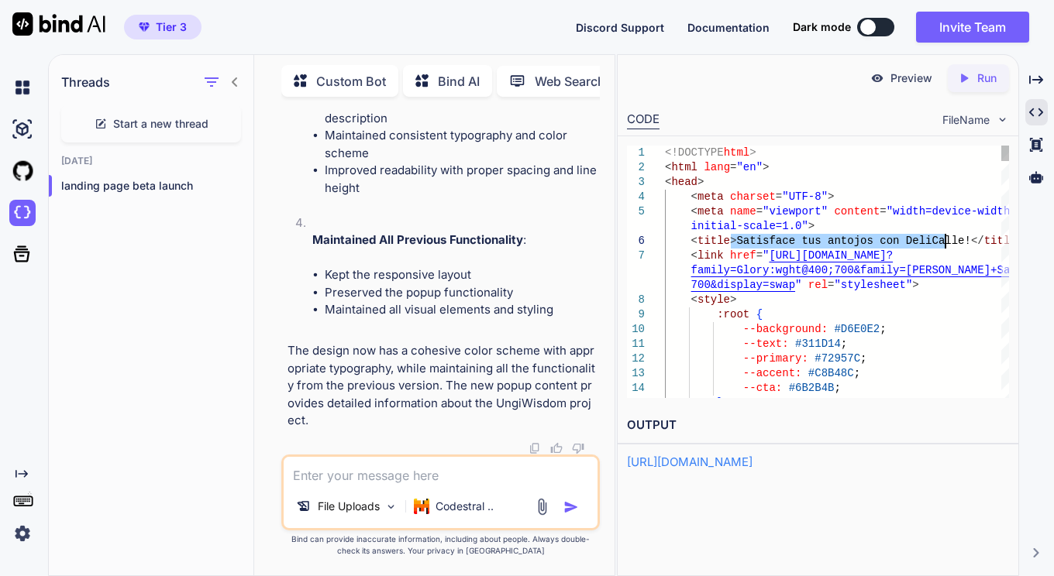
drag, startPoint x: 730, startPoint y: 240, endPoint x: 942, endPoint y: 242, distance: 212.3
type textarea "<!DOCTYPE html> <html lang="en"> <head> <meta charset="UTF-8"> <meta name="view…"
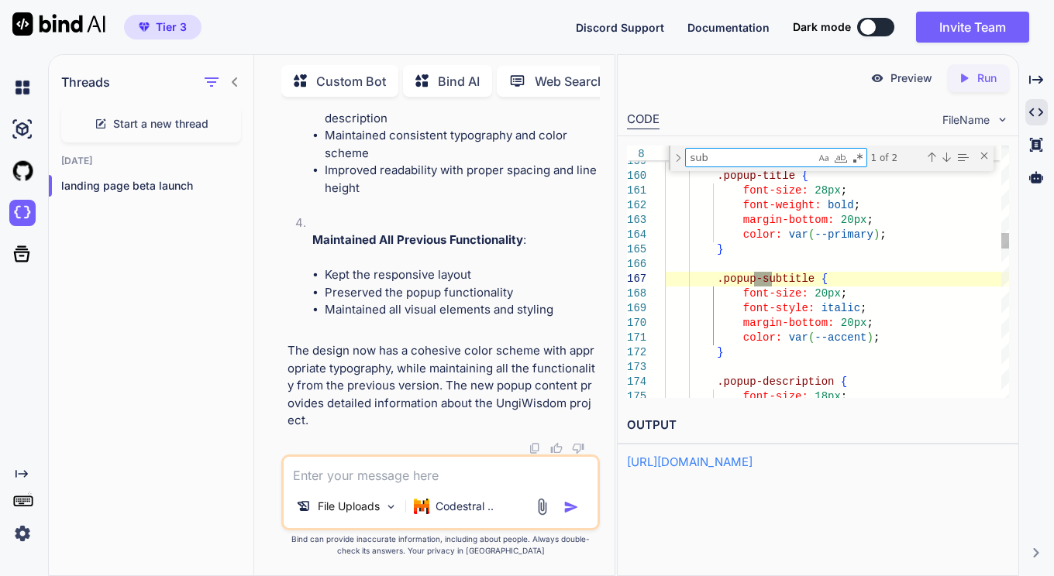
type textarea "sub"
click at [945, 157] on div "Next Match (Enter)" at bounding box center [946, 157] width 12 height 12
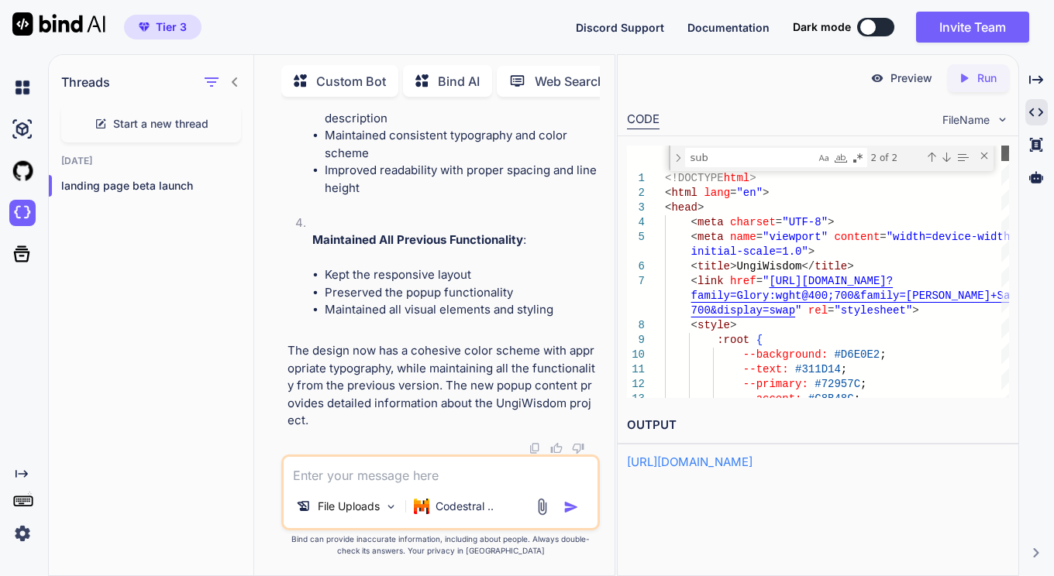
click at [1003, 146] on div at bounding box center [1005, 153] width 8 height 15
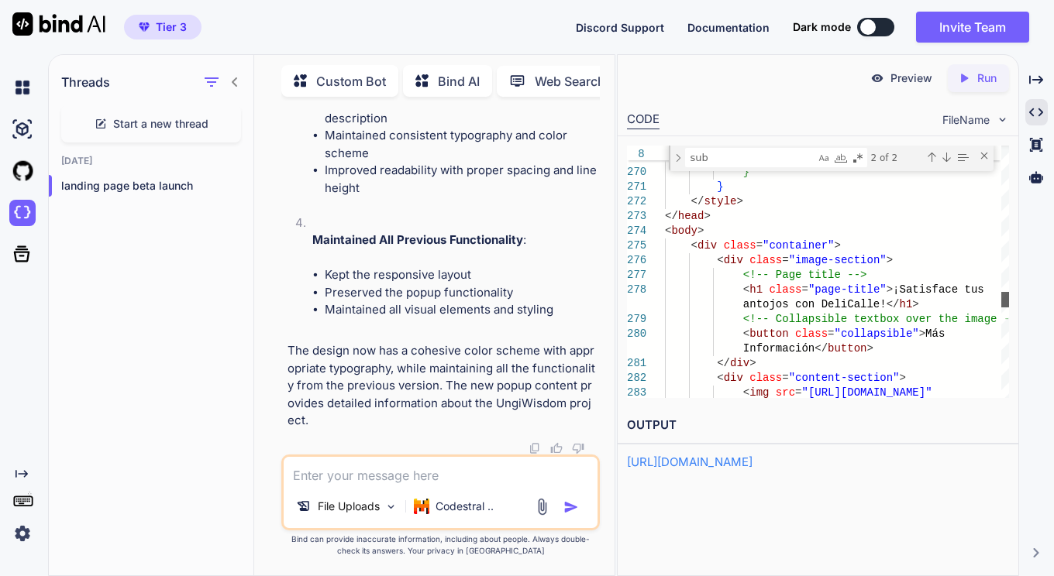
click at [1003, 298] on div at bounding box center [1005, 299] width 8 height 15
drag, startPoint x: 872, startPoint y: 291, endPoint x: 865, endPoint y: 305, distance: 16.6
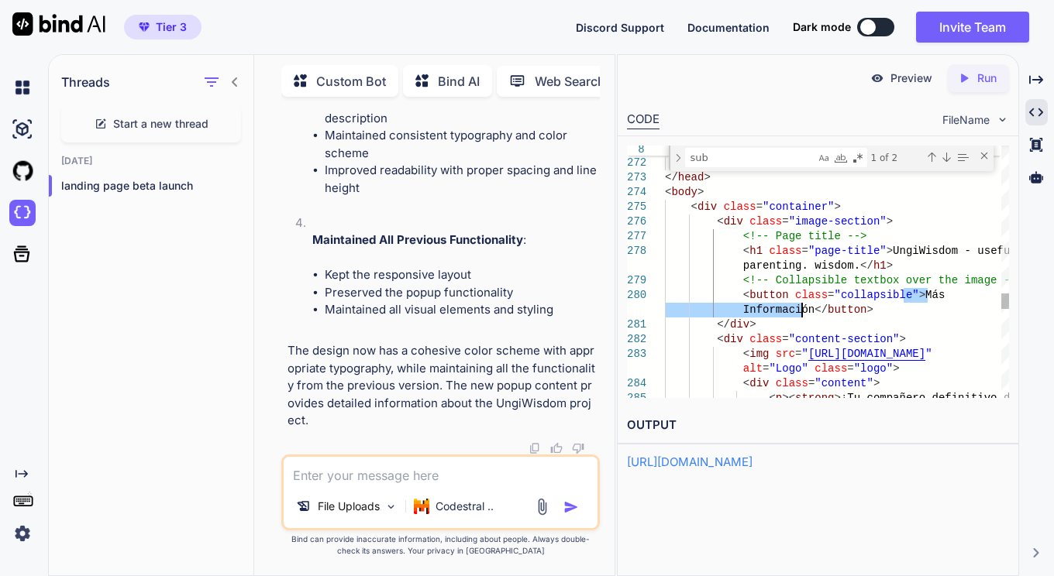
drag, startPoint x: 900, startPoint y: 295, endPoint x: 803, endPoint y: 311, distance: 99.0
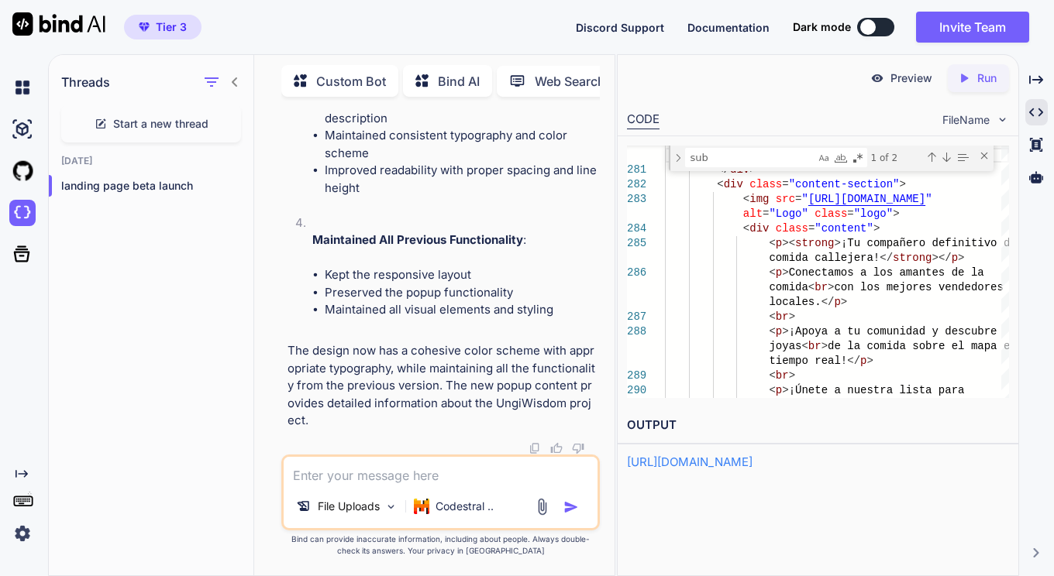
drag, startPoint x: 356, startPoint y: 315, endPoint x: 497, endPoint y: 336, distance: 142.6
copy p "Fast access. Relevant, community-curated info. No overwhelm. Leave with a plan."
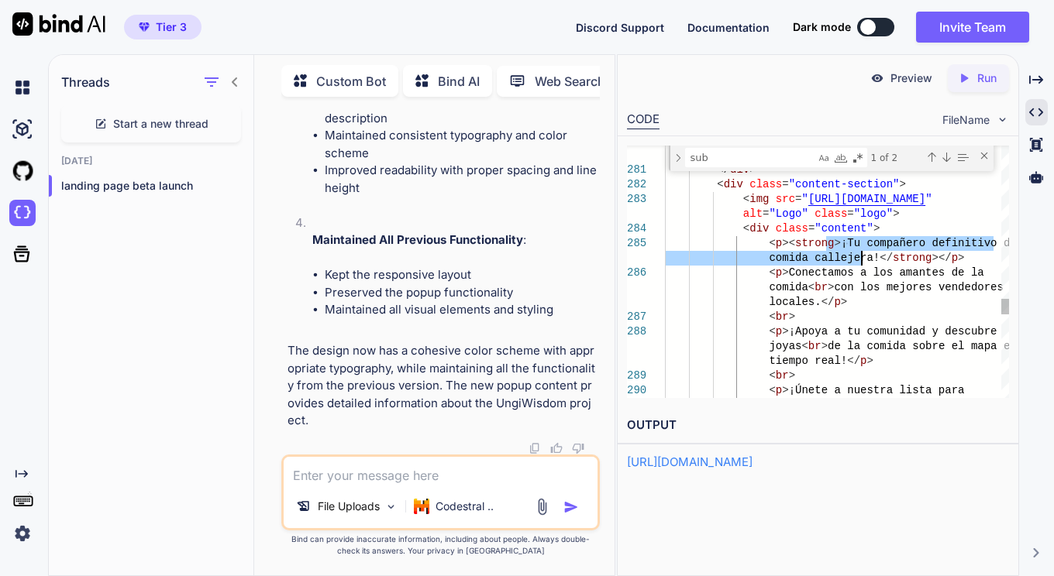
drag, startPoint x: 825, startPoint y: 246, endPoint x: 860, endPoint y: 255, distance: 36.1
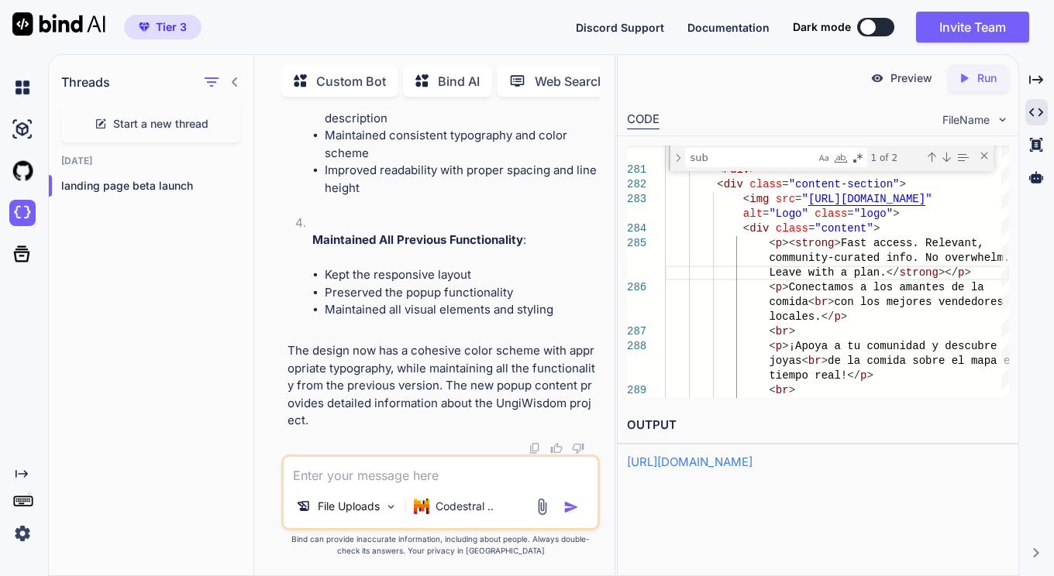
drag, startPoint x: 522, startPoint y: 332, endPoint x: 546, endPoint y: 364, distance: 40.4
copy p "Do you want to stay updated on a global parenting community project that will r…"
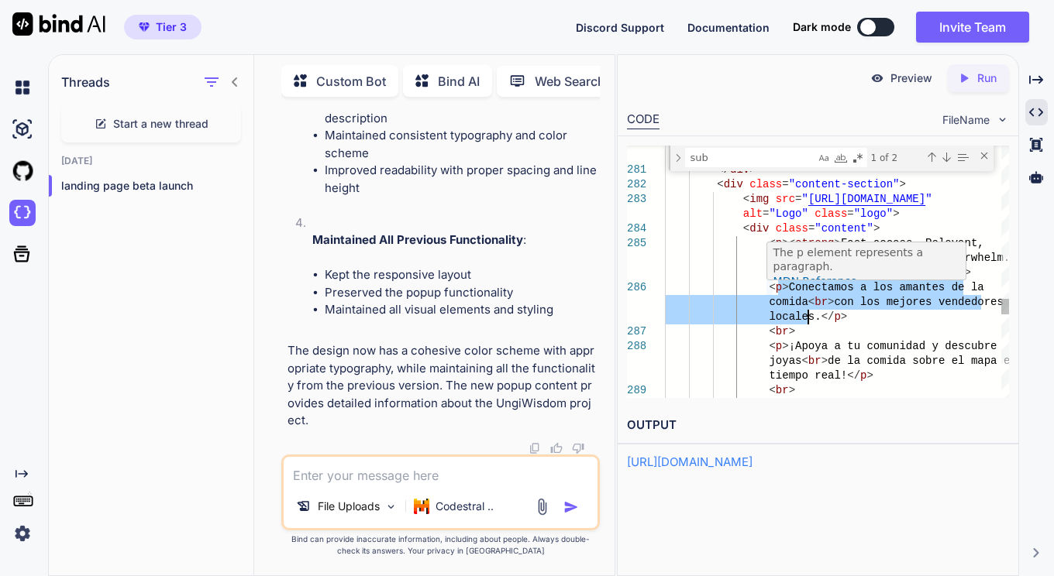
drag, startPoint x: 776, startPoint y: 285, endPoint x: 806, endPoint y: 320, distance: 46.1
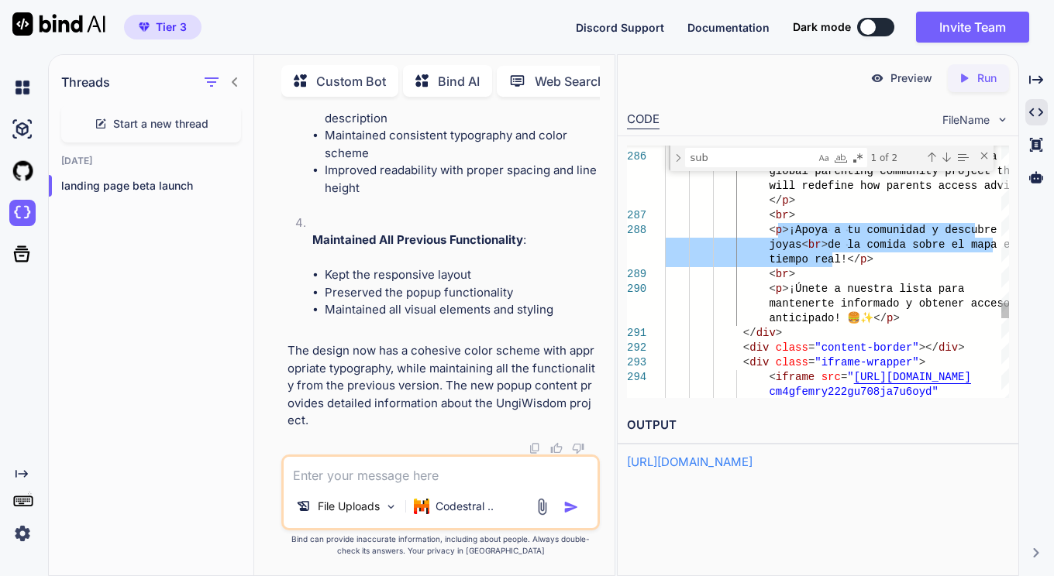
drag, startPoint x: 778, startPoint y: 230, endPoint x: 831, endPoint y: 267, distance: 64.7
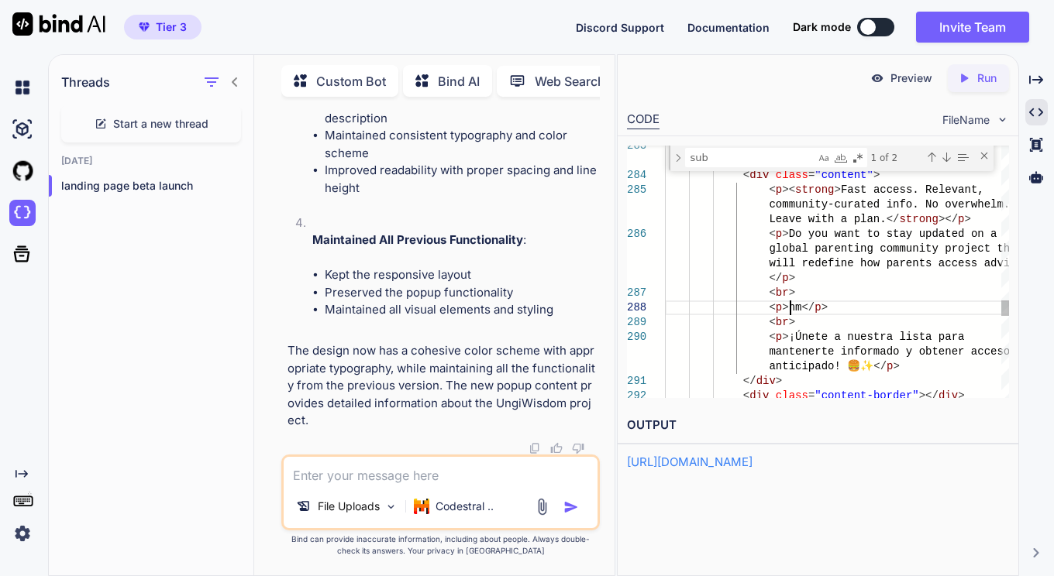
scroll to position [42, 0]
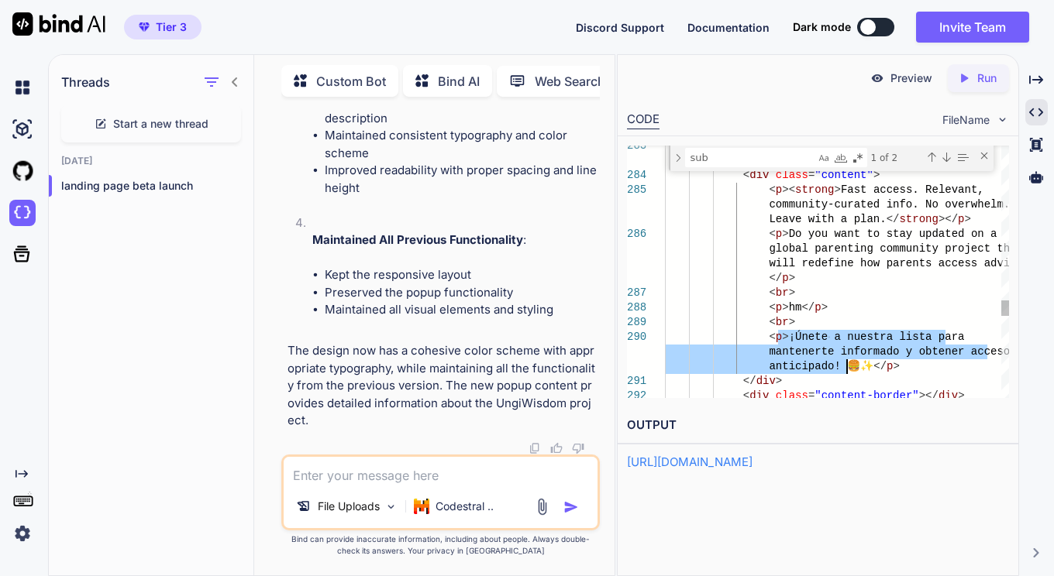
drag, startPoint x: 779, startPoint y: 337, endPoint x: 841, endPoint y: 368, distance: 69.3
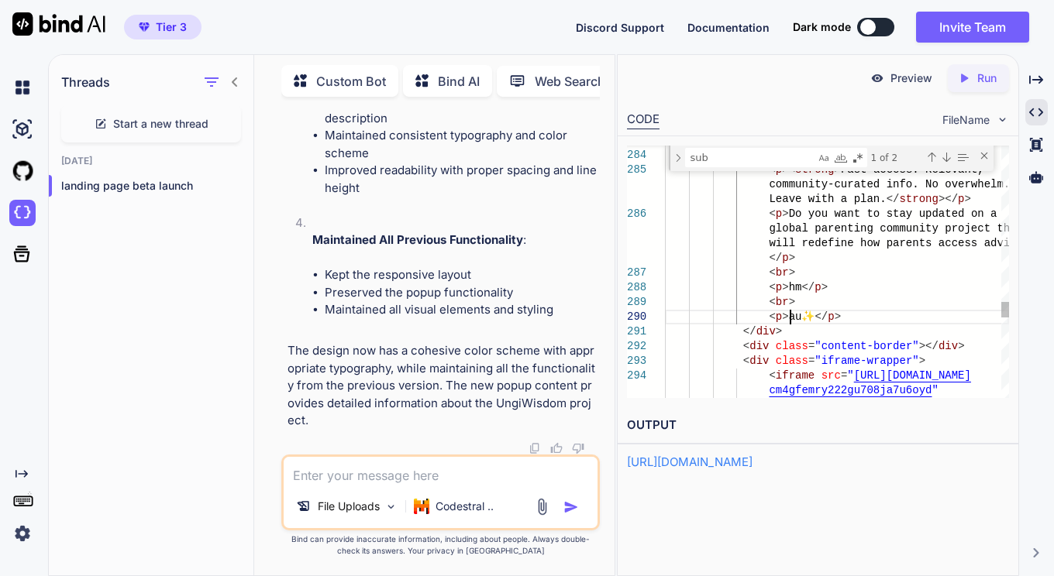
scroll to position [60, 0]
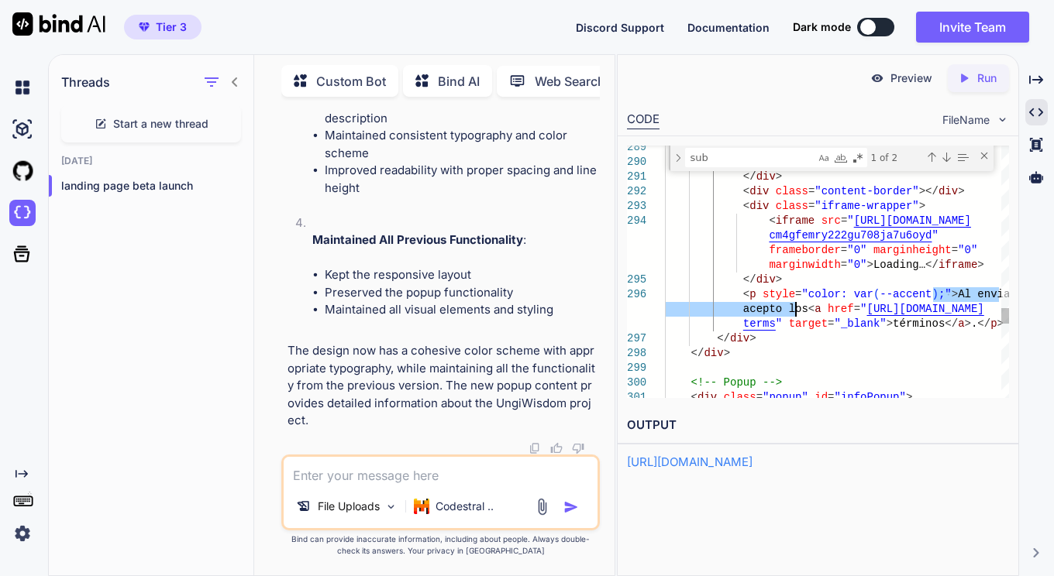
drag, startPoint x: 933, startPoint y: 293, endPoint x: 796, endPoint y: 309, distance: 138.1
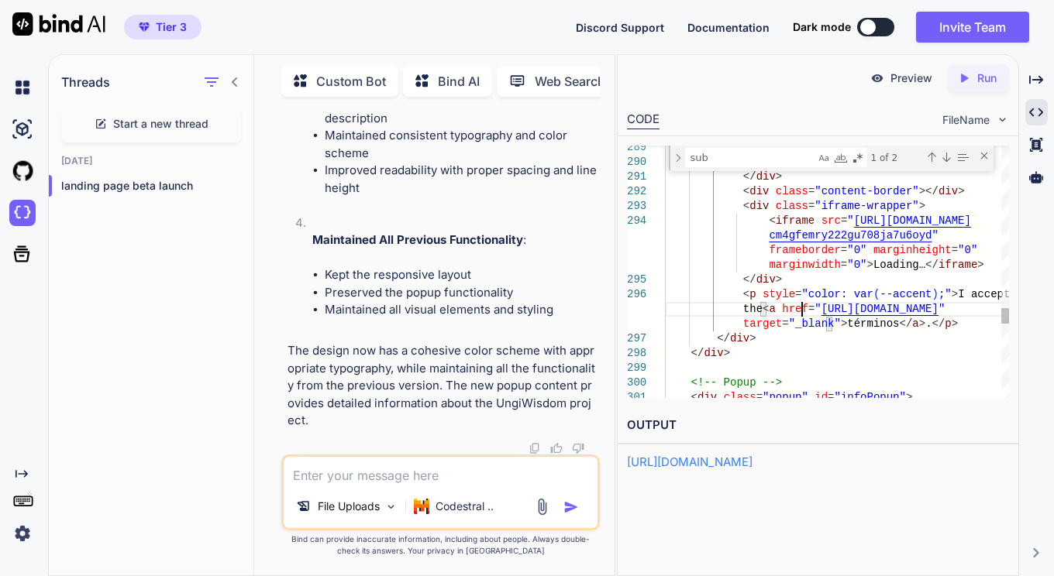
drag, startPoint x: 835, startPoint y: 324, endPoint x: 872, endPoint y: 324, distance: 36.4
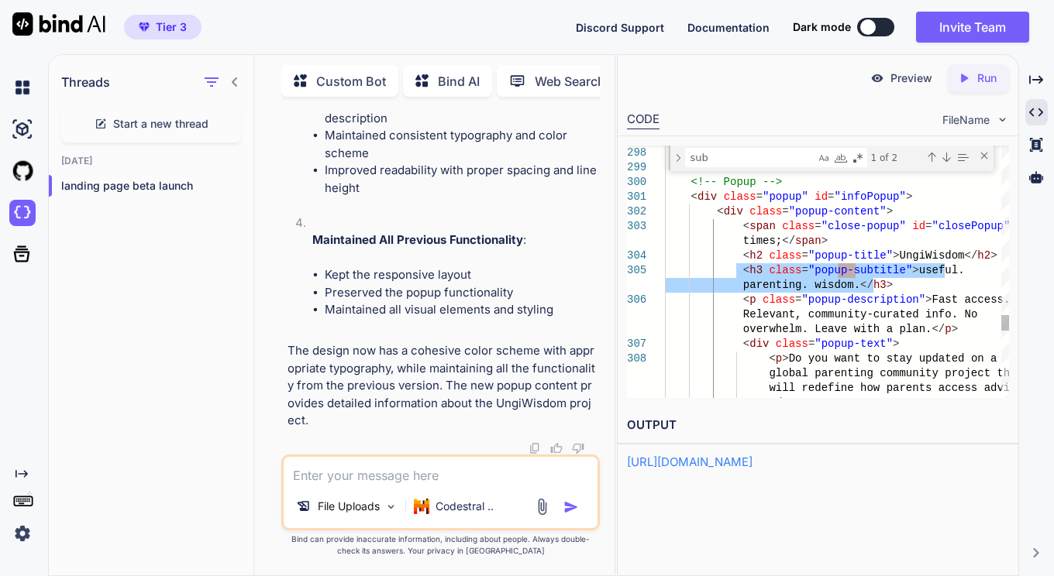
drag, startPoint x: 736, startPoint y: 268, endPoint x: 882, endPoint y: 284, distance: 146.5
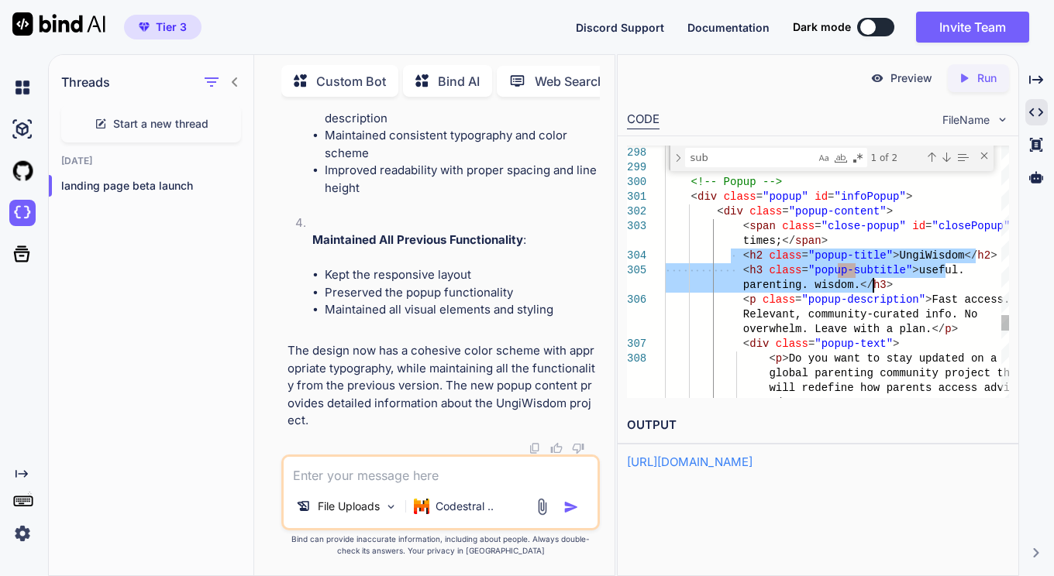
drag, startPoint x: 733, startPoint y: 255, endPoint x: 901, endPoint y: 284, distance: 170.6
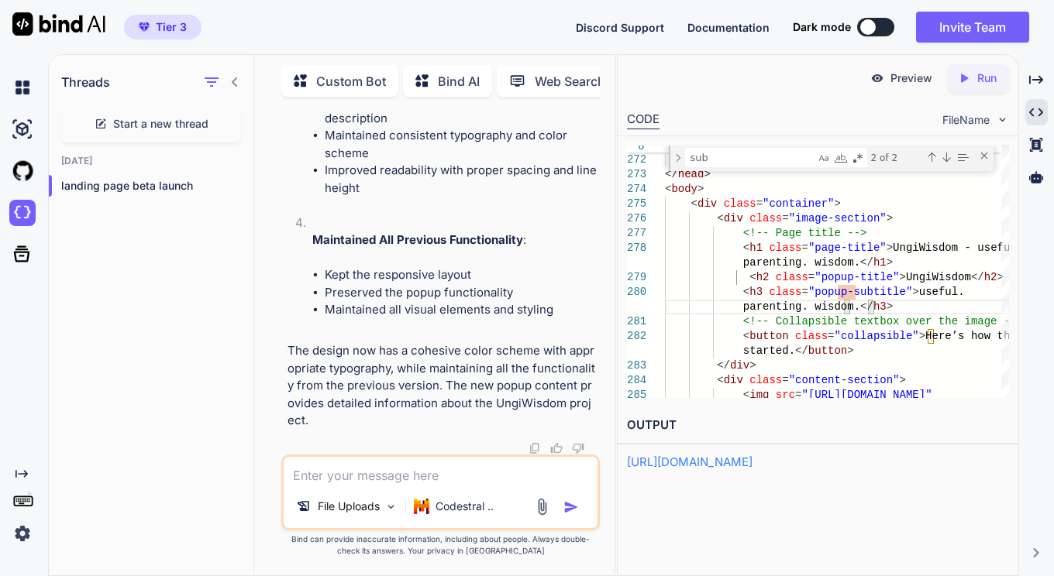
click at [972, 81] on icon "Created with Pixso." at bounding box center [967, 78] width 20 height 14
click at [897, 77] on p "Preview" at bounding box center [911, 78] width 42 height 15
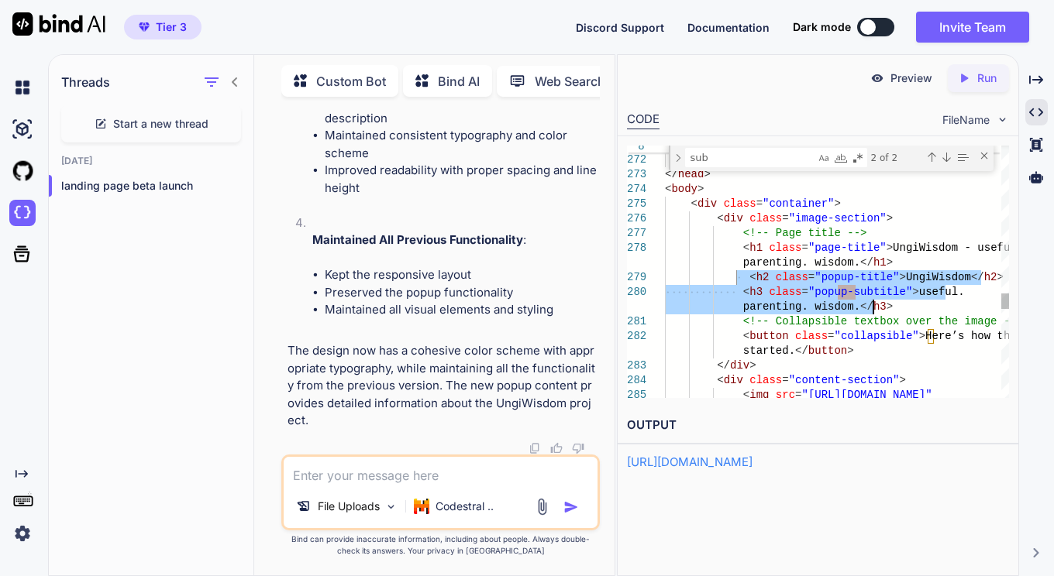
drag, startPoint x: 734, startPoint y: 276, endPoint x: 936, endPoint y: 301, distance: 203.7
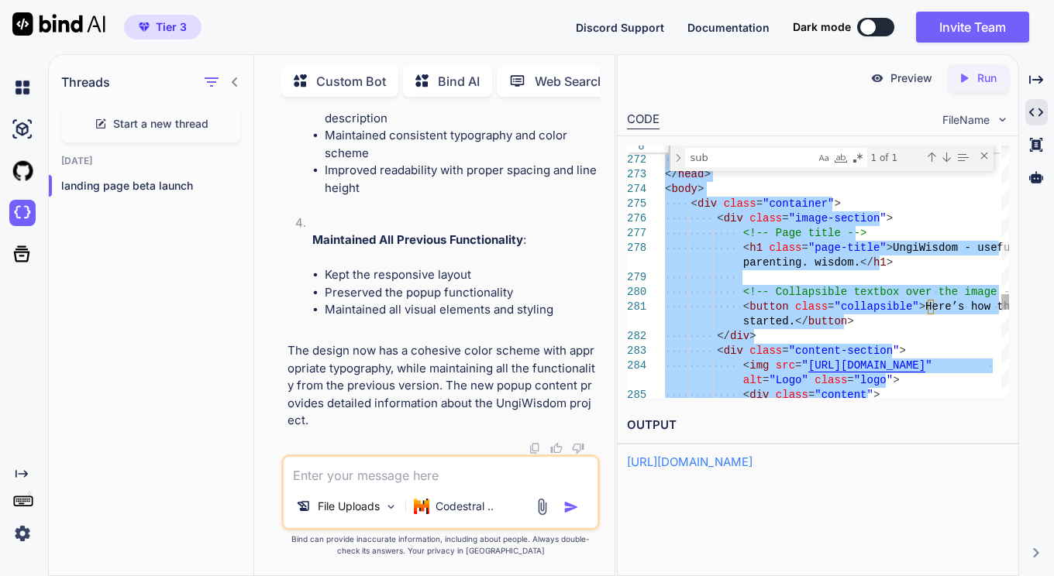
type textarea "<!DOCTYPE html> <html lang="en"> <head> <meta charset="UTF-8"> <meta name="view…"
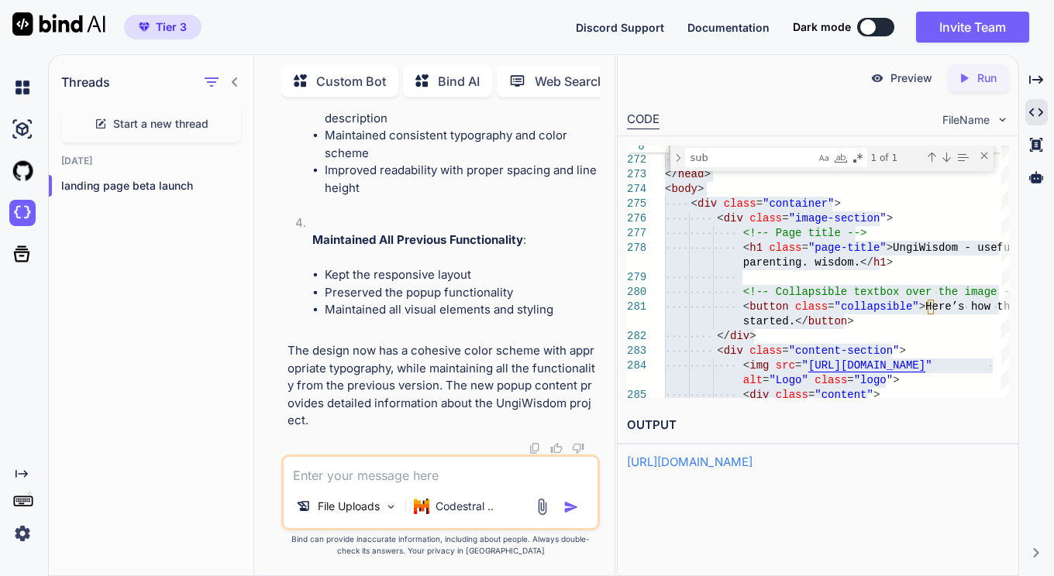
click at [360, 477] on textarea at bounding box center [441, 471] width 315 height 28
paste textarea "<!DOCTYPE html> <html lang="en"> <head> <meta charset="UTF-8"> <meta name="view…"
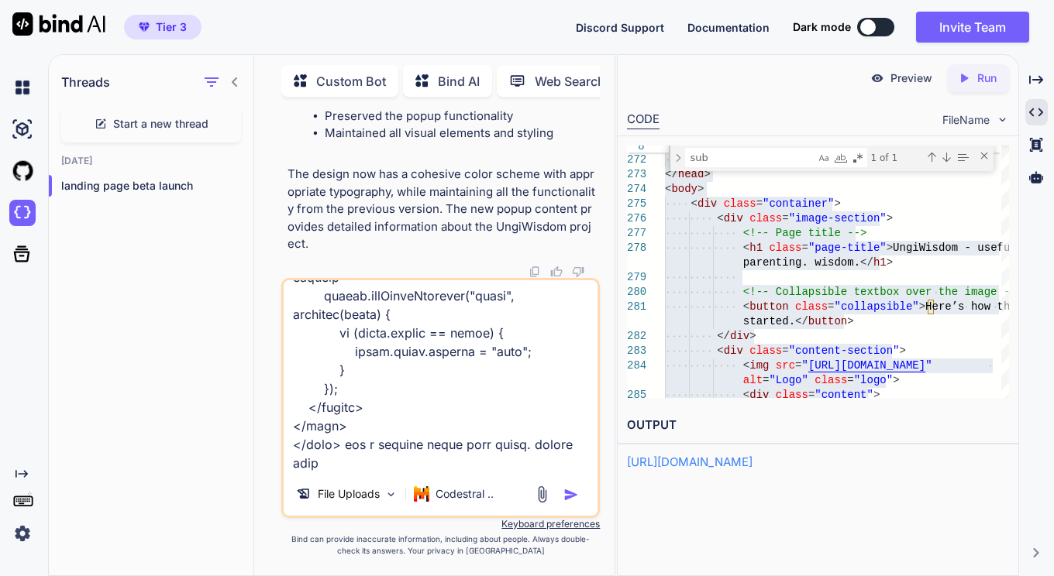
scroll to position [8312, 0]
click at [346, 466] on textarea at bounding box center [441, 376] width 315 height 192
click at [445, 469] on textarea at bounding box center [441, 376] width 315 height 192
type textarea "<!DOCTYPE html> <html lang="en"> <head> <meta charset="UTF-8"> <meta name="view…"
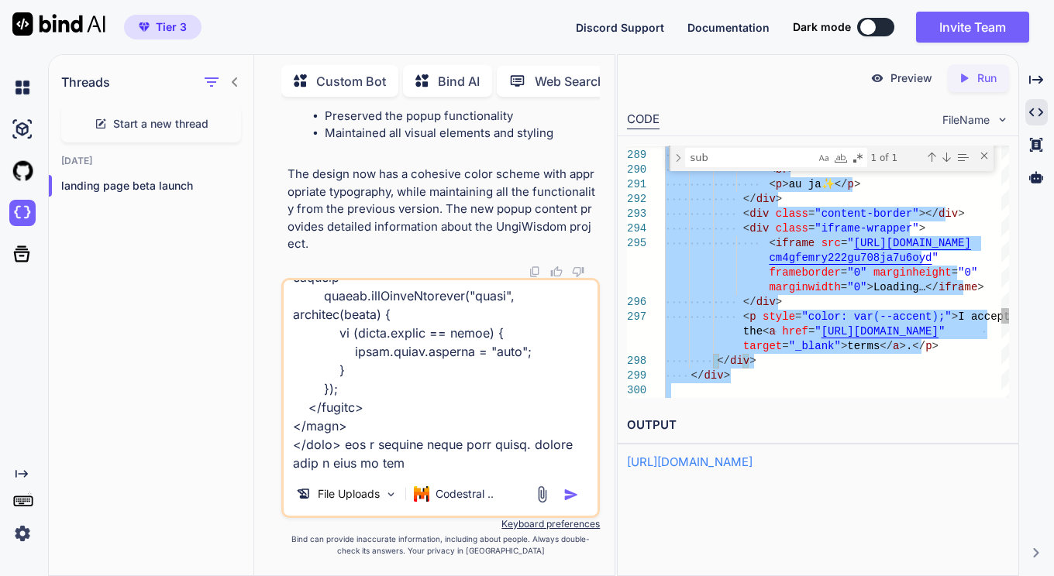
type textarea "<!DOCTYPE html> <html lang="en"> <head> <meta charset="UTF-8"> <meta name="view…"
click at [575, 494] on img "button" at bounding box center [570, 494] width 15 height 15
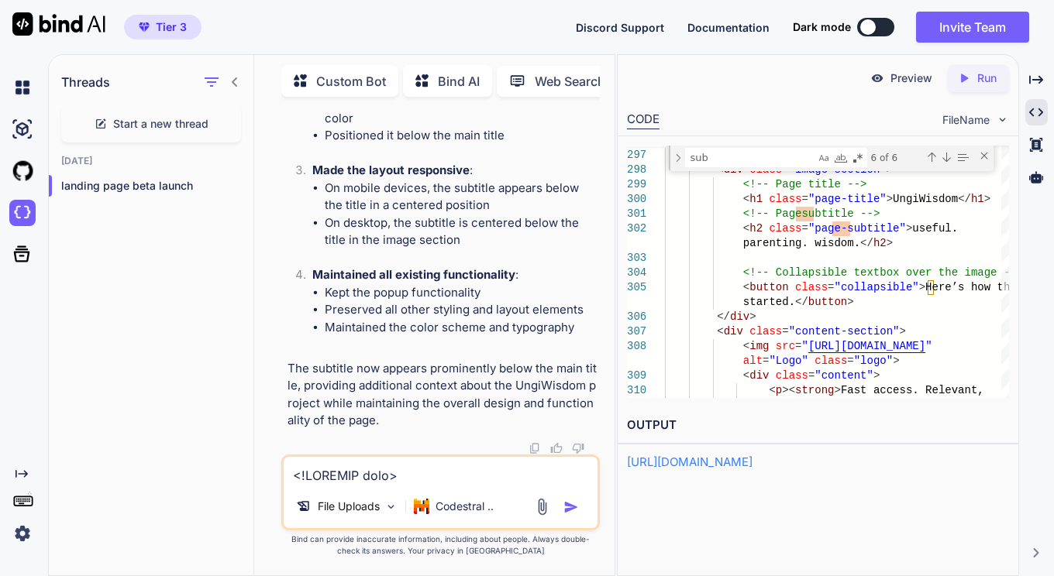
scroll to position [58, 0]
click at [972, 80] on icon "Created with Pixso." at bounding box center [967, 78] width 20 height 14
click at [905, 80] on p "Preview" at bounding box center [911, 78] width 42 height 15
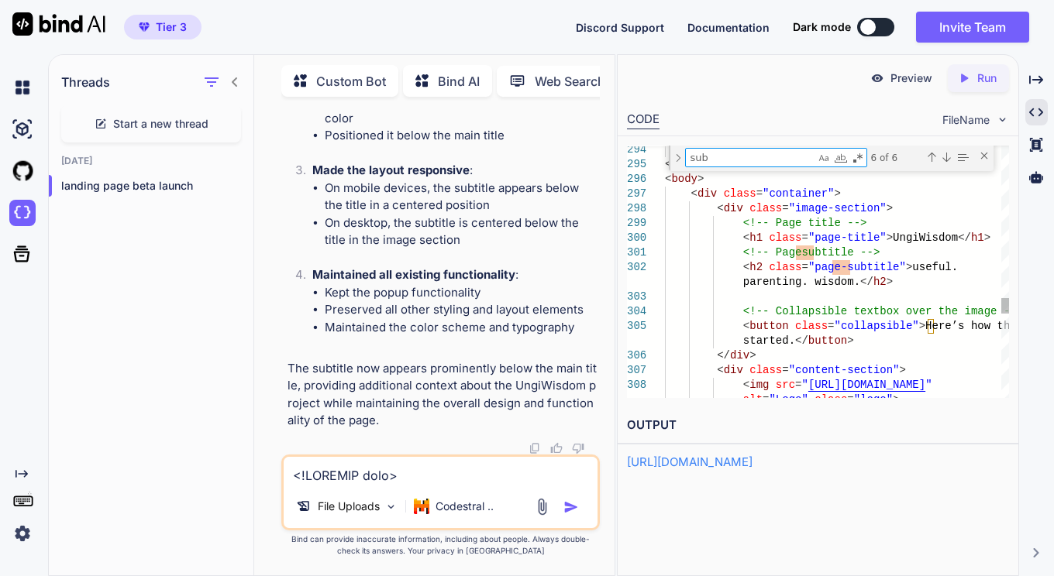
drag, startPoint x: 714, startPoint y: 160, endPoint x: 684, endPoint y: 160, distance: 29.4
click at [685, 160] on div "sub sub" at bounding box center [776, 157] width 182 height 19
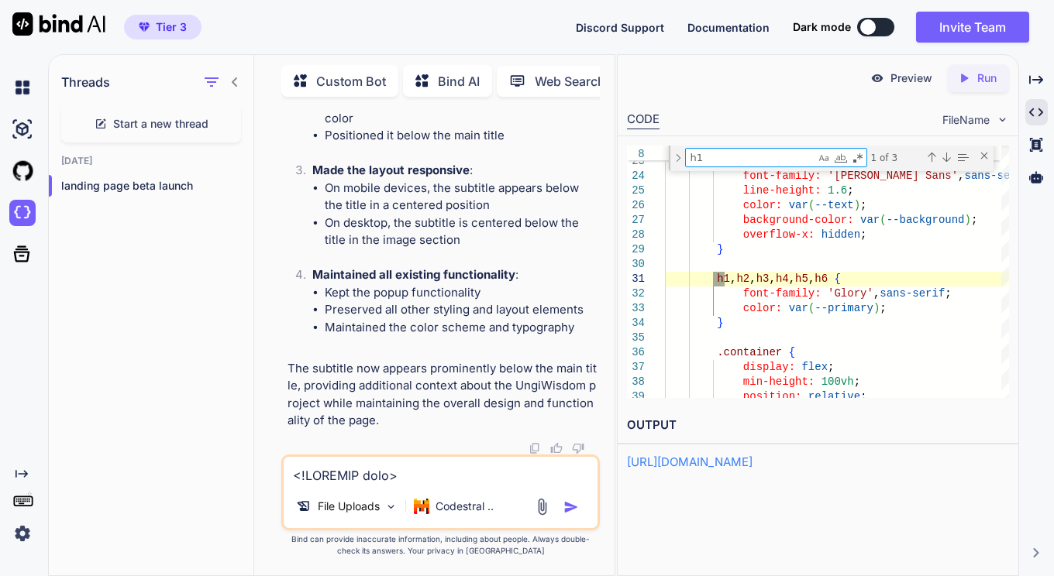
type textarea "h1"
click at [447, 477] on textarea at bounding box center [441, 471] width 315 height 28
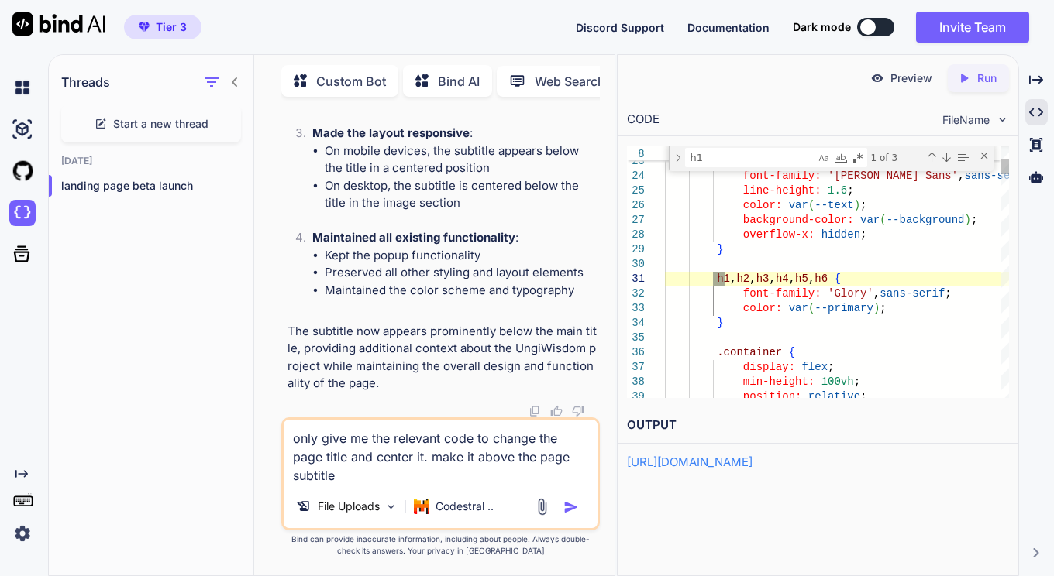
type textarea "only give me the relevant code to change the page title and center it. make it …"
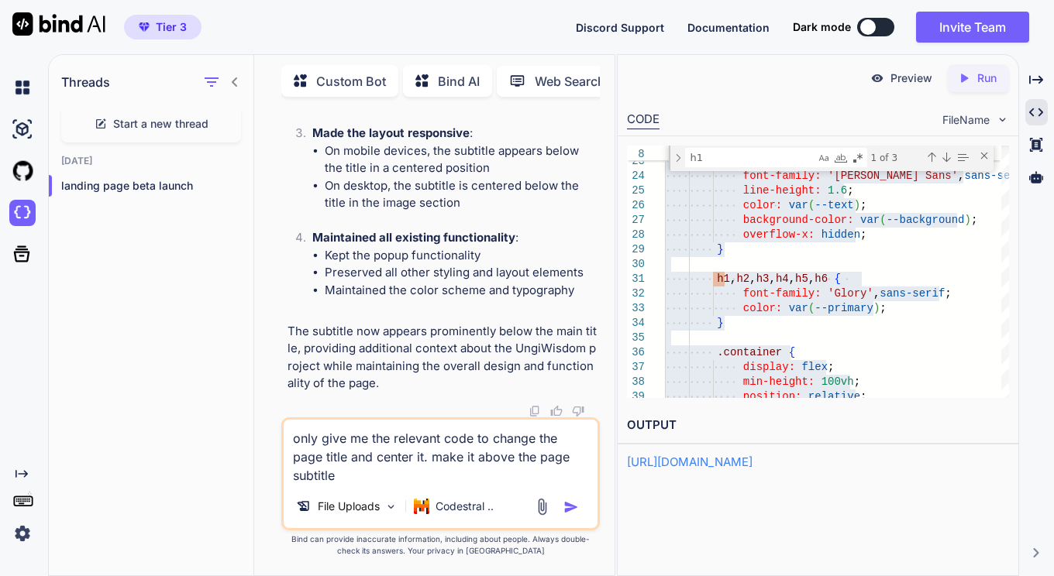
click at [571, 511] on img "button" at bounding box center [570, 507] width 15 height 15
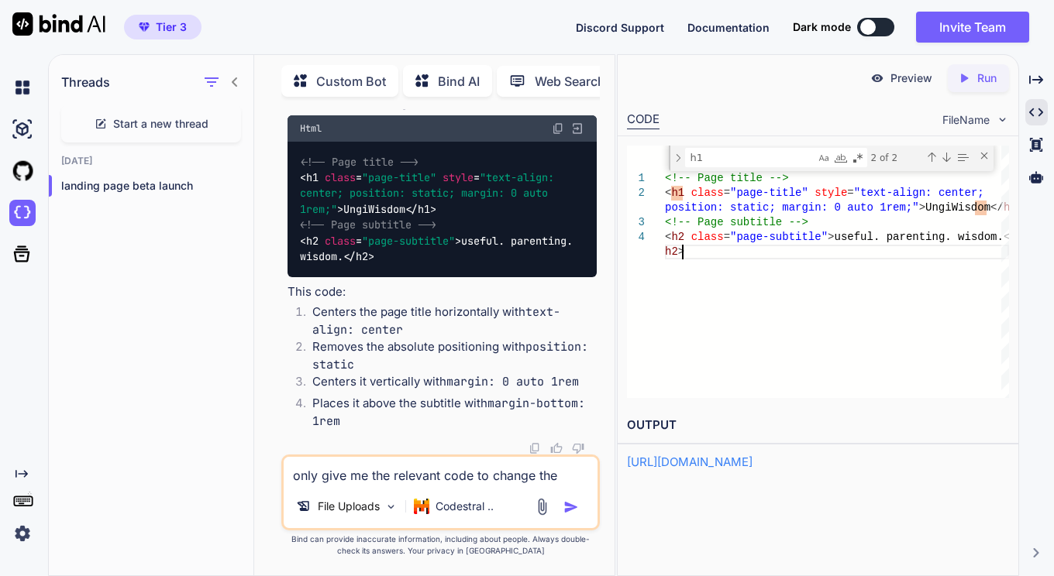
click at [733, 273] on div "<!-- Page title --> < h1 class = "page-title" style = "text-align: center; posi…" at bounding box center [837, 272] width 344 height 253
click at [734, 281] on div "<!-- Page title --> < h1 class = "page-title" style = "text-align: center; posi…" at bounding box center [837, 272] width 344 height 253
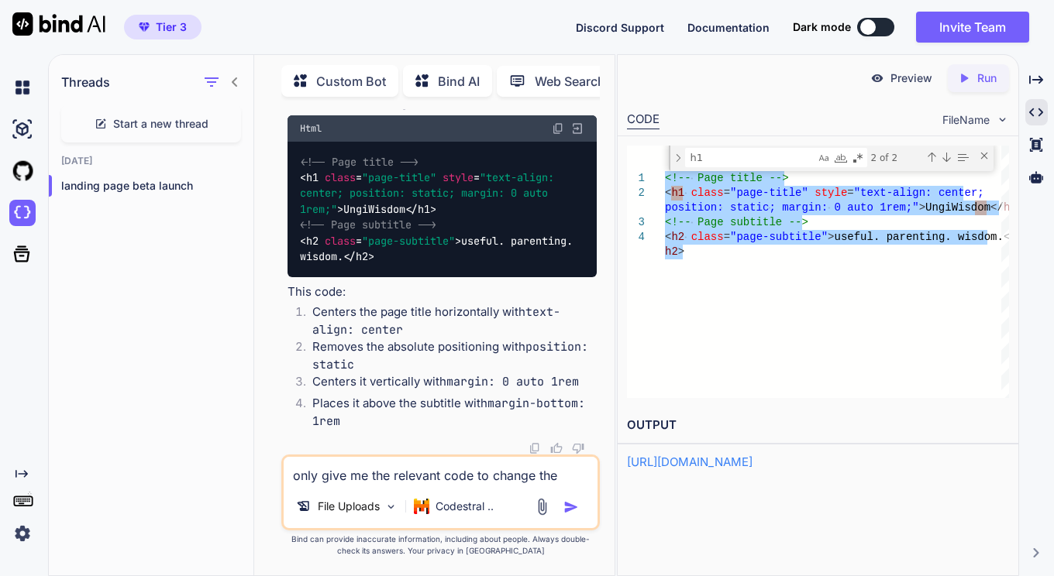
type textarea "}); </script> </body> </html>"
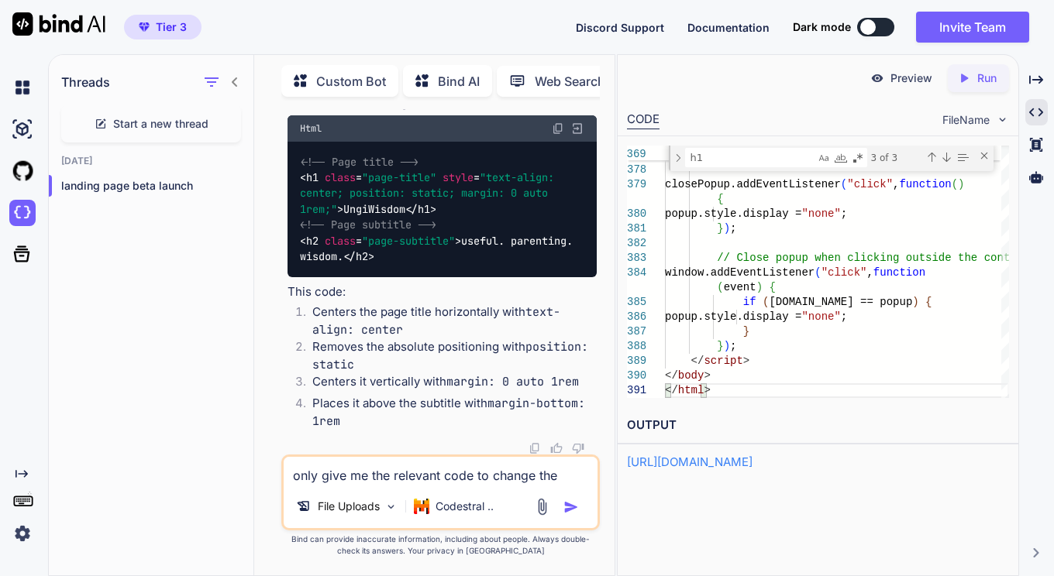
click at [331, 184] on span "class" at bounding box center [340, 177] width 31 height 14
click at [743, 153] on textarea "h1" at bounding box center [750, 158] width 129 height 18
type textarea "h"
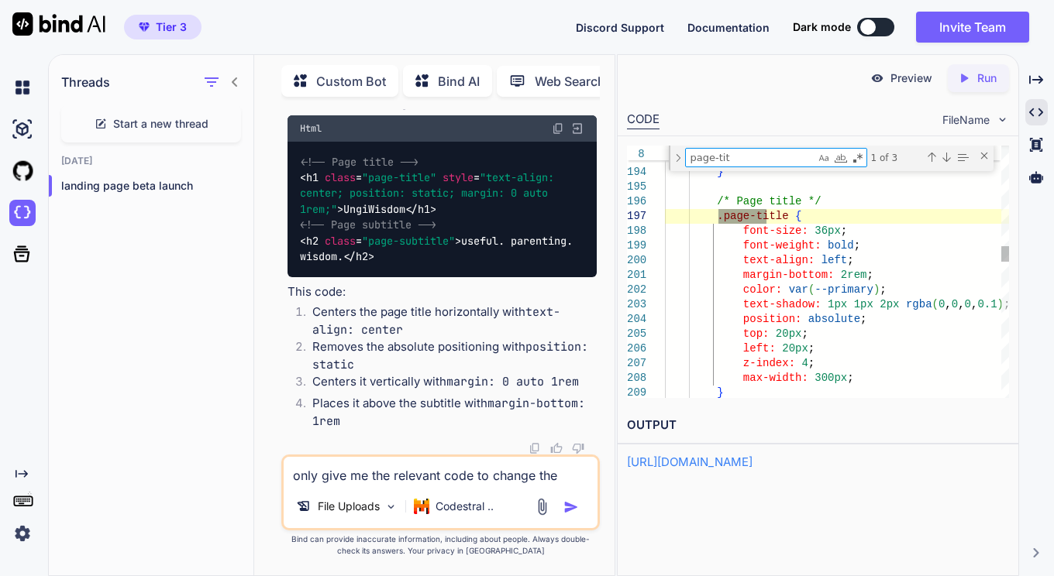
type textarea "page-tit"
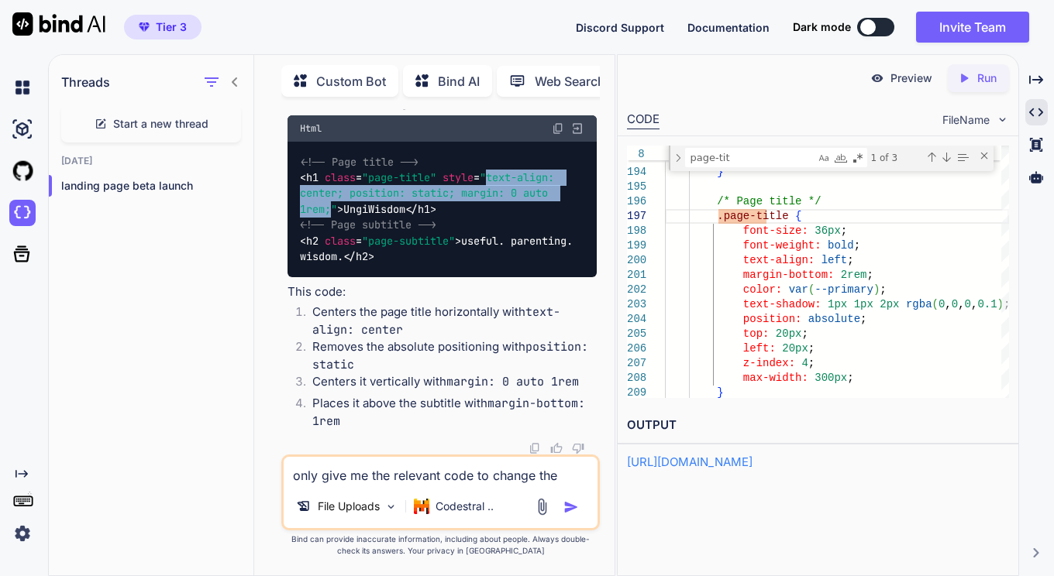
drag, startPoint x: 491, startPoint y: 256, endPoint x: 330, endPoint y: 292, distance: 165.0
click at [330, 216] on span ""text-align: center; position: static; margin: 0 auto 1rem;"" at bounding box center [430, 193] width 260 height 46
copy span "text-align: center; position: static; margin: 0 auto 1rem;"
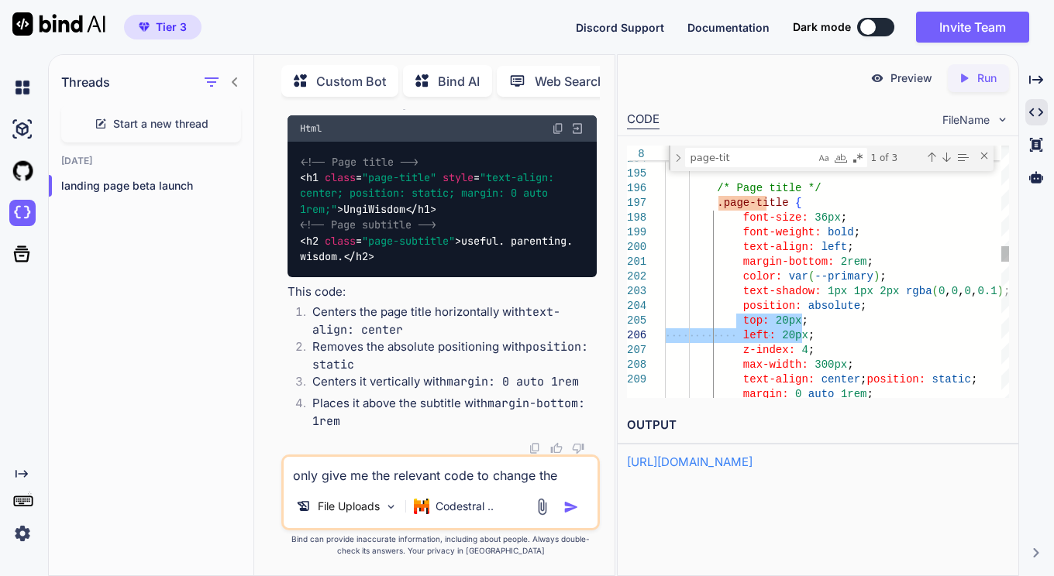
drag, startPoint x: 734, startPoint y: 322, endPoint x: 814, endPoint y: 329, distance: 79.3
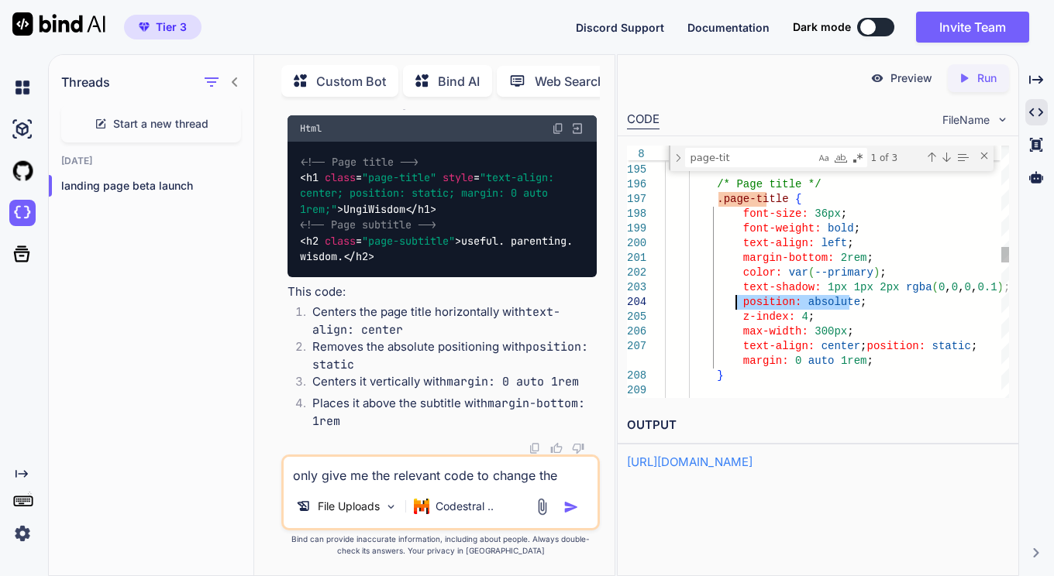
drag, startPoint x: 855, startPoint y: 305, endPoint x: 738, endPoint y: 304, distance: 117.8
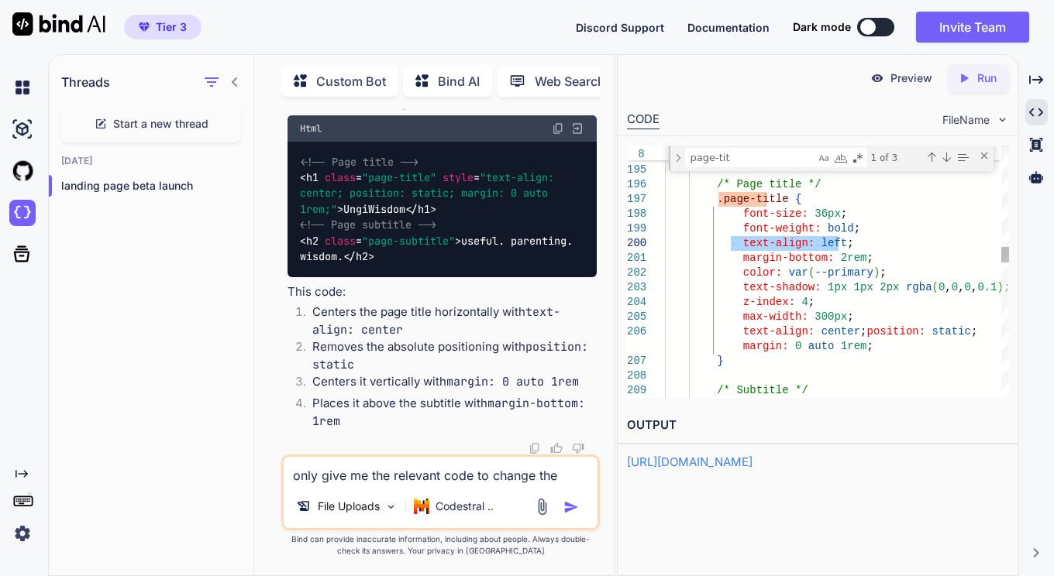
drag, startPoint x: 844, startPoint y: 243, endPoint x: 729, endPoint y: 248, distance: 115.5
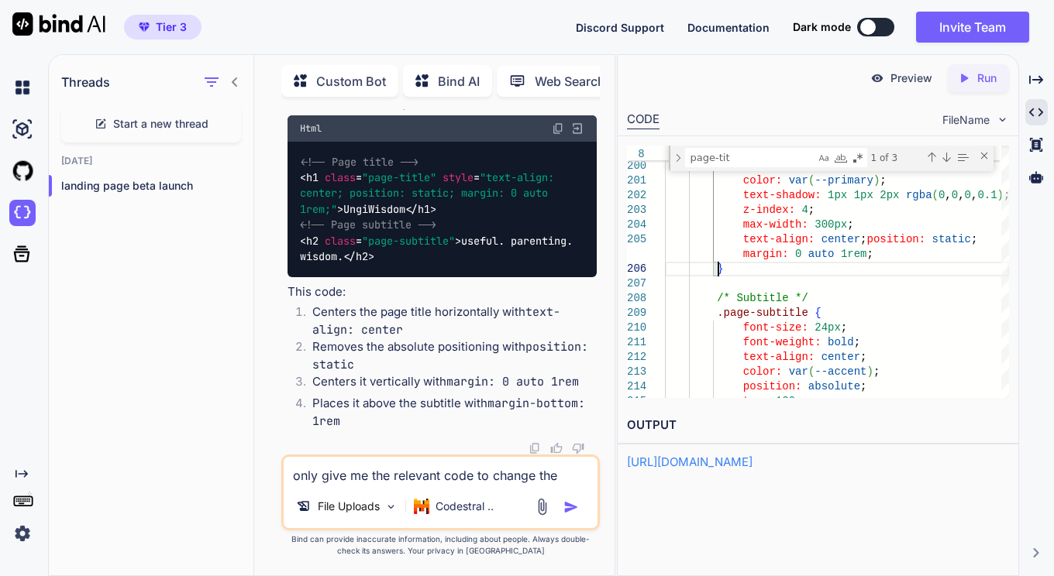
click at [983, 81] on p "Run" at bounding box center [986, 78] width 19 height 15
click at [900, 84] on p "Preview" at bounding box center [911, 78] width 42 height 15
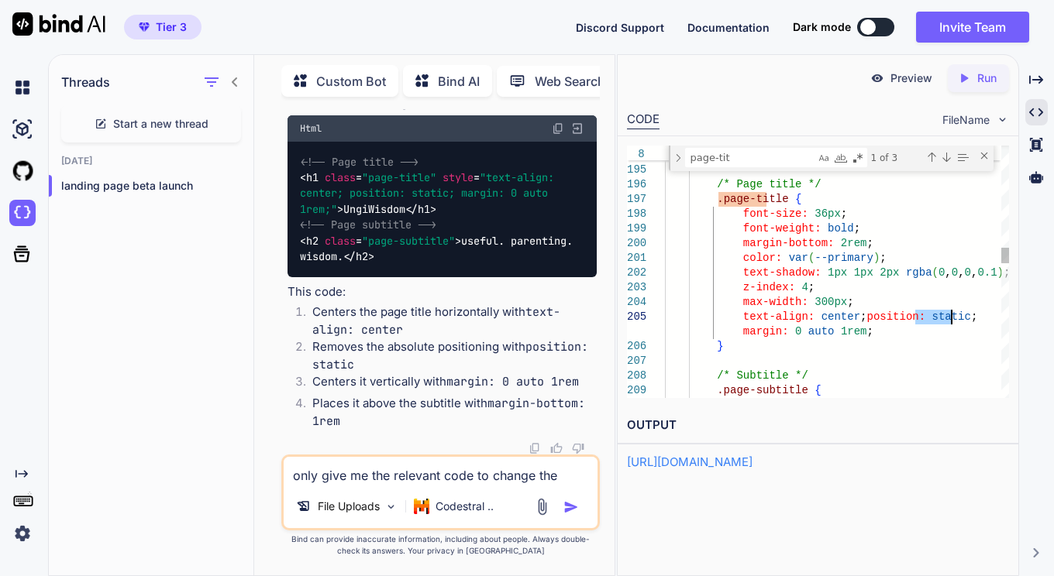
drag, startPoint x: 917, startPoint y: 313, endPoint x: 953, endPoint y: 311, distance: 36.5
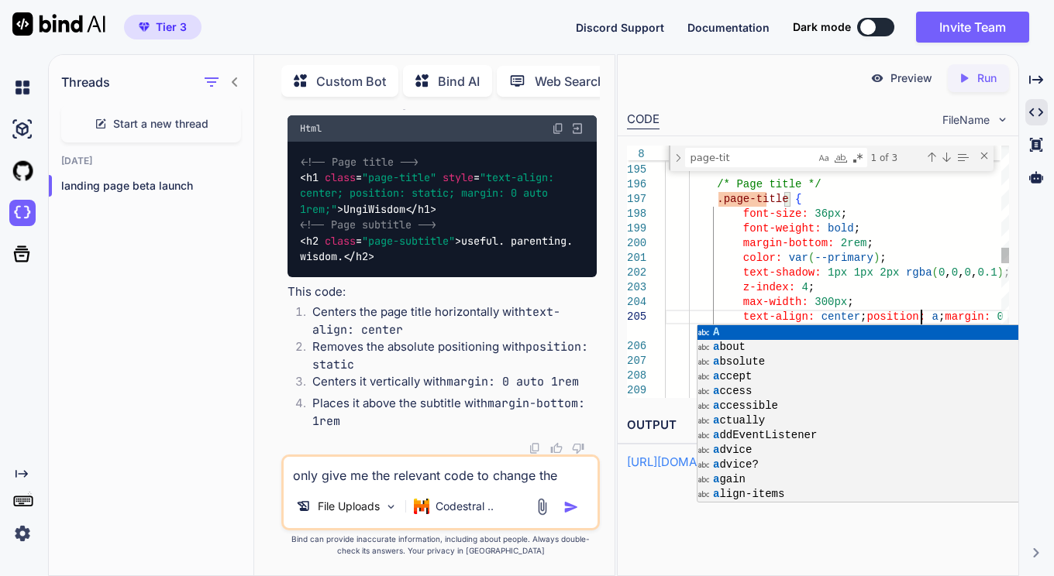
scroll to position [12, 0]
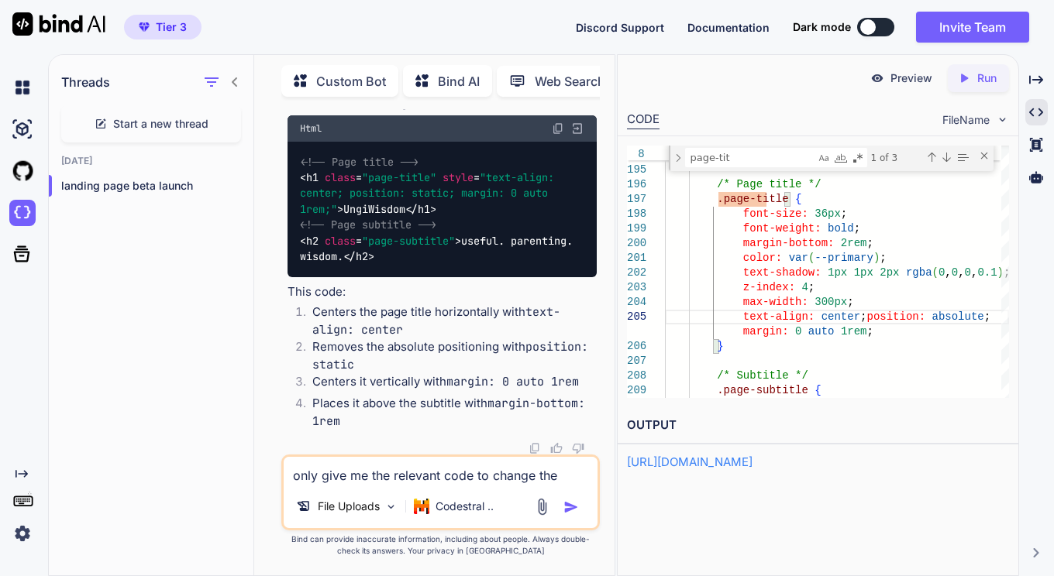
click at [977, 74] on p "Run" at bounding box center [986, 78] width 19 height 15
click at [922, 82] on p "Preview" at bounding box center [911, 78] width 42 height 15
drag, startPoint x: 975, startPoint y: 315, endPoint x: 857, endPoint y: 315, distance: 118.5
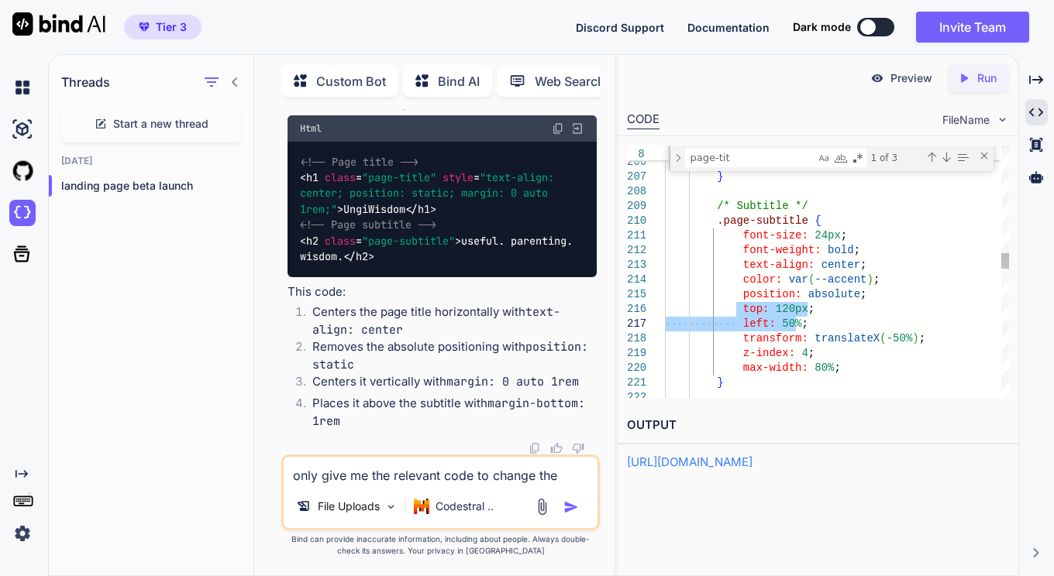
drag, startPoint x: 734, startPoint y: 306, endPoint x: 803, endPoint y: 320, distance: 71.1
click at [803, 320] on div "text-align: center ; } /* Subtitle */ .page-subtitle { margin: 0 auto 1rem ; fo…" at bounding box center [837, 583] width 344 height 7121
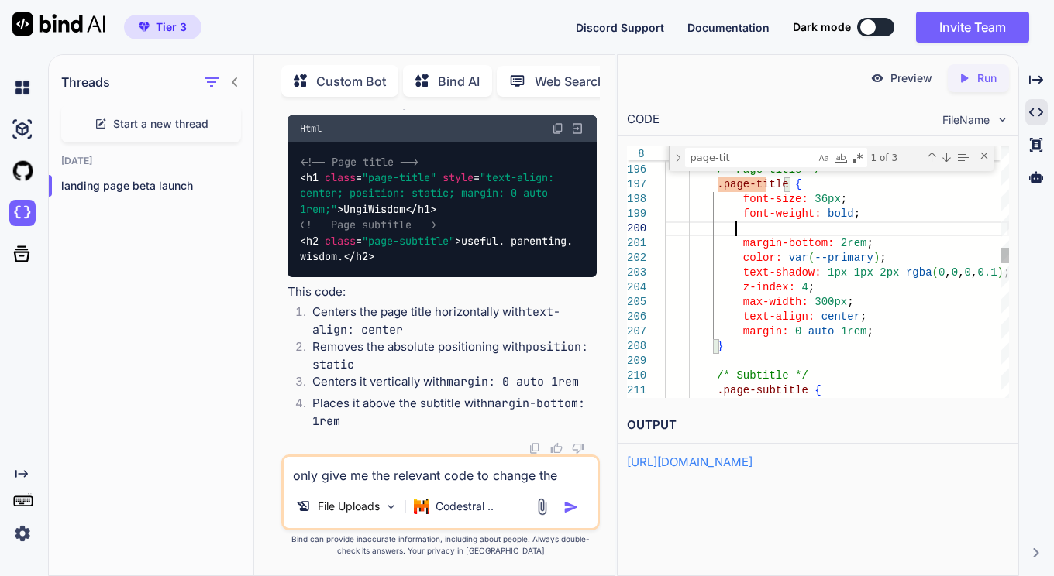
scroll to position [74, 0]
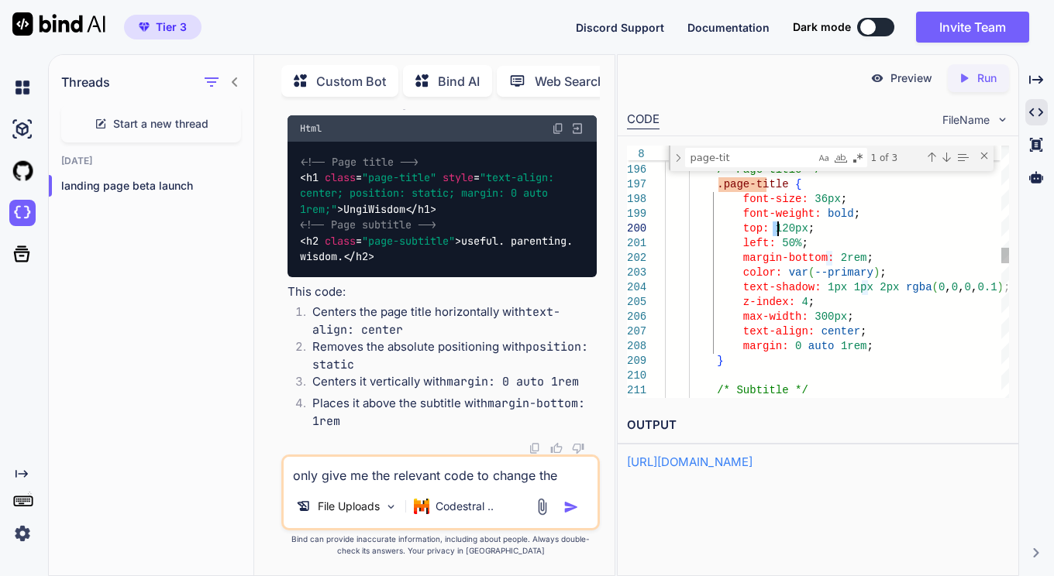
click at [975, 85] on div "Created with Pixso. Run" at bounding box center [978, 78] width 61 height 28
click at [906, 71] on p "Preview" at bounding box center [911, 78] width 42 height 15
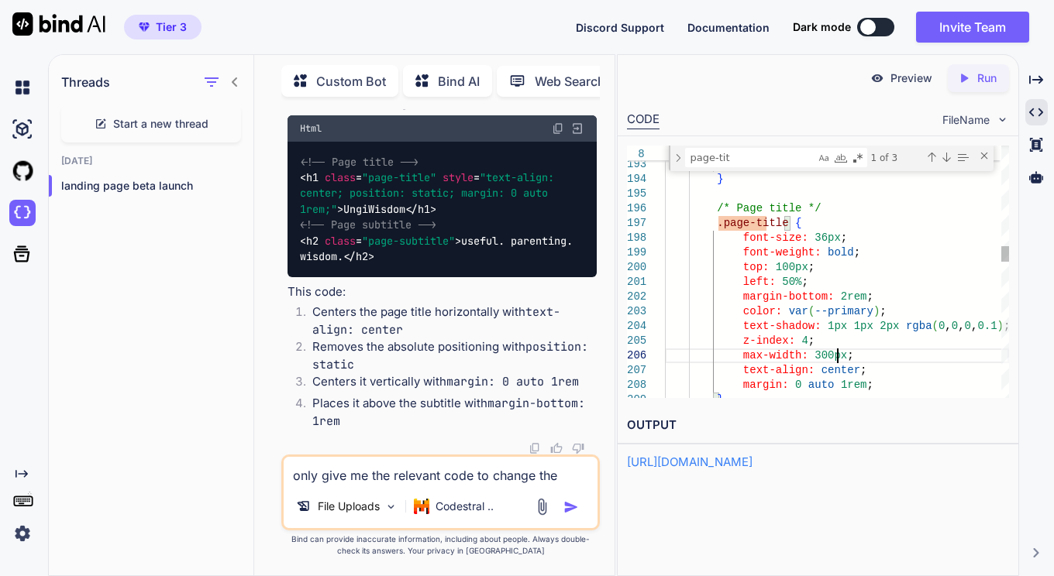
drag, startPoint x: 765, startPoint y: 269, endPoint x: 776, endPoint y: 269, distance: 10.8
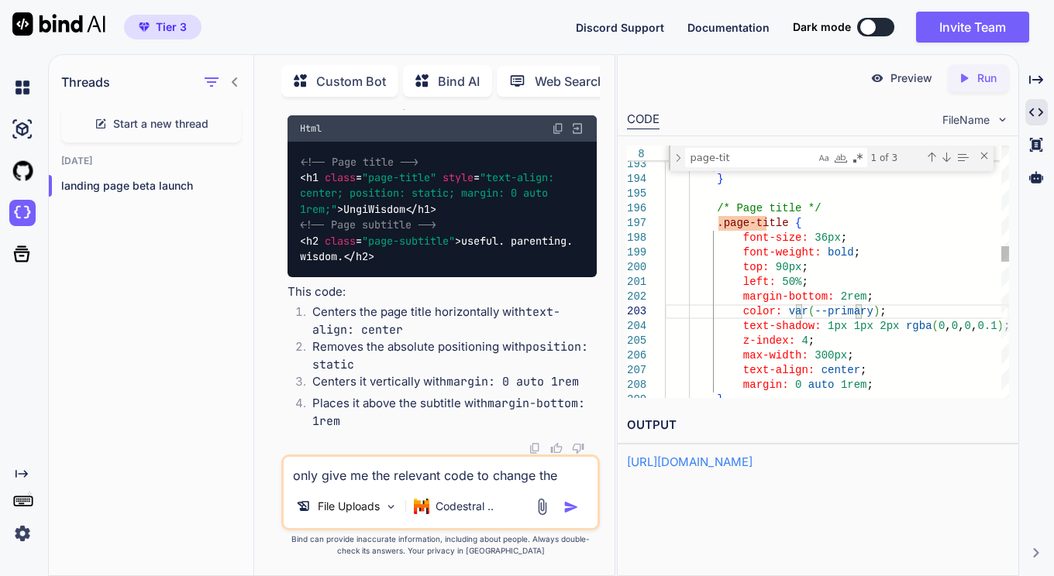
click at [974, 81] on icon "Created with Pixso." at bounding box center [967, 78] width 20 height 14
click at [905, 82] on p "Preview" at bounding box center [911, 78] width 42 height 15
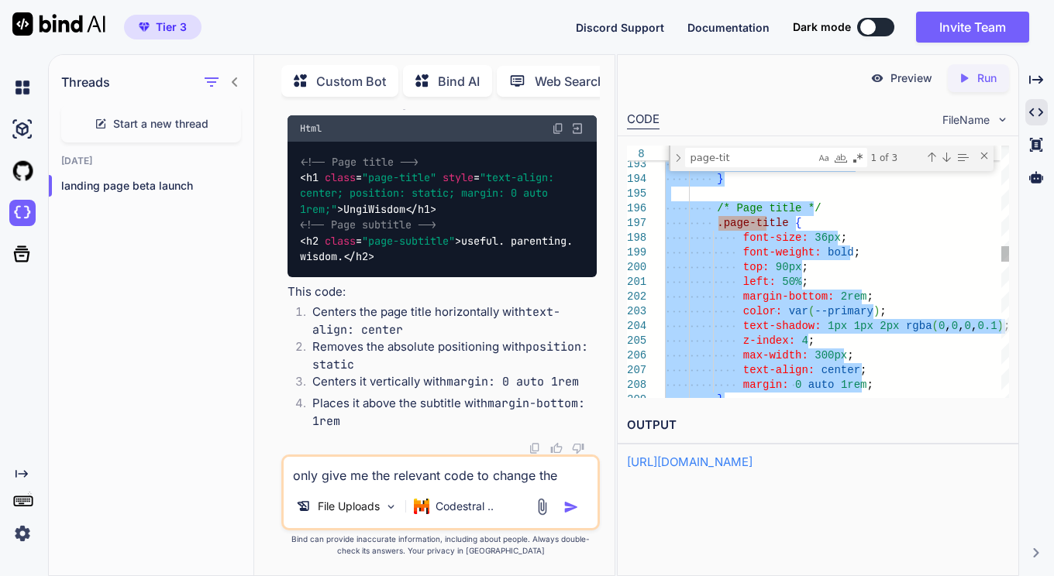
type textarea "<!DOCTYPE html> <html lang="en"> <head> <meta charset="UTF-8"> <meta name="view…"
click at [427, 481] on textarea "only give me the relevant code to change the page title and center it. make it …" at bounding box center [441, 471] width 315 height 28
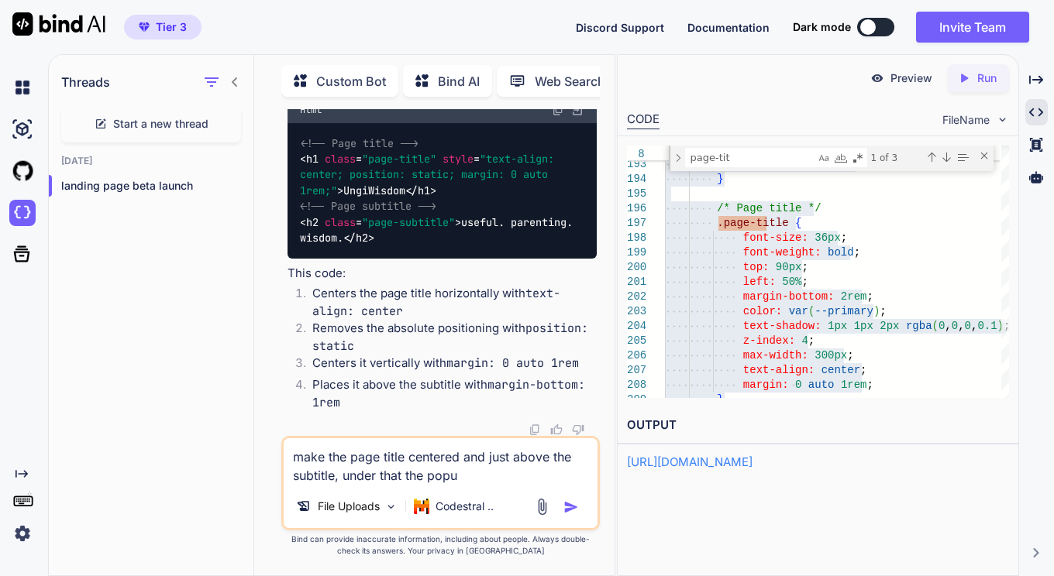
type textarea "make the page title centered and just above the subtitle, under that the popup"
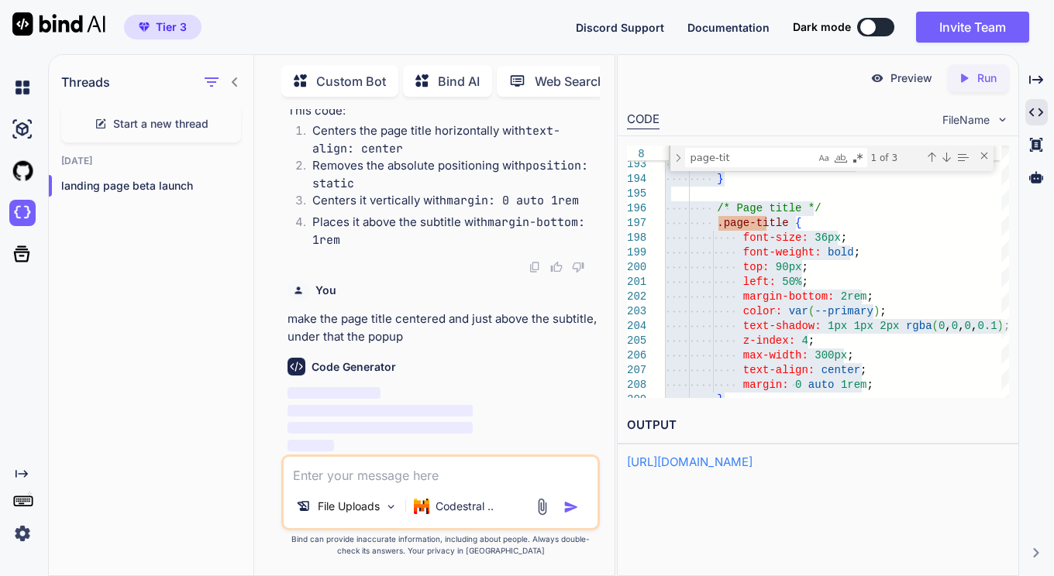
scroll to position [76839, 0]
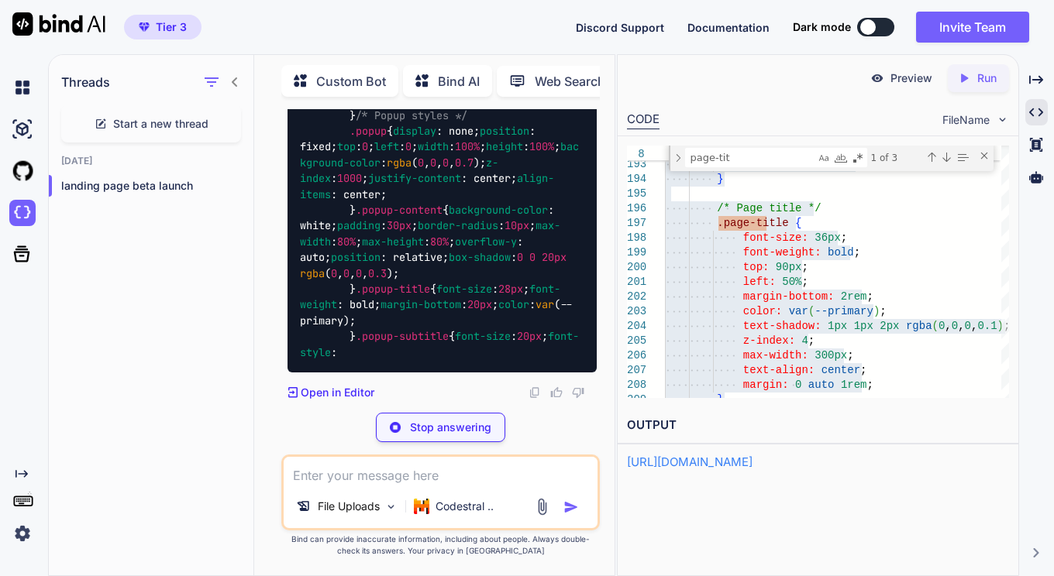
paste textarea "It seems like you forgot to include the sentence to be translated. Please provi…"
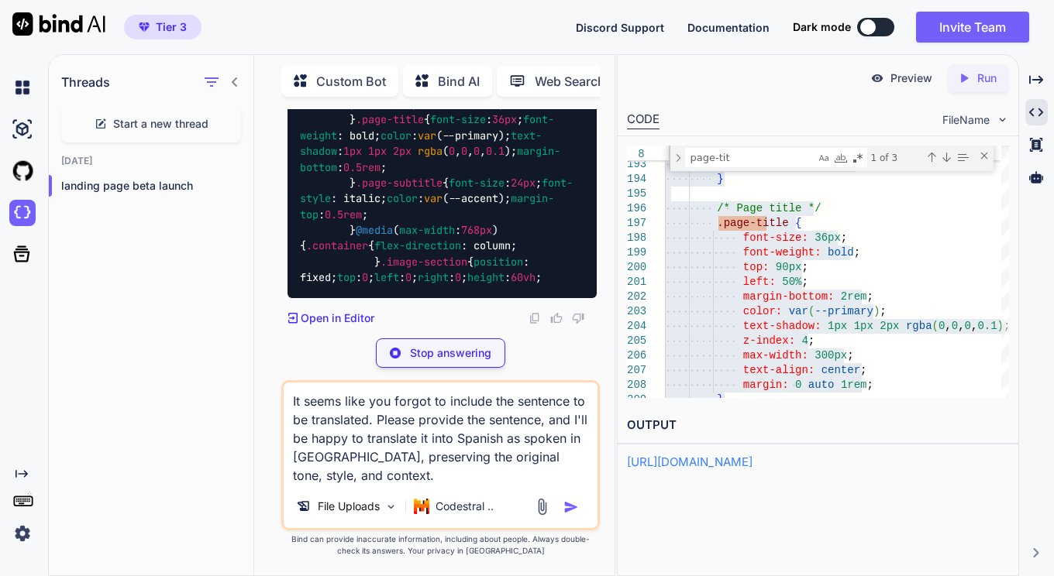
click at [504, 418] on textarea "It seems like you forgot to include the sentence to be translated. Please provi…" at bounding box center [441, 434] width 315 height 102
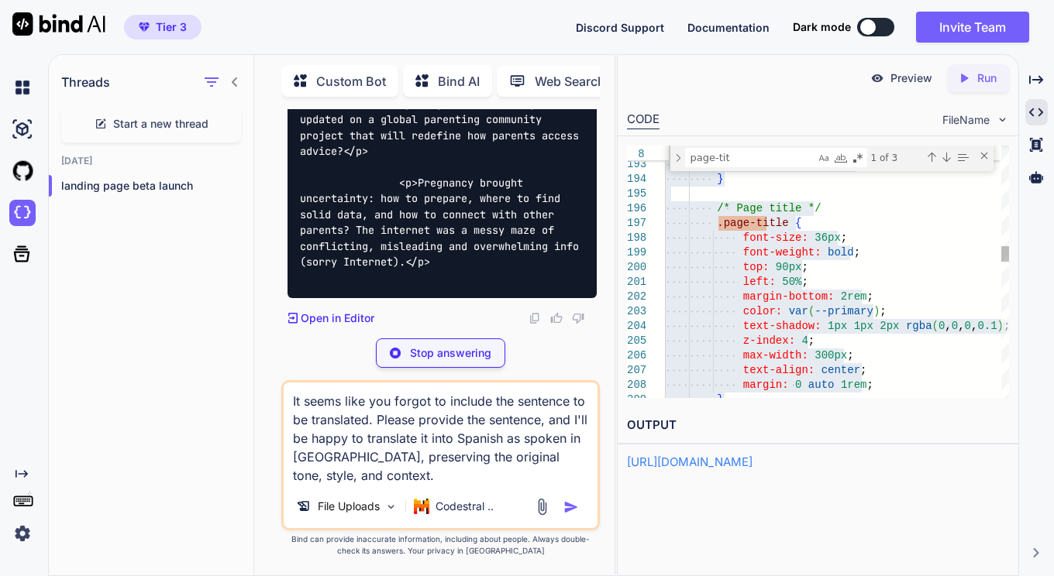
type textarea "It seems like you forgot to include the sentence to be translated. Please provi…"
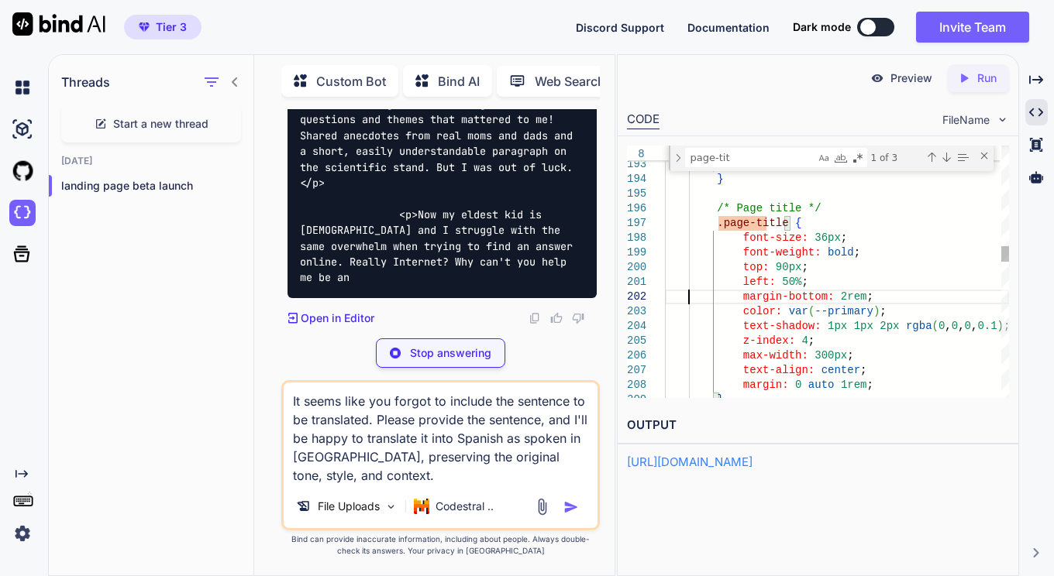
type textarea "<!DOCTYPE html> <html lang="en"> <head> <meta charset="UTF-8"> <meta name="view…"
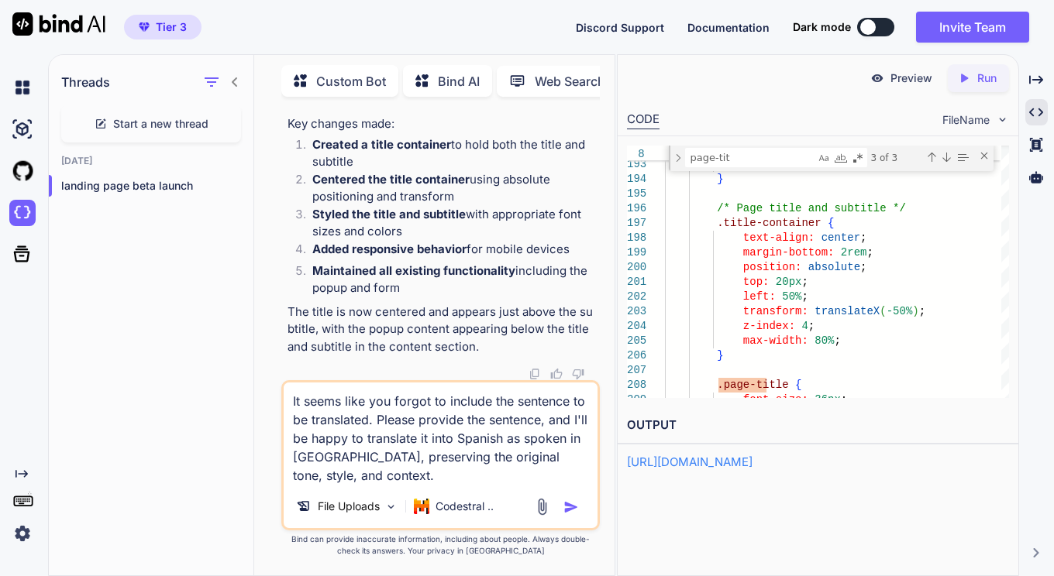
scroll to position [29, 0]
click at [975, 85] on div "Created with Pixso. Run" at bounding box center [978, 78] width 61 height 28
click at [888, 78] on div "Preview" at bounding box center [901, 78] width 87 height 28
drag, startPoint x: 357, startPoint y: 481, endPoint x: 253, endPoint y: 373, distance: 150.1
click at [253, 373] on div "Threads Start a new thread [DATE] landing page beta launch Custom Bot Bind AI W…" at bounding box center [332, 314] width 566 height 523
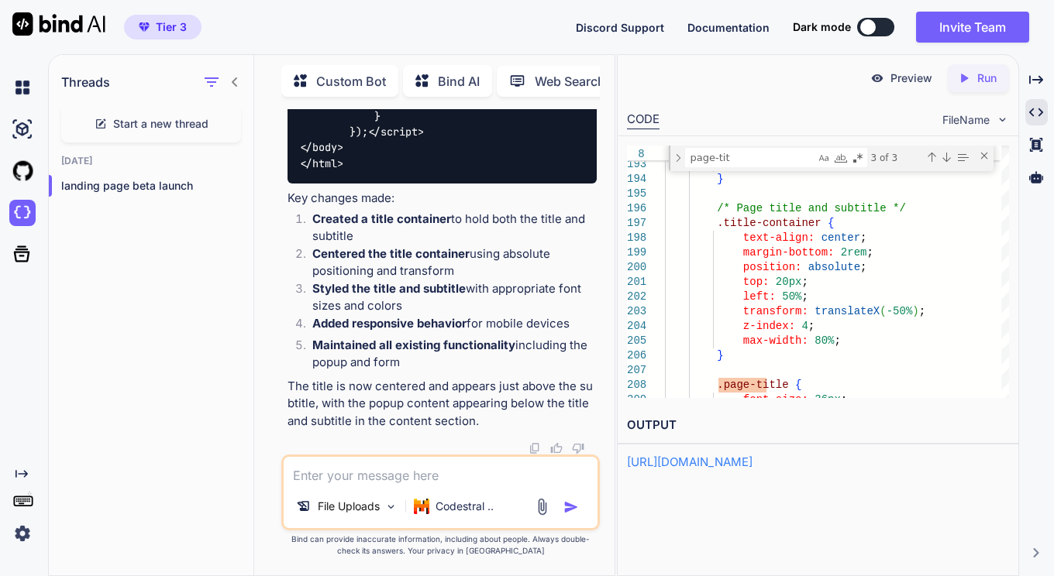
click at [174, 287] on div "Threads Start a new thread [DATE] landing page beta launch" at bounding box center [151, 314] width 205 height 523
click at [232, 183] on icon "button" at bounding box center [236, 185] width 9 height 9
click at [188, 216] on div "Threads Start a new thread [DATE] landing page beta launch" at bounding box center [151, 314] width 205 height 523
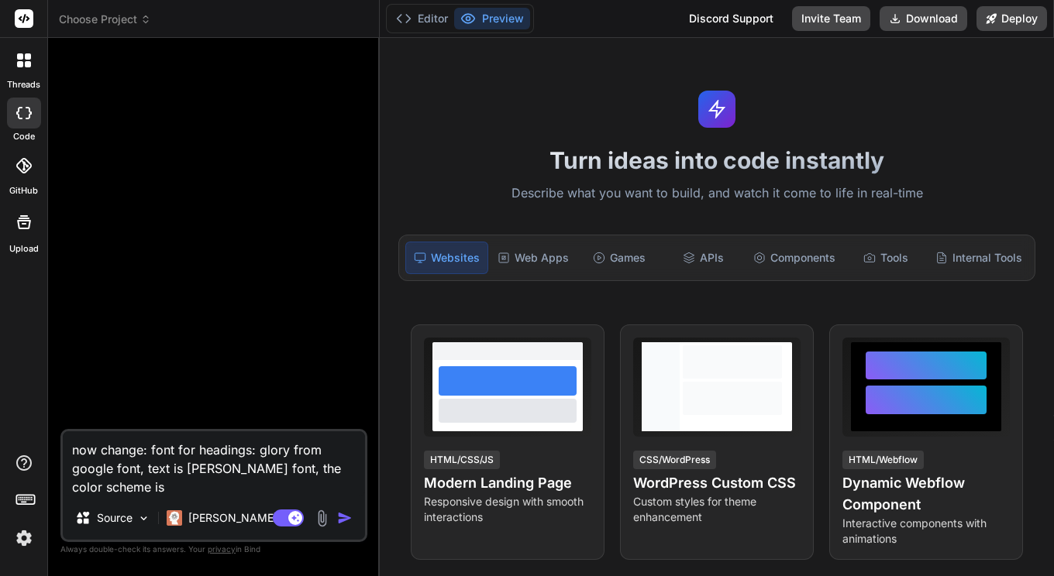
type textarea "x"
click at [23, 71] on div at bounding box center [24, 60] width 33 height 33
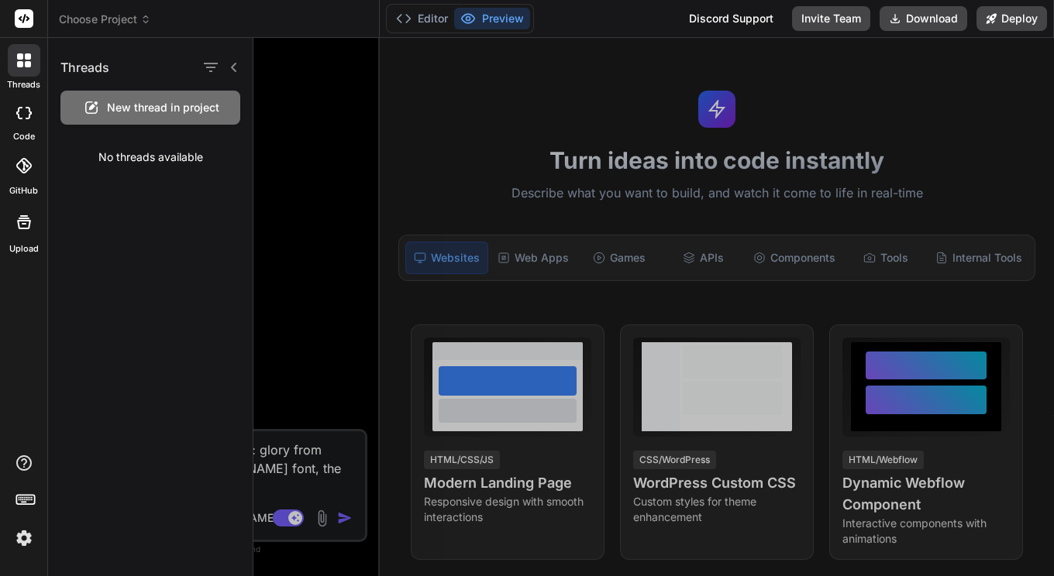
click at [145, 161] on div "No threads available" at bounding box center [150, 157] width 205 height 40
click at [214, 64] on icon "button" at bounding box center [211, 67] width 14 height 9
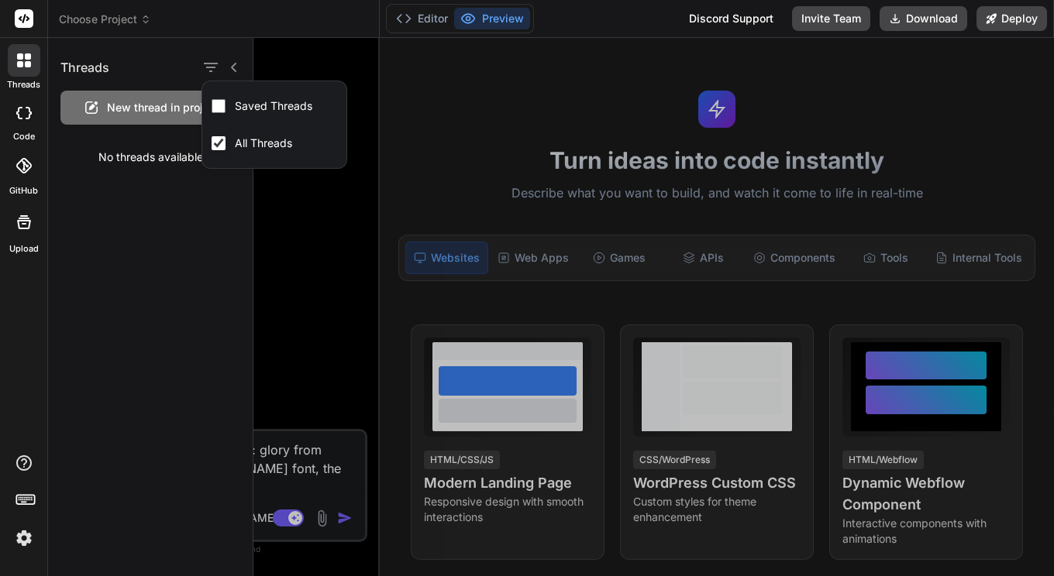
click at [149, 225] on div "Threads New thread in project No threads available" at bounding box center [150, 307] width 205 height 538
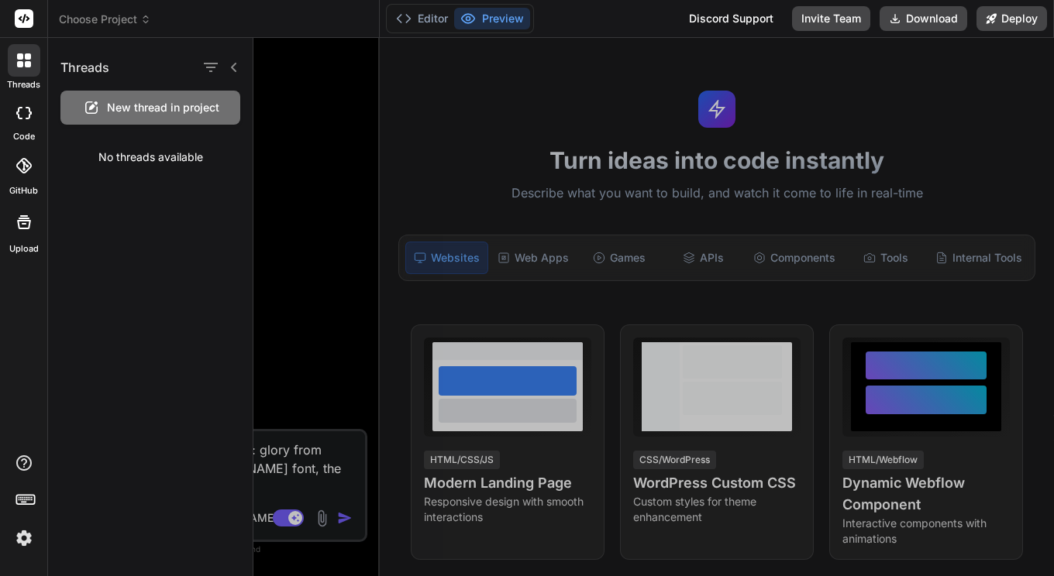
click at [175, 288] on div "Threads New thread in project No threads available" at bounding box center [150, 307] width 205 height 538
click at [272, 339] on div at bounding box center [653, 307] width 800 height 538
